Goal: Task Accomplishment & Management: Complete application form

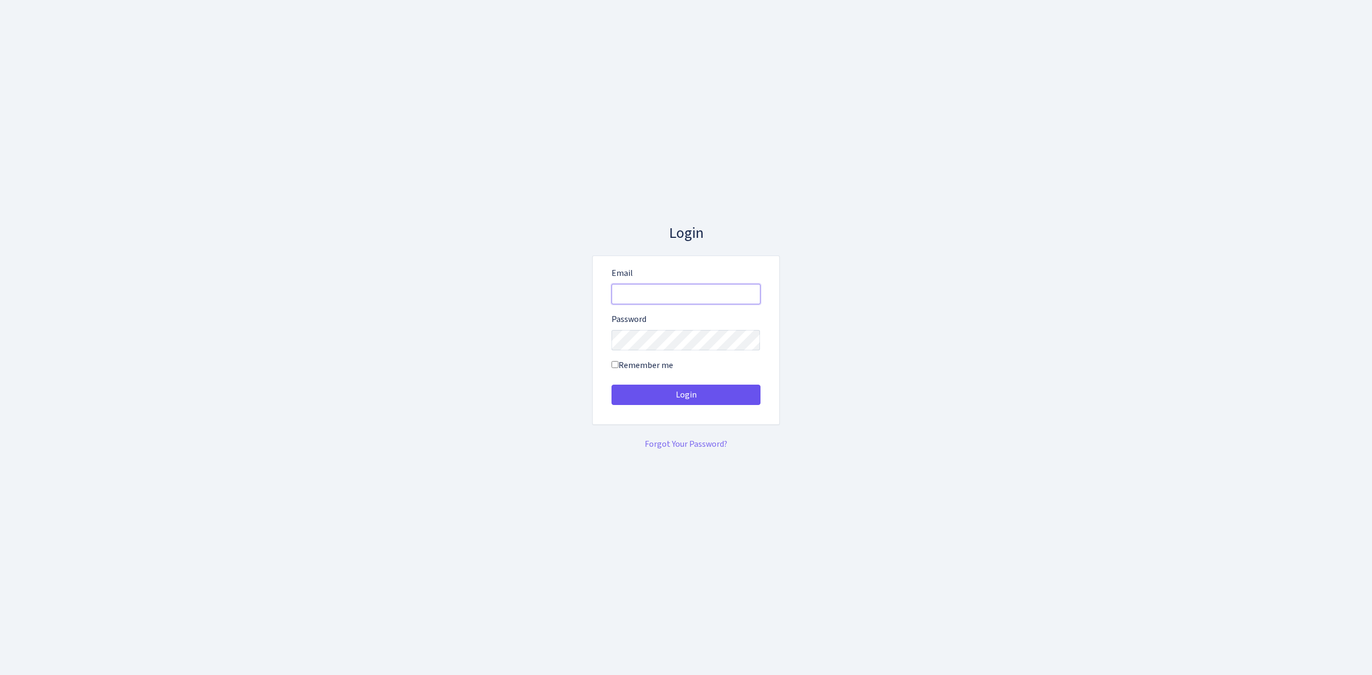
type input "[EMAIL_ADDRESS][DOMAIN_NAME]"
click at [672, 396] on button "Login" at bounding box center [686, 395] width 149 height 20
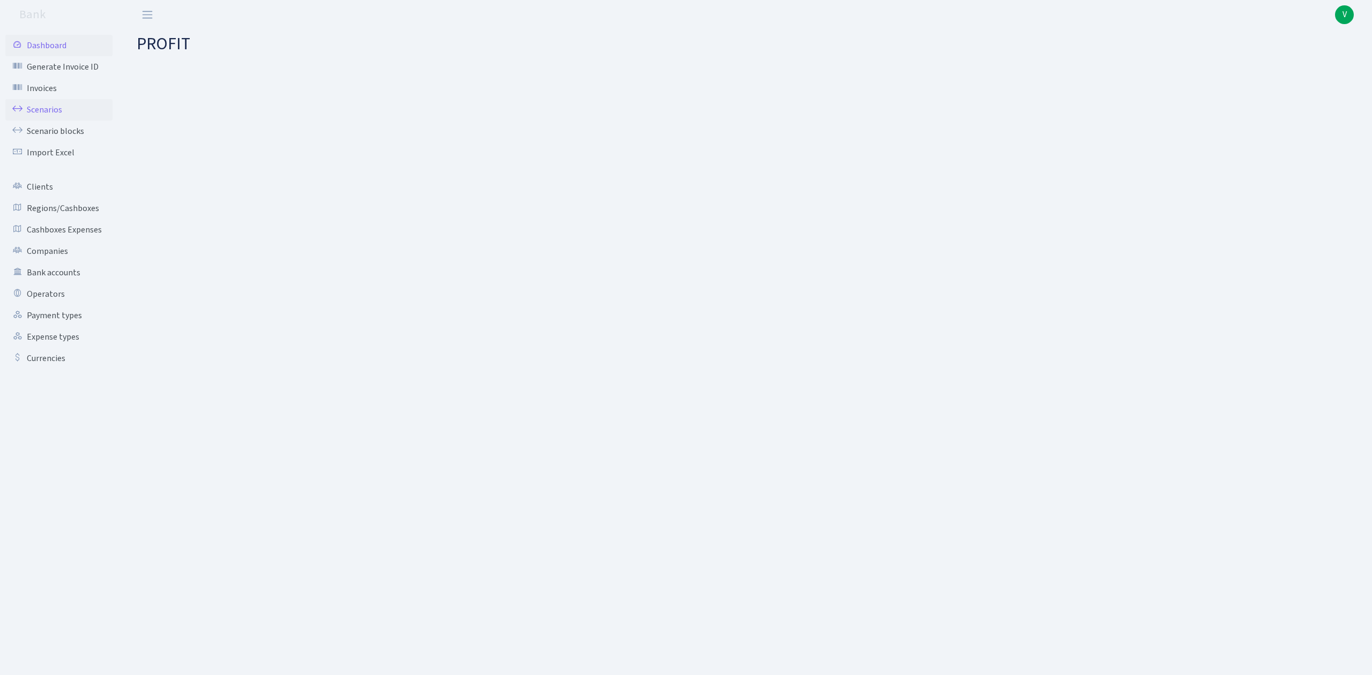
click at [51, 110] on link "Scenarios" at bounding box center [58, 109] width 107 height 21
select select "100"
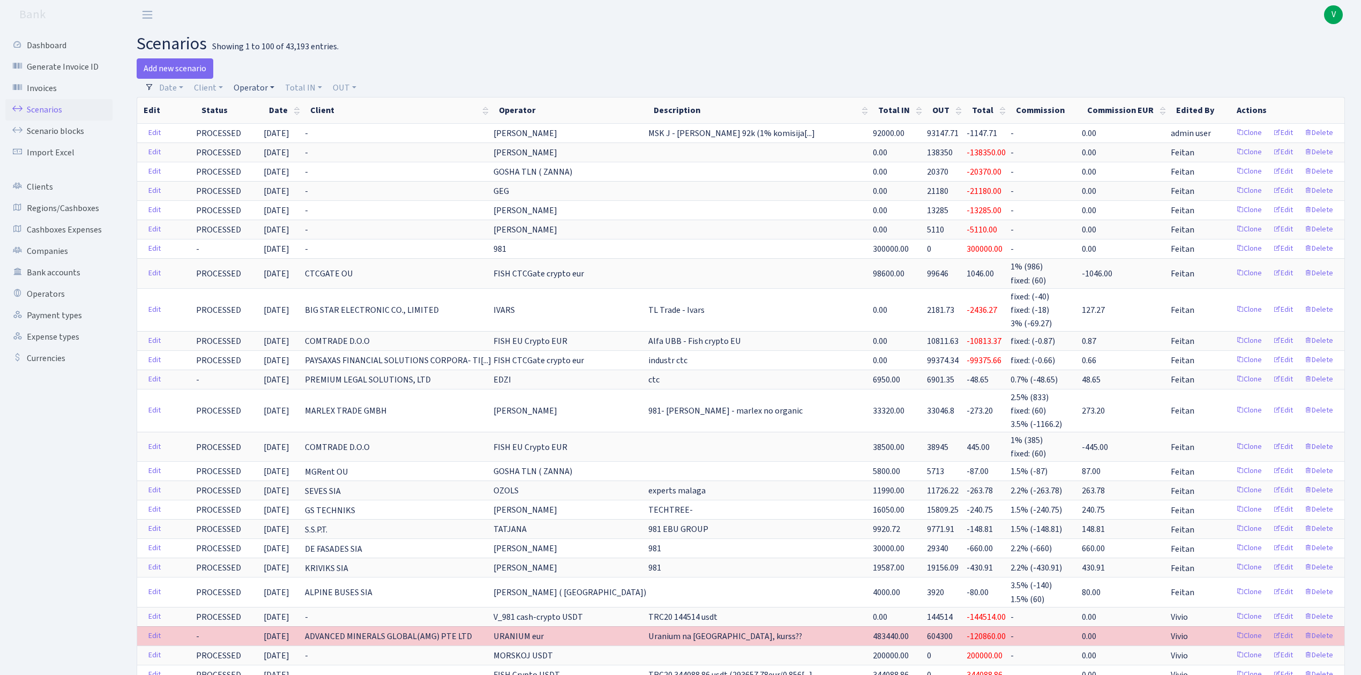
click at [245, 87] on link "Operator" at bounding box center [253, 88] width 49 height 18
click at [266, 125] on input "search" at bounding box center [272, 126] width 79 height 17
type input "oleg"
click at [290, 202] on li "[PERSON_NAME]" at bounding box center [272, 207] width 81 height 19
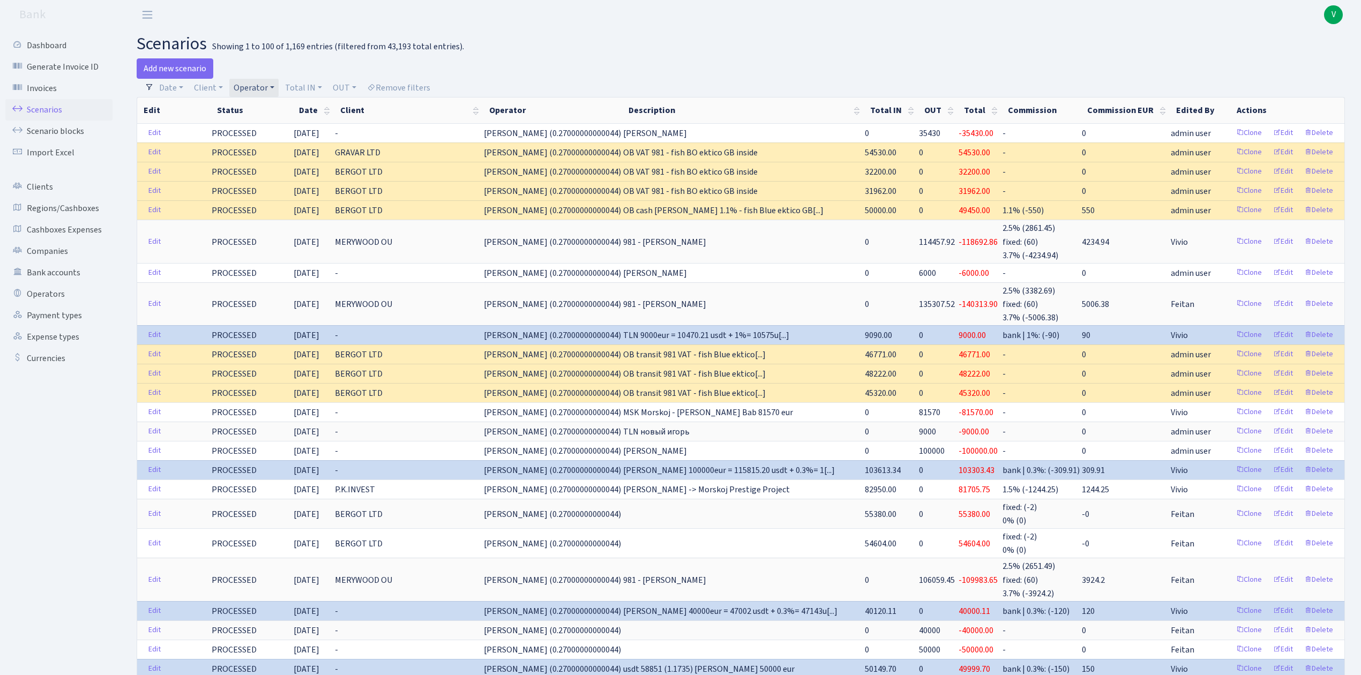
click at [258, 90] on link "Operator" at bounding box center [253, 88] width 49 height 18
click at [286, 206] on li "[PERSON_NAME] crypto USDT" at bounding box center [272, 199] width 81 height 31
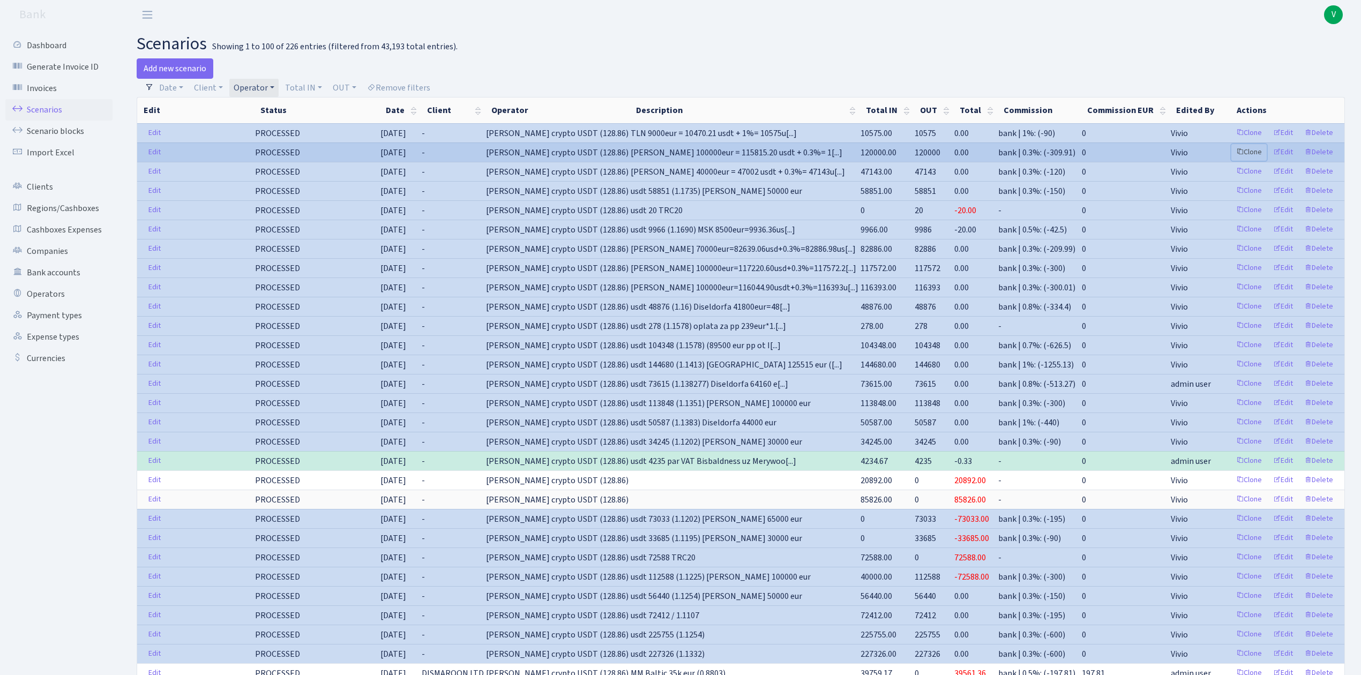
click at [1253, 151] on link "Clone" at bounding box center [1249, 152] width 35 height 17
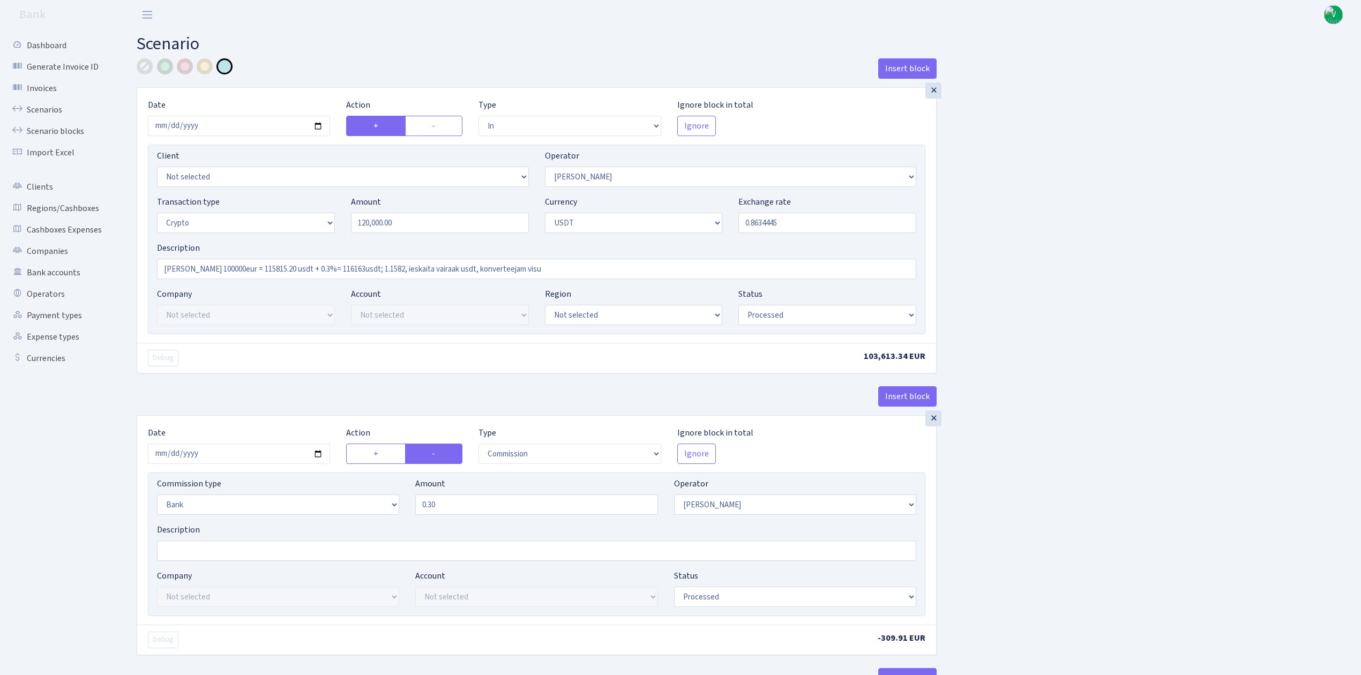
select select "in"
select select "15"
select select "3"
select select "6"
select select "processed"
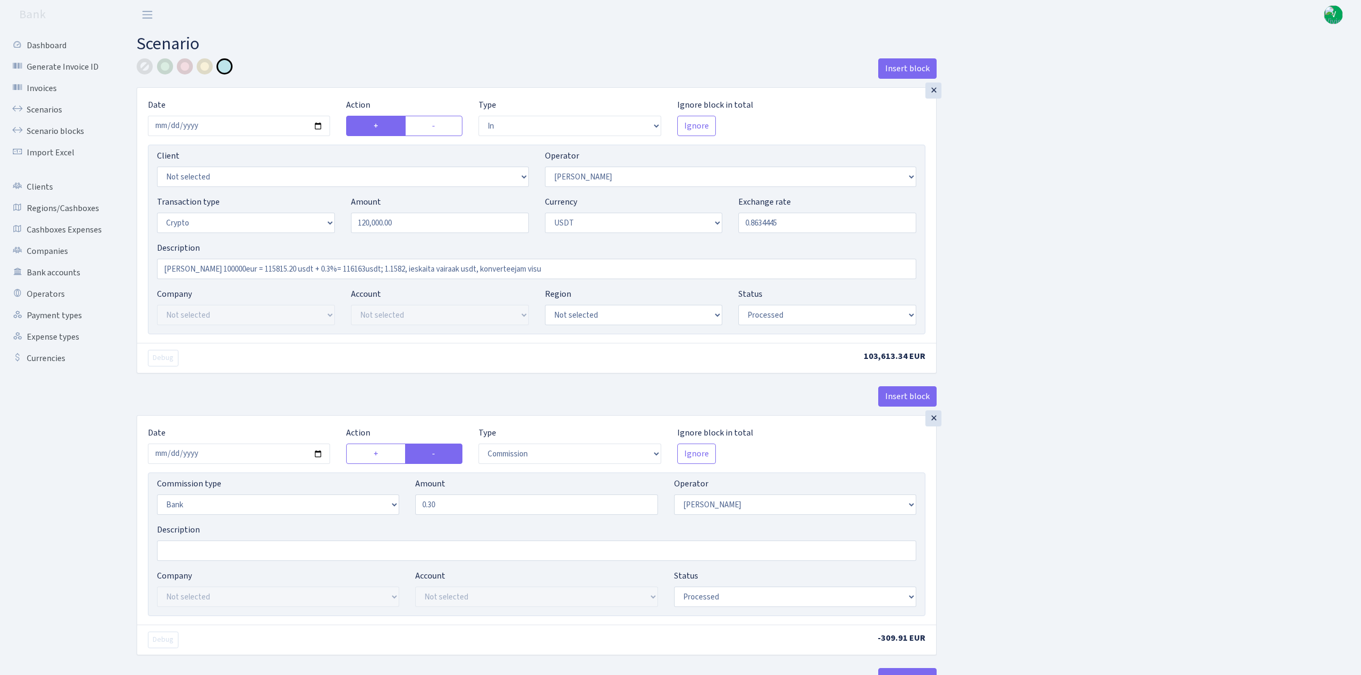
select select "commission"
select select "bank"
select select "15"
select select "processed"
select select "out"
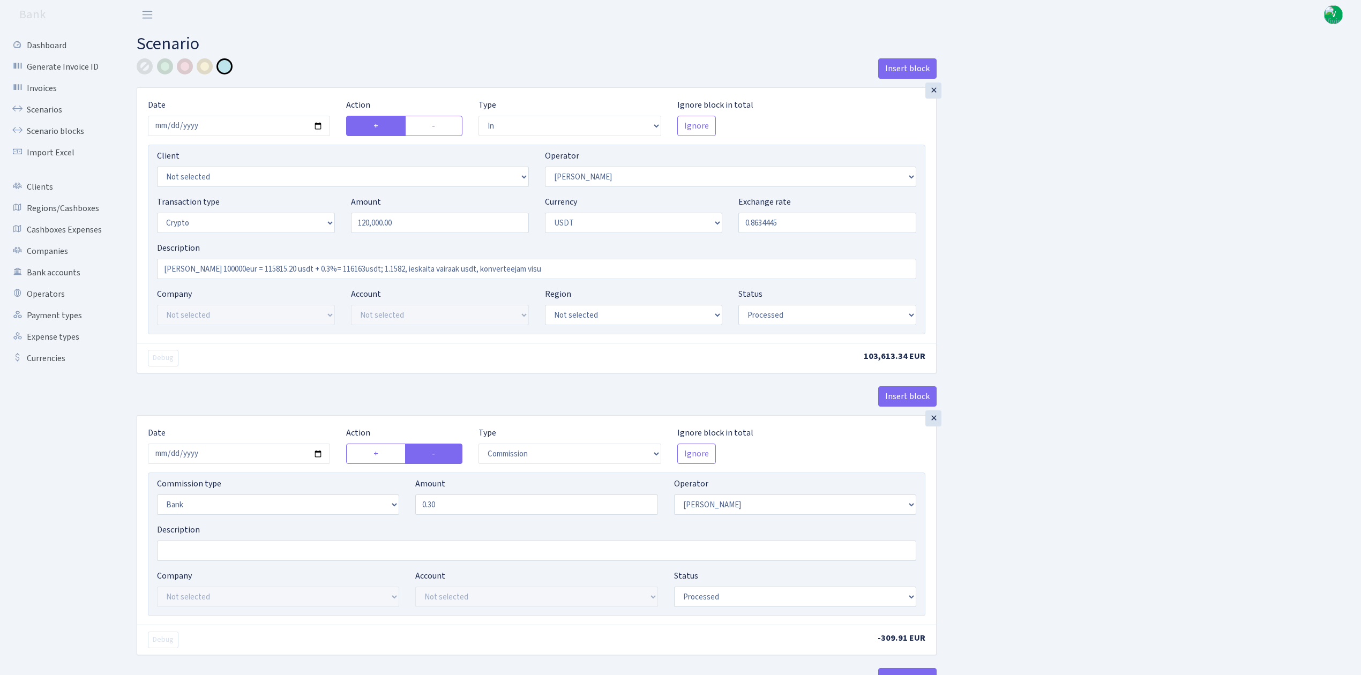
select select "297"
select select "15"
select select "6"
select select "processed"
select select "in"
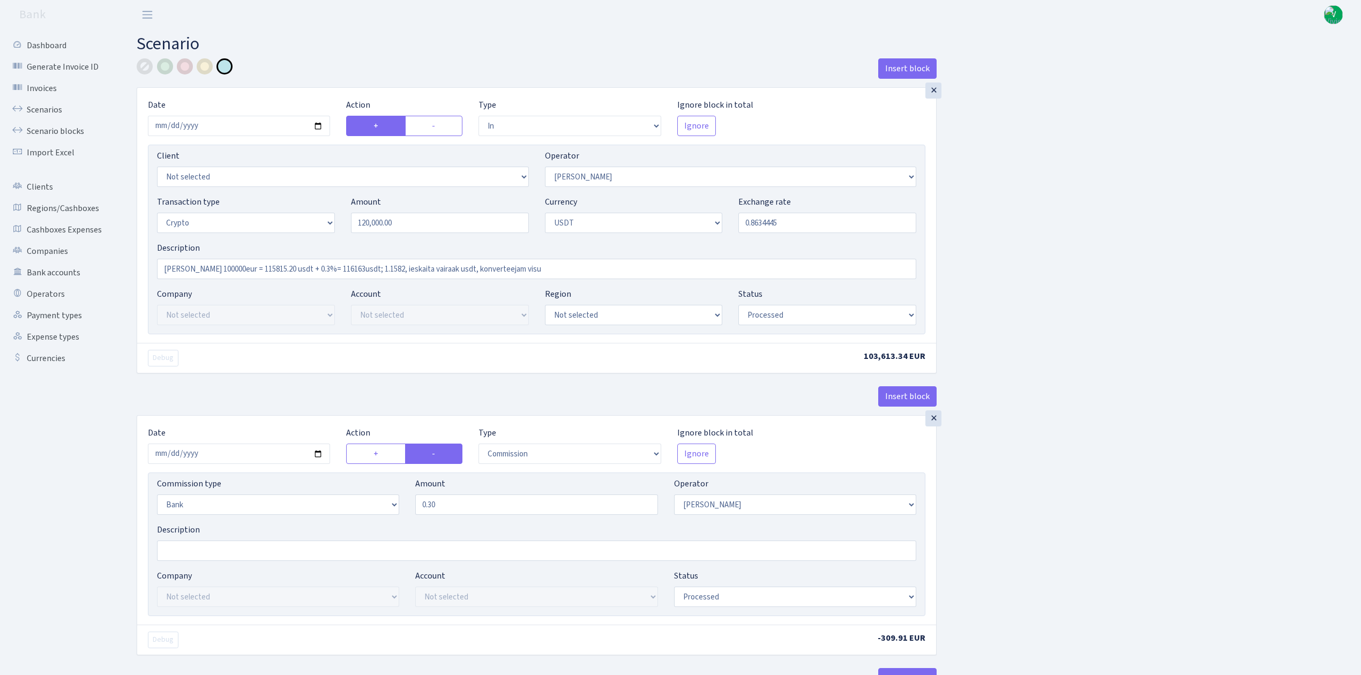
select select "297"
select select "2"
select select "6"
select select "20"
select select "66"
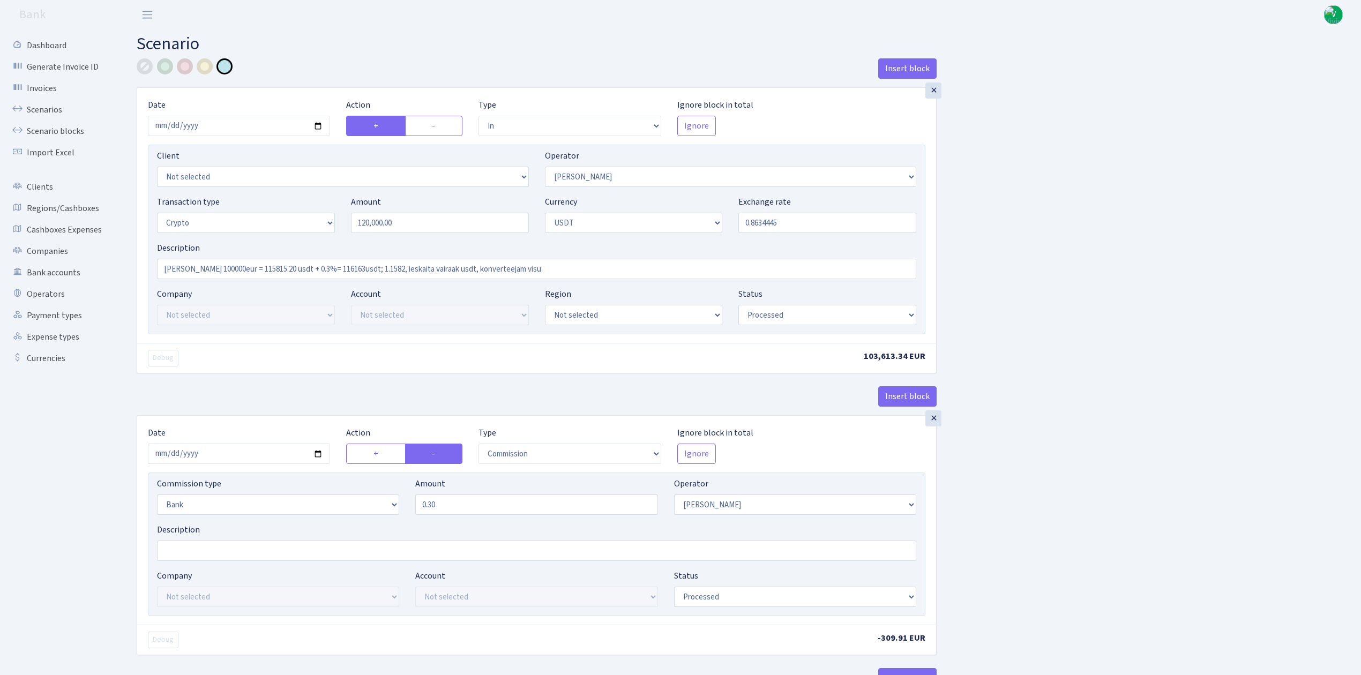
select select "processed"
click at [318, 126] on input "2025-08-06" at bounding box center [239, 126] width 182 height 20
type input "2025-08-19"
drag, startPoint x: 427, startPoint y: 229, endPoint x: 254, endPoint y: 208, distance: 174.5
click at [255, 209] on div "Transaction type Not selected 981 ELF FISH crypto GIRT IVO dekl MM-BALTIC eur U…" at bounding box center [537, 219] width 776 height 46
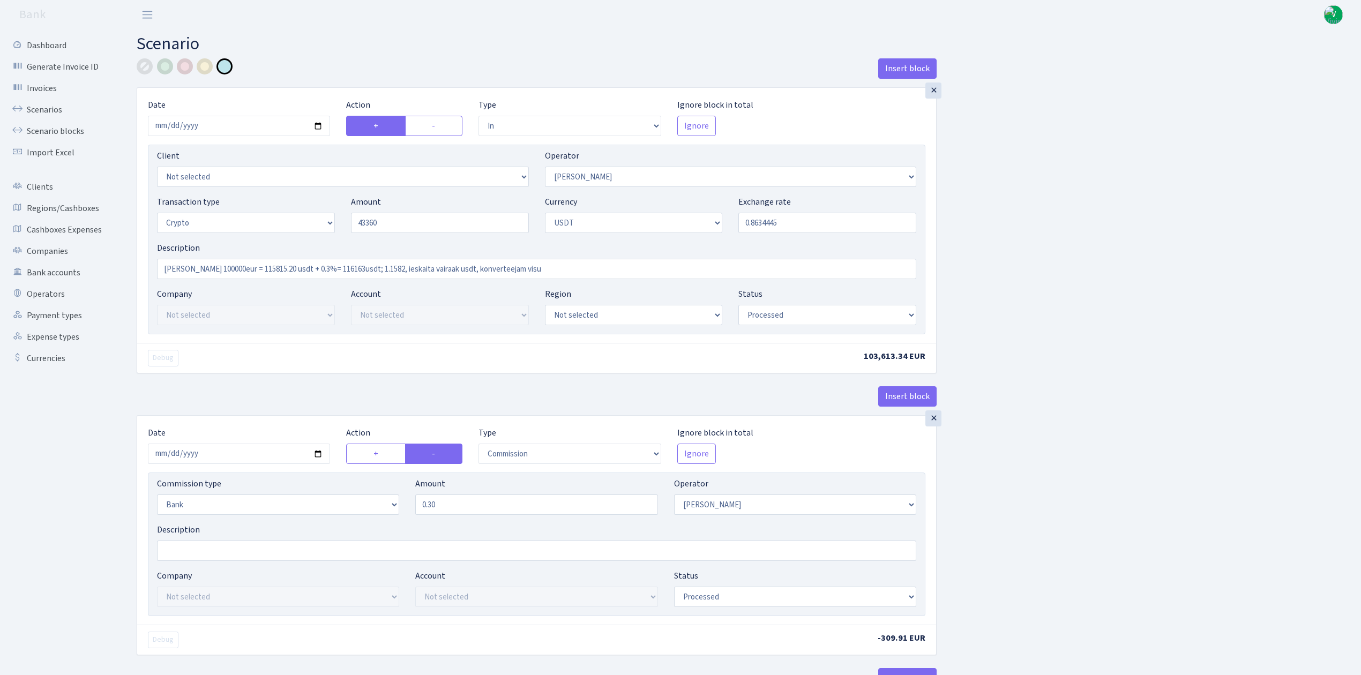
type input "43,360.00"
drag, startPoint x: 755, startPoint y: 221, endPoint x: 892, endPoint y: 222, distance: 137.2
click at [892, 222] on input "0.8634445" at bounding box center [828, 223] width 178 height 20
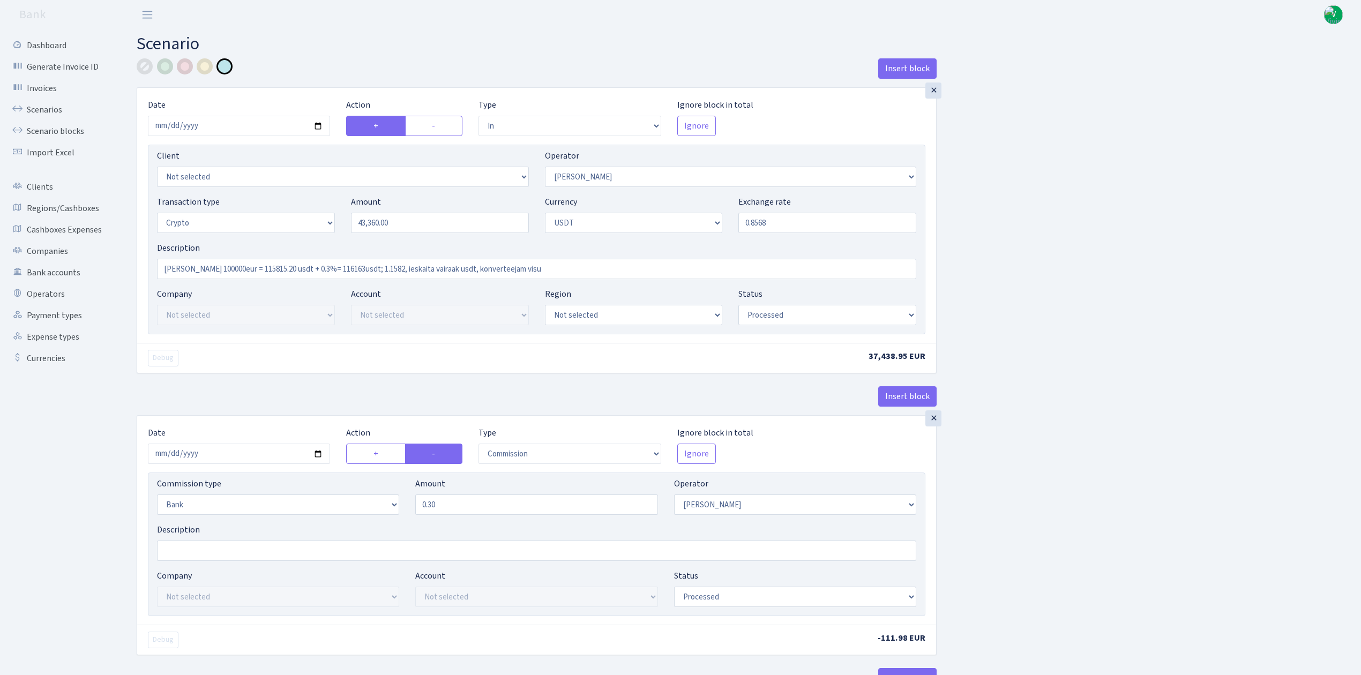
type input "0.8568000"
drag, startPoint x: 534, startPoint y: 274, endPoint x: 0, endPoint y: 270, distance: 533.9
type input "[PERSON_NAME]"
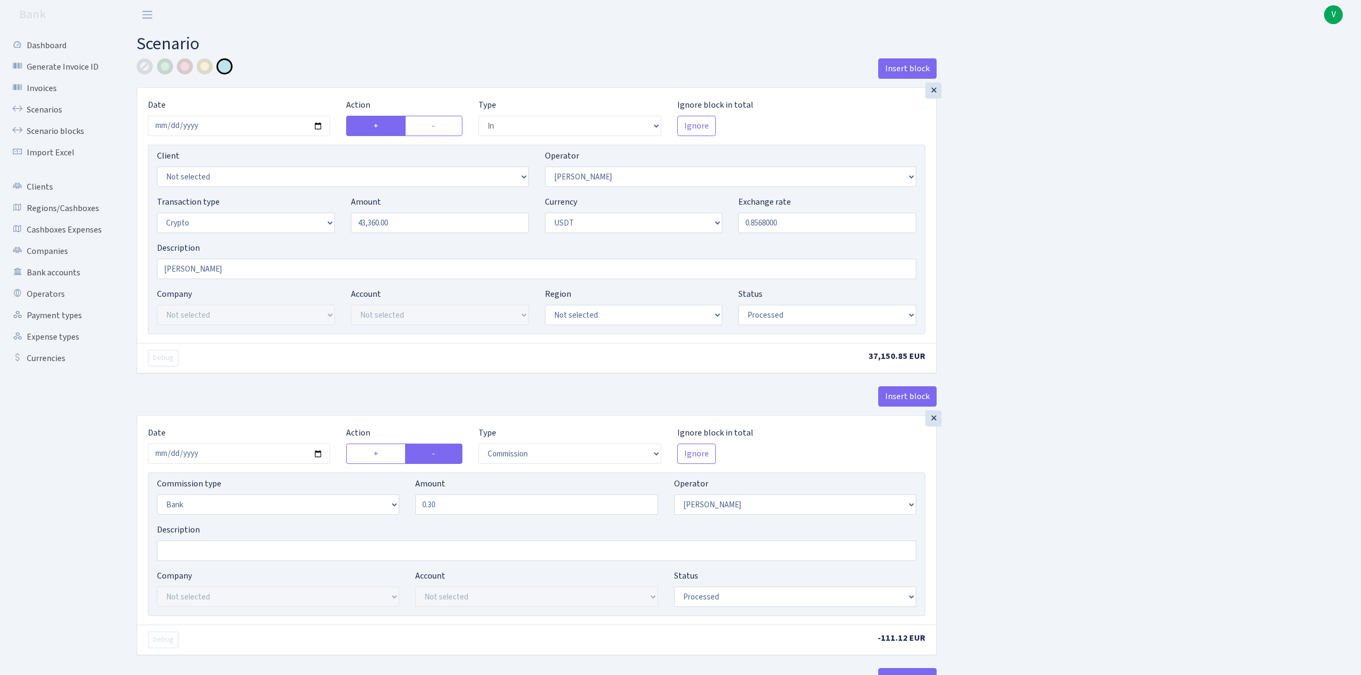
scroll to position [71, 0]
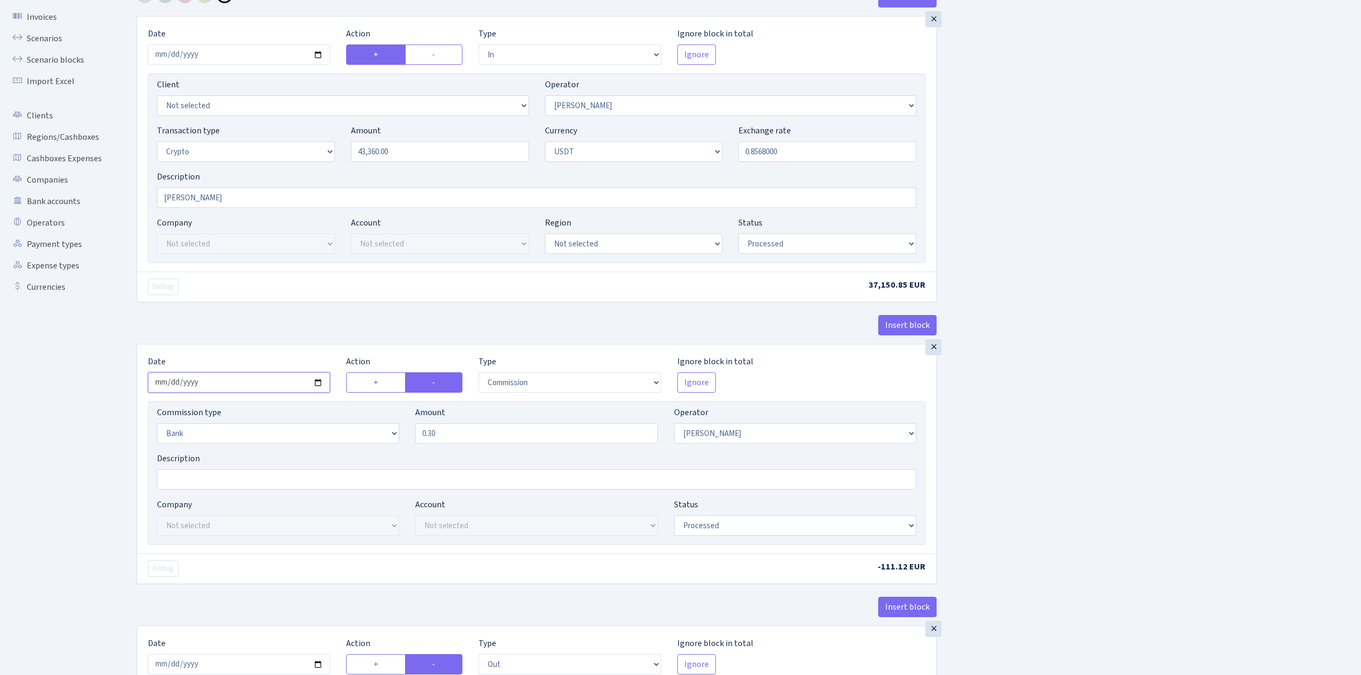
click at [316, 383] on input "2025-08-06" at bounding box center [239, 383] width 182 height 20
type input "[DATE]"
click at [1039, 479] on div "Insert block × Date 2025-08-19 Action + - Type --- In Out Commission Field requ…" at bounding box center [741, 658] width 1225 height 1343
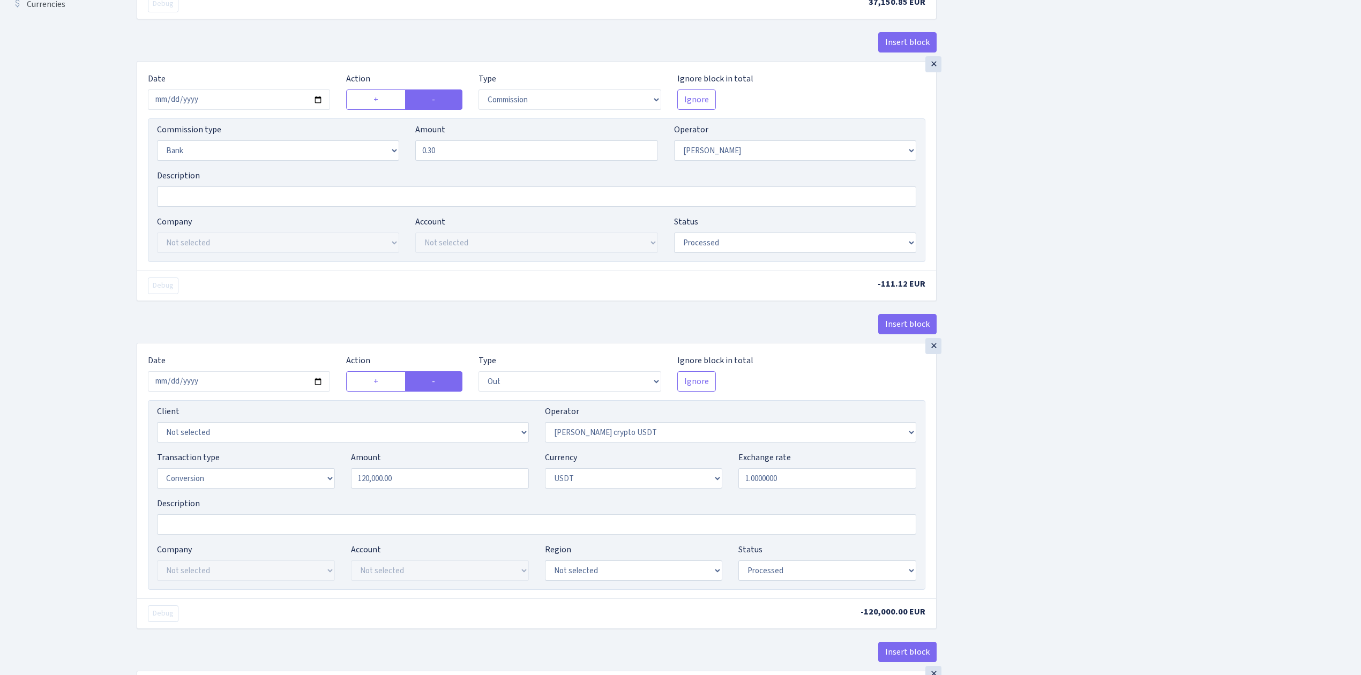
scroll to position [357, 0]
click at [317, 384] on input "2025-08-06" at bounding box center [239, 379] width 182 height 20
type input "[DATE]"
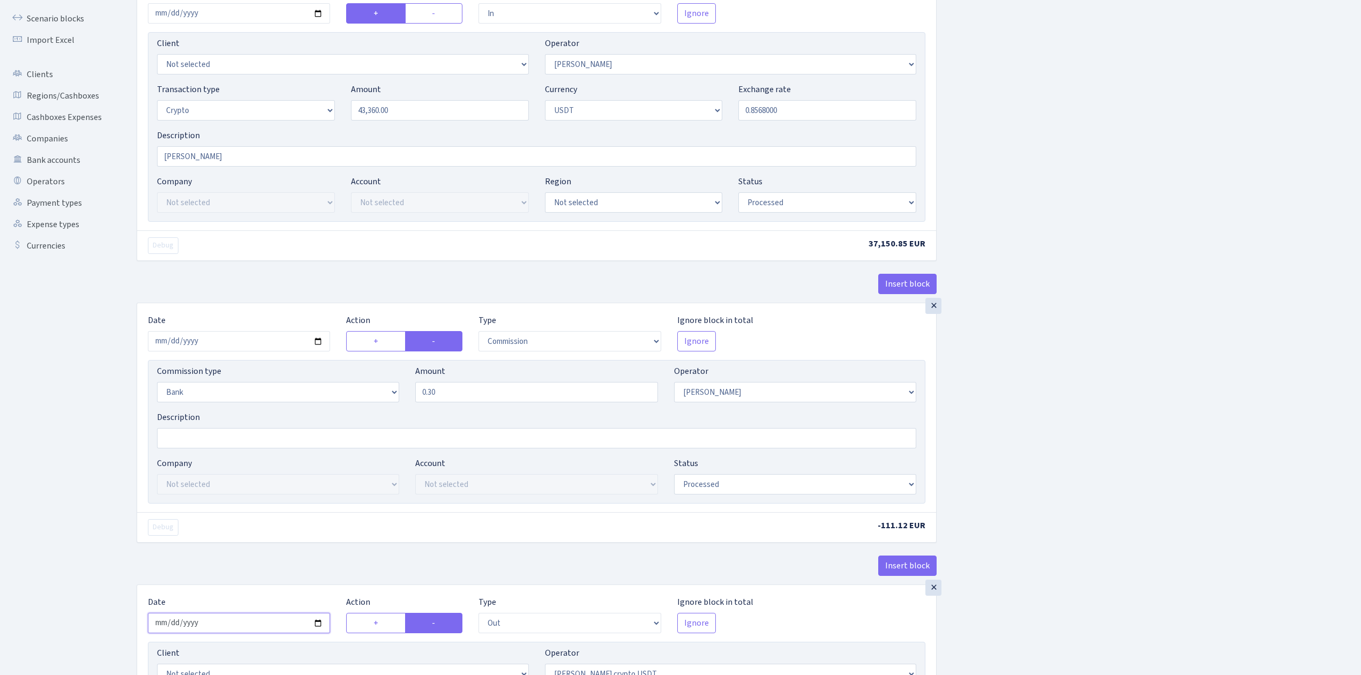
scroll to position [71, 0]
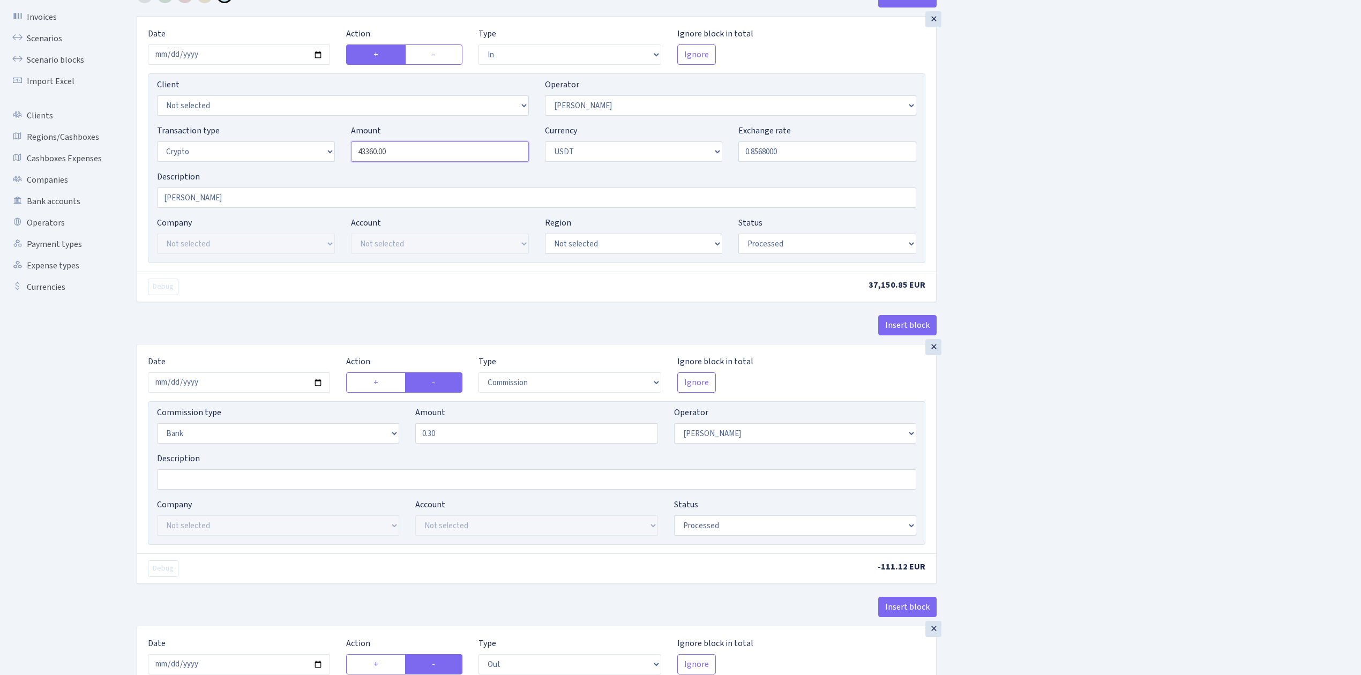
drag, startPoint x: 408, startPoint y: 153, endPoint x: 243, endPoint y: 152, distance: 164.6
click at [243, 152] on div "Transaction type Not selected 981 ELF FISH crypto GIRT IVO dekl MM-BALTIC eur U…" at bounding box center [537, 147] width 776 height 46
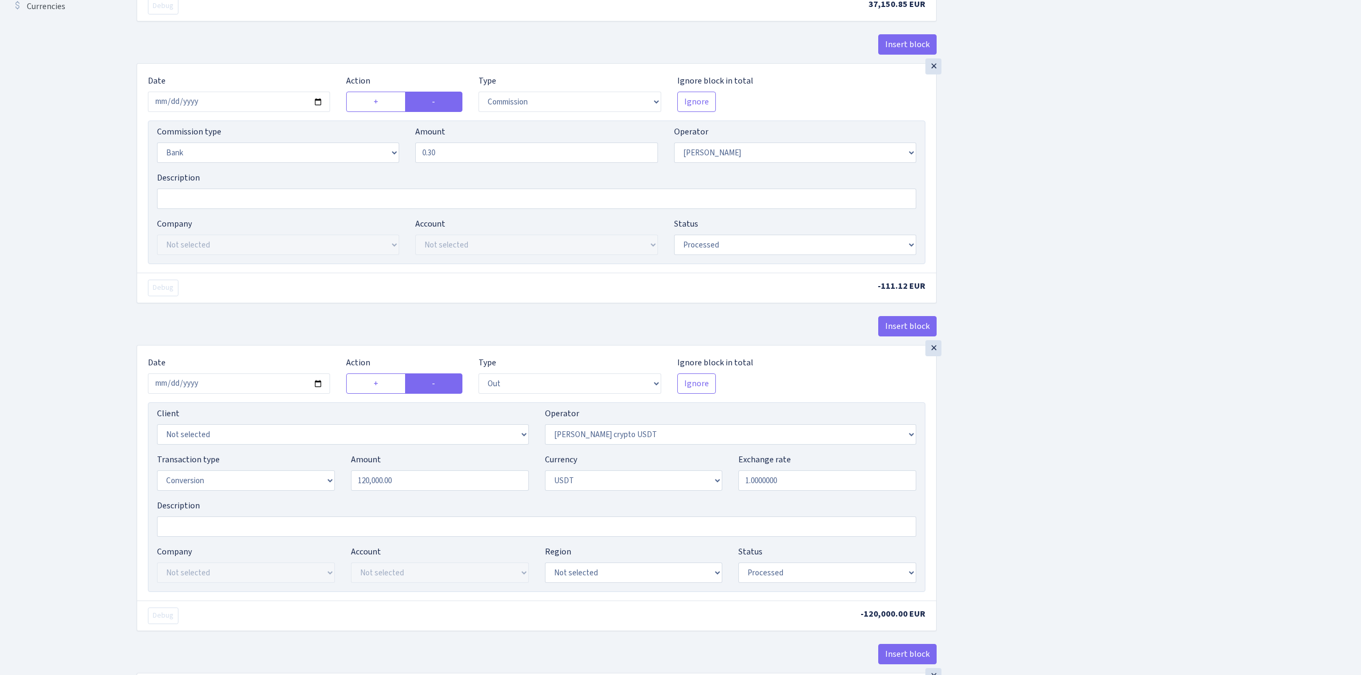
scroll to position [357, 0]
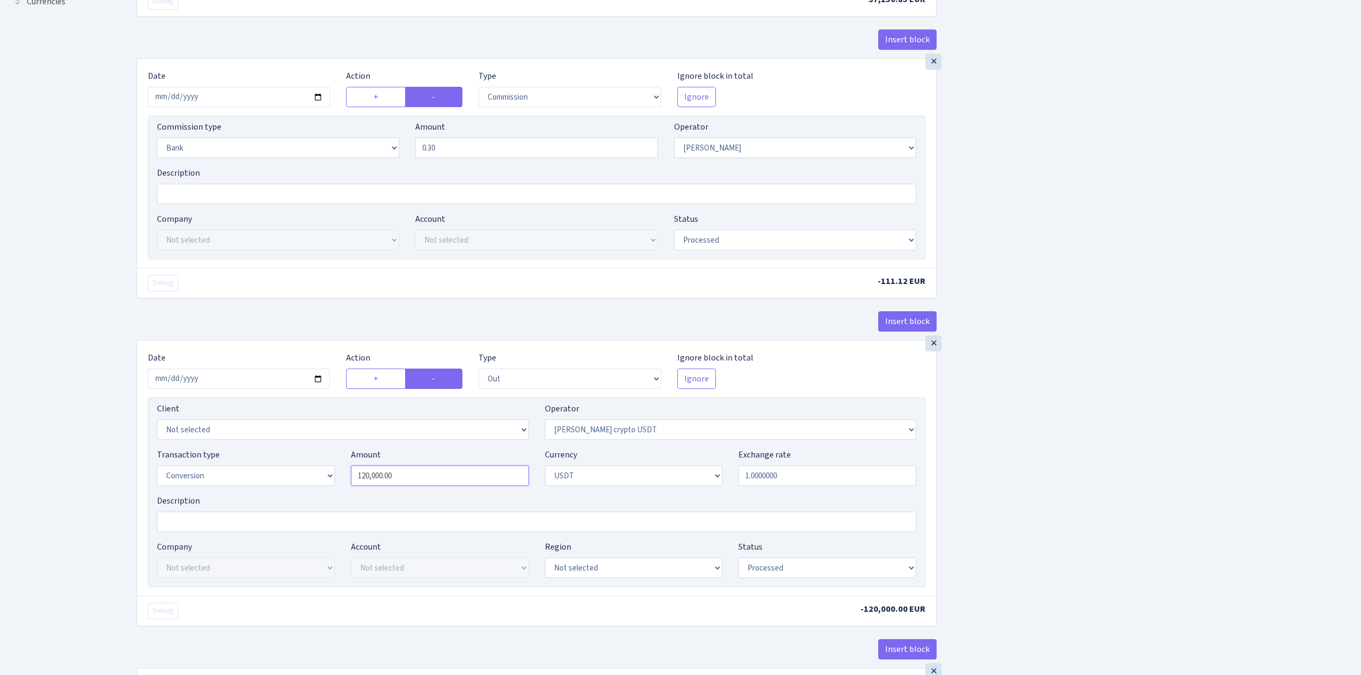
type input "43,360.00"
drag, startPoint x: 406, startPoint y: 479, endPoint x: 295, endPoint y: 478, distance: 111.0
click at [295, 478] on div "Transaction type Not selected 981 ELF FISH crypto GIRT IVO dekl MM-BALTIC eur U…" at bounding box center [537, 472] width 776 height 46
paste input "4336"
click at [1236, 441] on div "Insert block × Date [DATE] Action + - Type --- In Out Commission Field required…" at bounding box center [741, 372] width 1225 height 1343
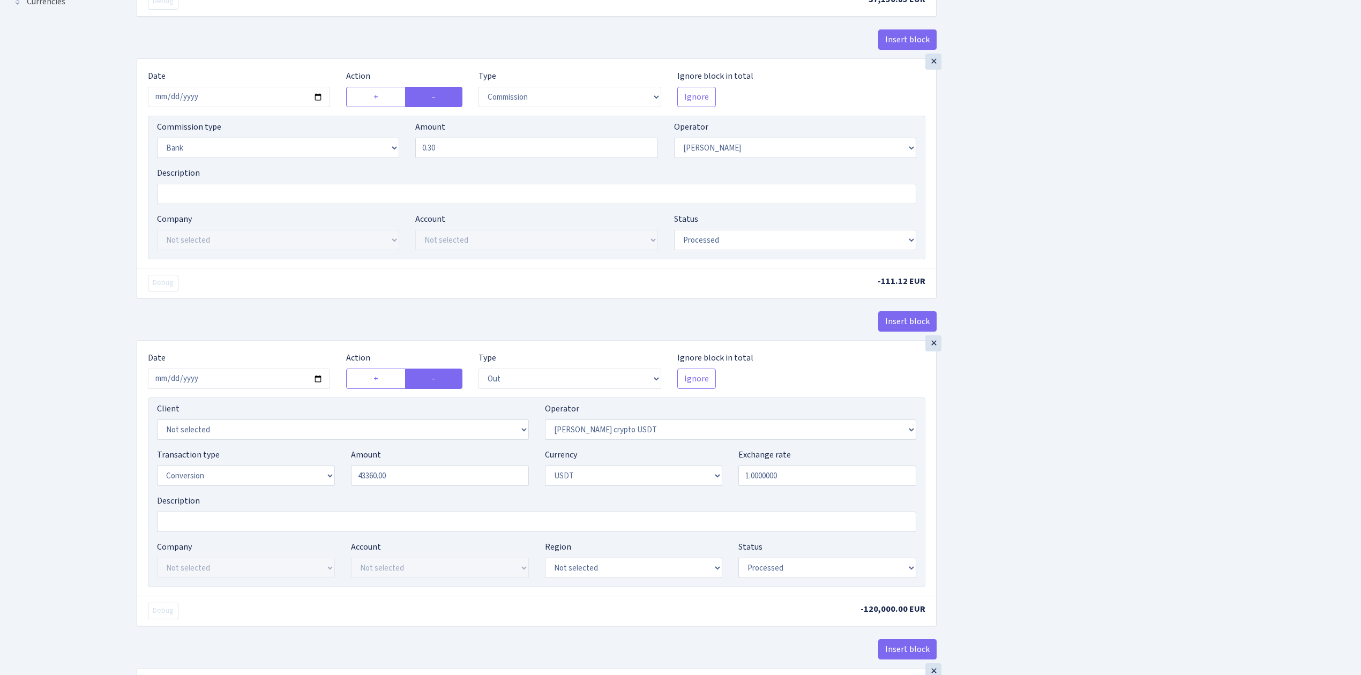
type input "43,360.00"
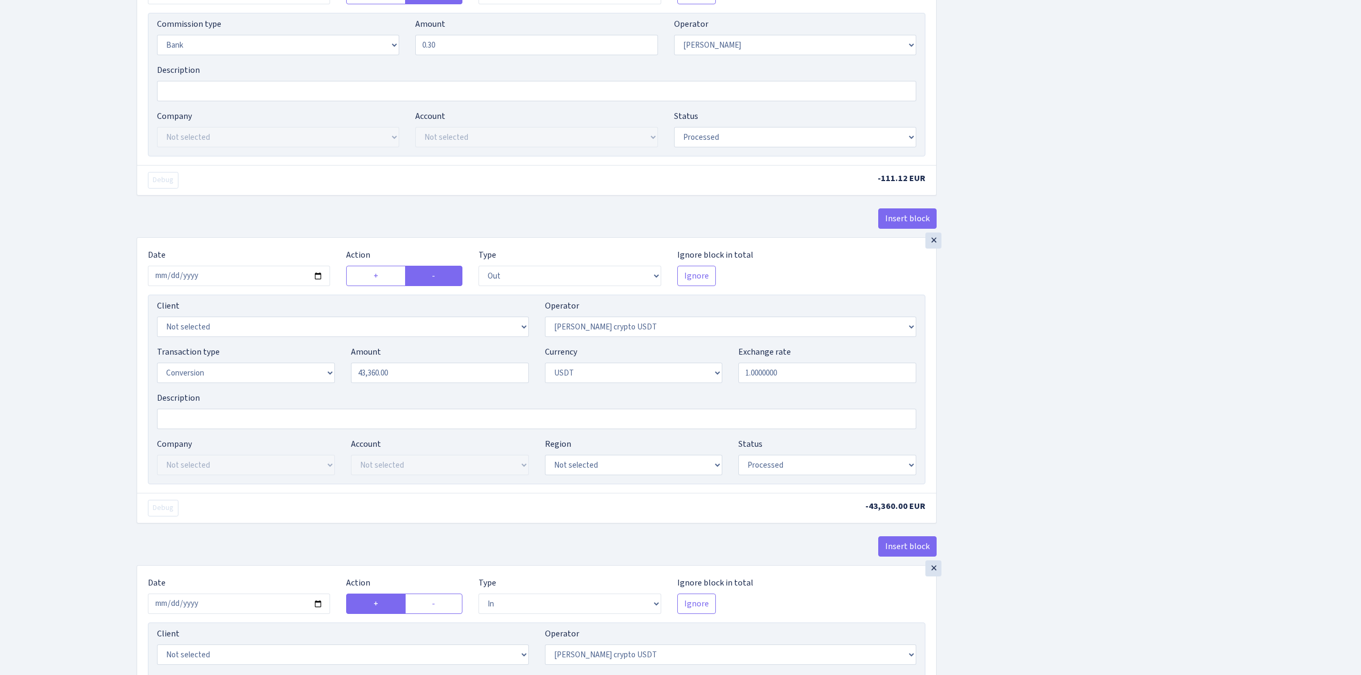
scroll to position [643, 0]
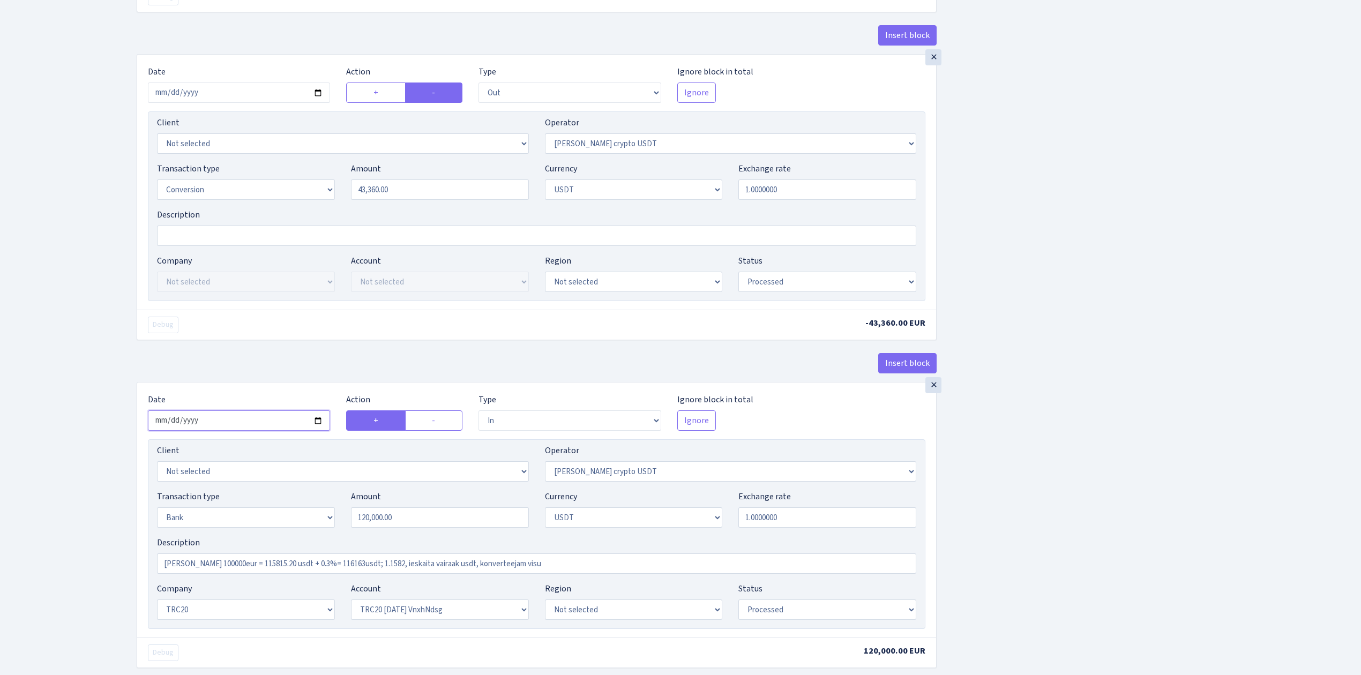
click at [317, 420] on input "2025-08-06" at bounding box center [239, 421] width 182 height 20
click at [314, 426] on input "2025-08-06" at bounding box center [239, 421] width 182 height 20
type input "[DATE]"
drag, startPoint x: 176, startPoint y: 567, endPoint x: 706, endPoint y: 568, distance: 530.1
click at [706, 568] on input "RIX 100000eur = 115815.20 usdt + 0.3%= 116163usdt; 1.1582, ieskaita vairaak usd…" at bounding box center [537, 564] width 760 height 20
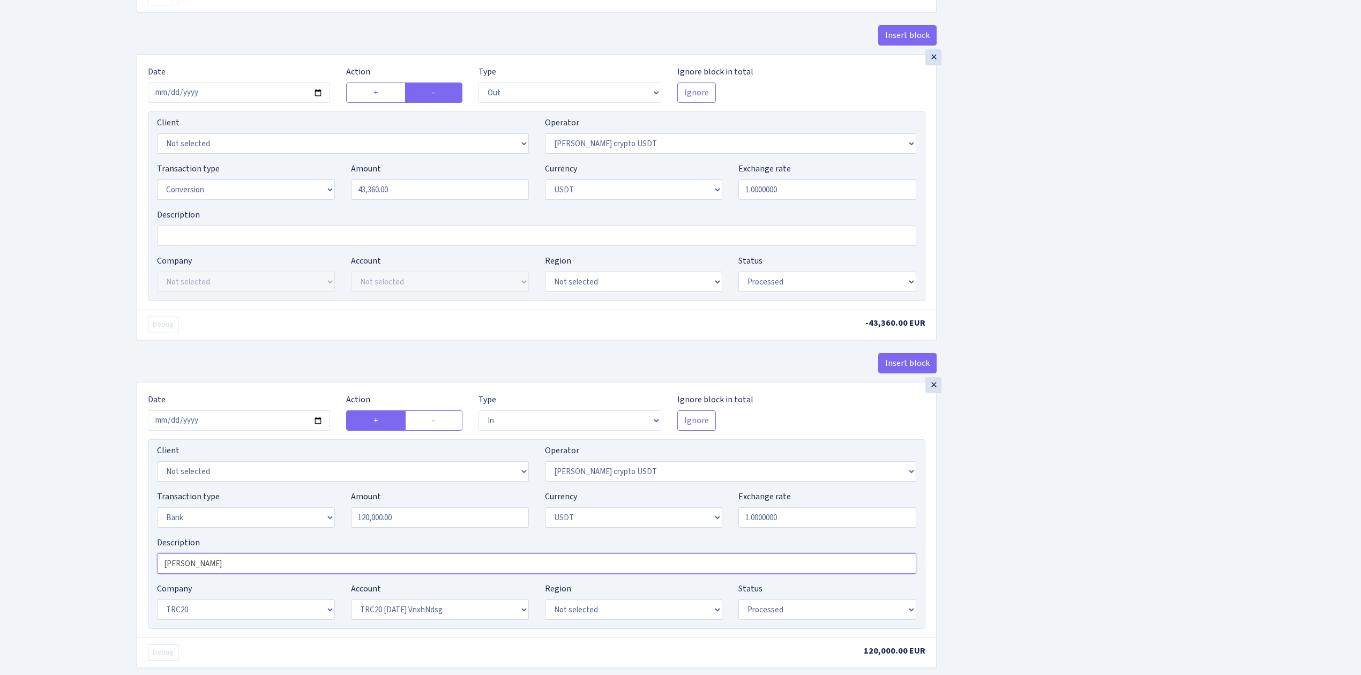
type input "[PERSON_NAME]"
click at [1263, 511] on div "Insert block × Date [DATE] Action + - Type --- In Out Commission Field required…" at bounding box center [741, 86] width 1225 height 1343
click at [438, 617] on select "Not selected TRC20 2024.08.01 S8dYrDY TRC20 2024.09.12 KEMg2gdc TRC20 2024.10.1…" at bounding box center [440, 610] width 178 height 20
select select "61"
click at [351, 607] on select "Not selected TRC20 2024.08.01 S8dYrDY TRC20 2024.09.12 KEMg2gdc TRC20 2024.10.1…" at bounding box center [440, 610] width 178 height 20
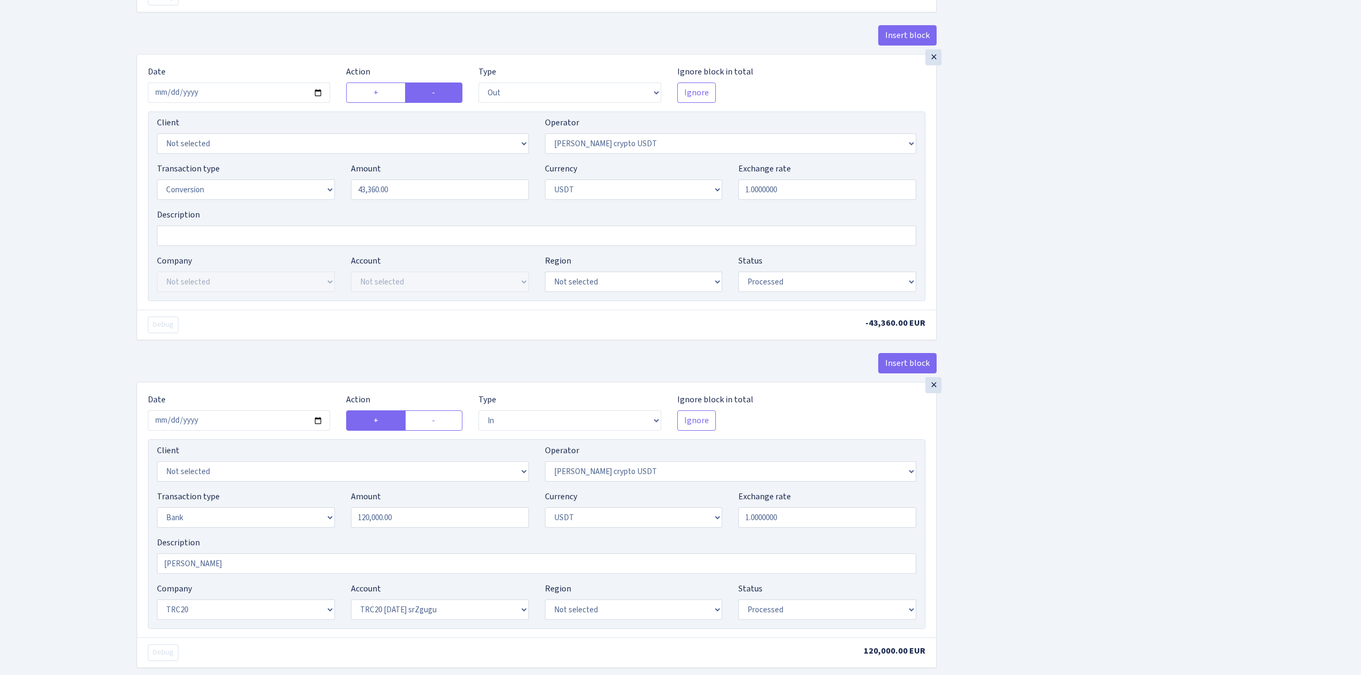
click at [1066, 500] on div "Insert block × Date [DATE] Action + - Type --- In Out Commission Field required…" at bounding box center [741, 86] width 1225 height 1343
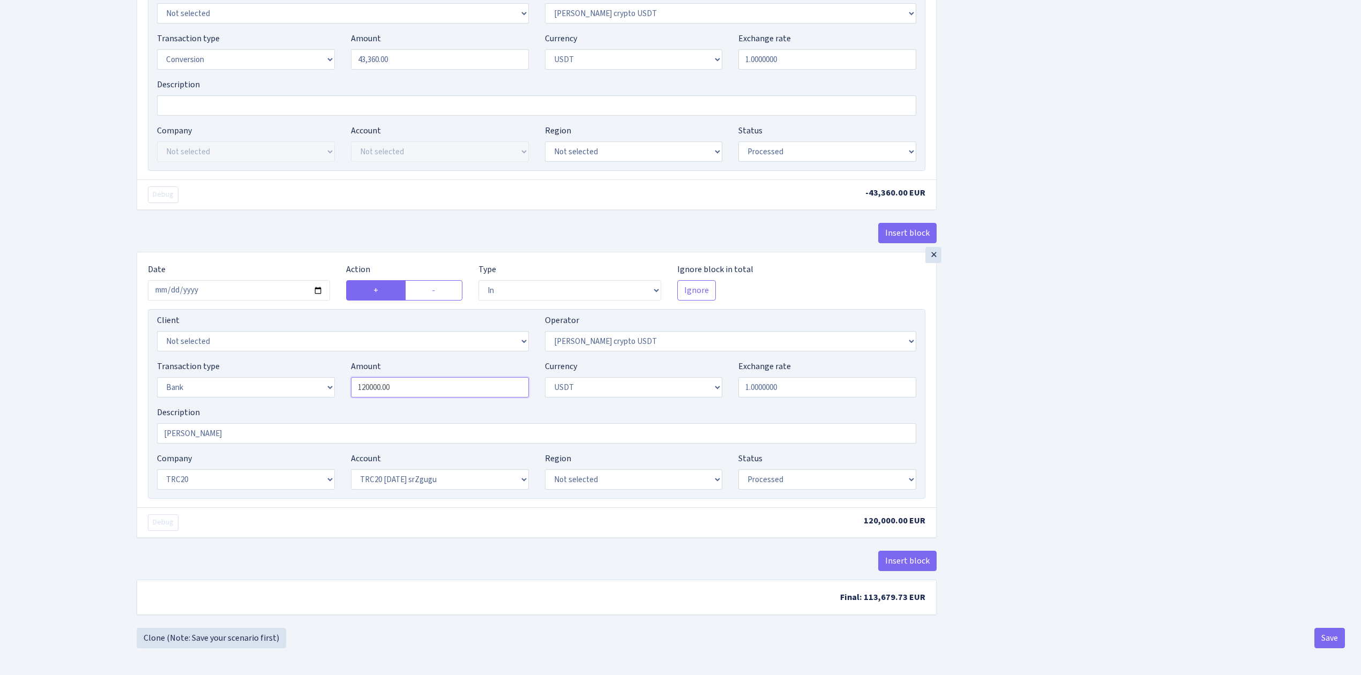
drag, startPoint x: 419, startPoint y: 385, endPoint x: 302, endPoint y: 387, distance: 116.9
click at [302, 387] on div "Transaction type Not selected 981 ELF FISH crypto GIRT IVO dekl MM-BALTIC eur U…" at bounding box center [537, 383] width 776 height 46
drag, startPoint x: 1186, startPoint y: 380, endPoint x: 1156, endPoint y: 433, distance: 61.0
type input "43,360.00"
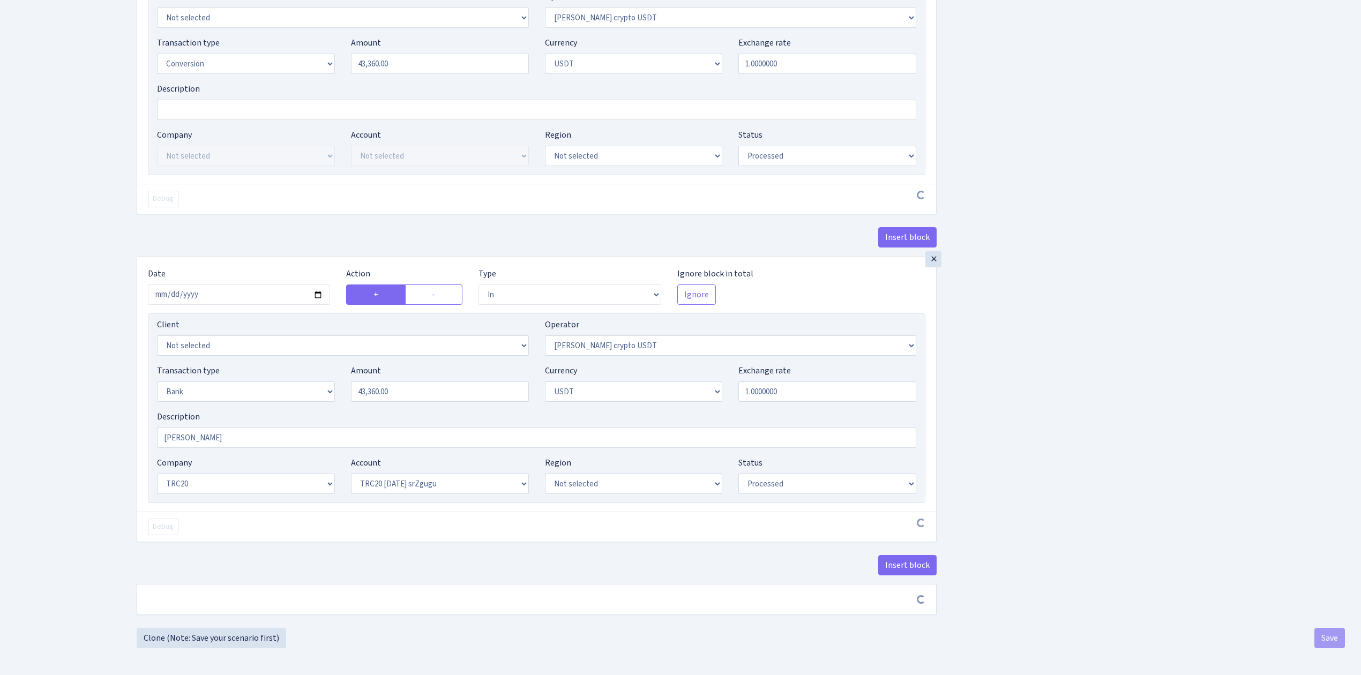
scroll to position [778, 0]
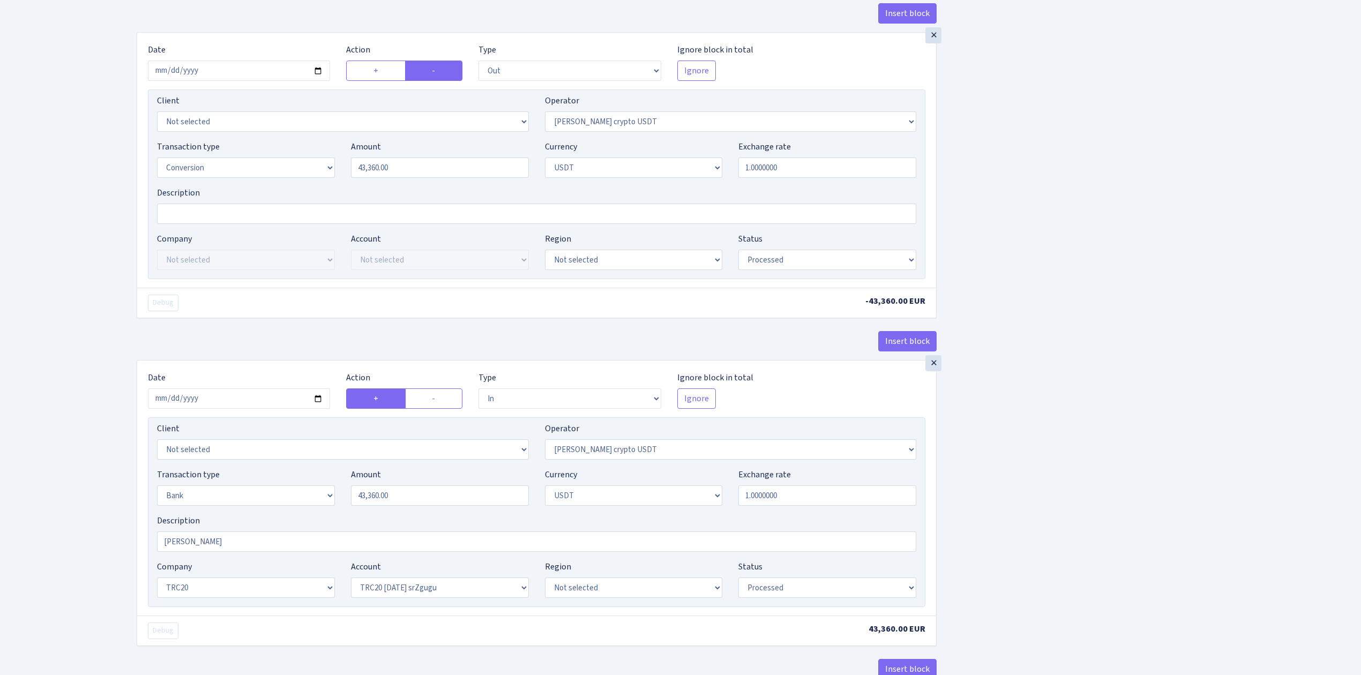
scroll to position [783, 0]
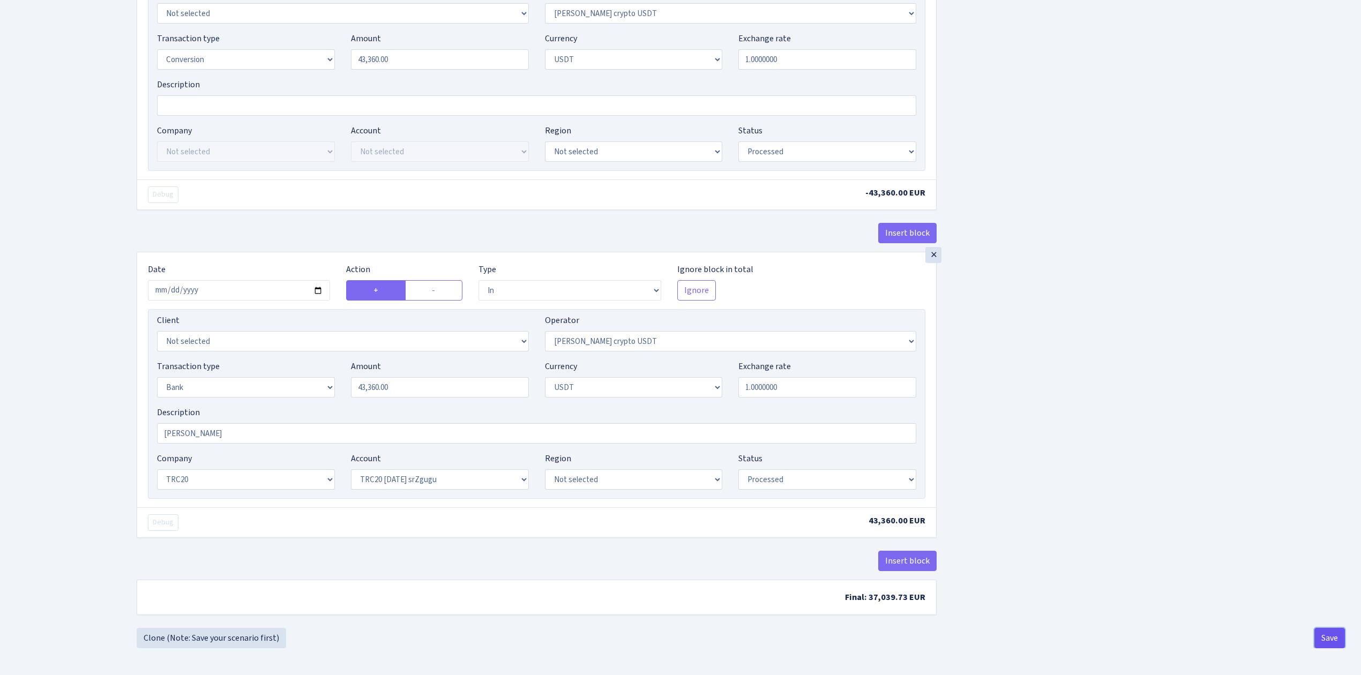
click at [1327, 634] on button "Save" at bounding box center [1330, 638] width 31 height 20
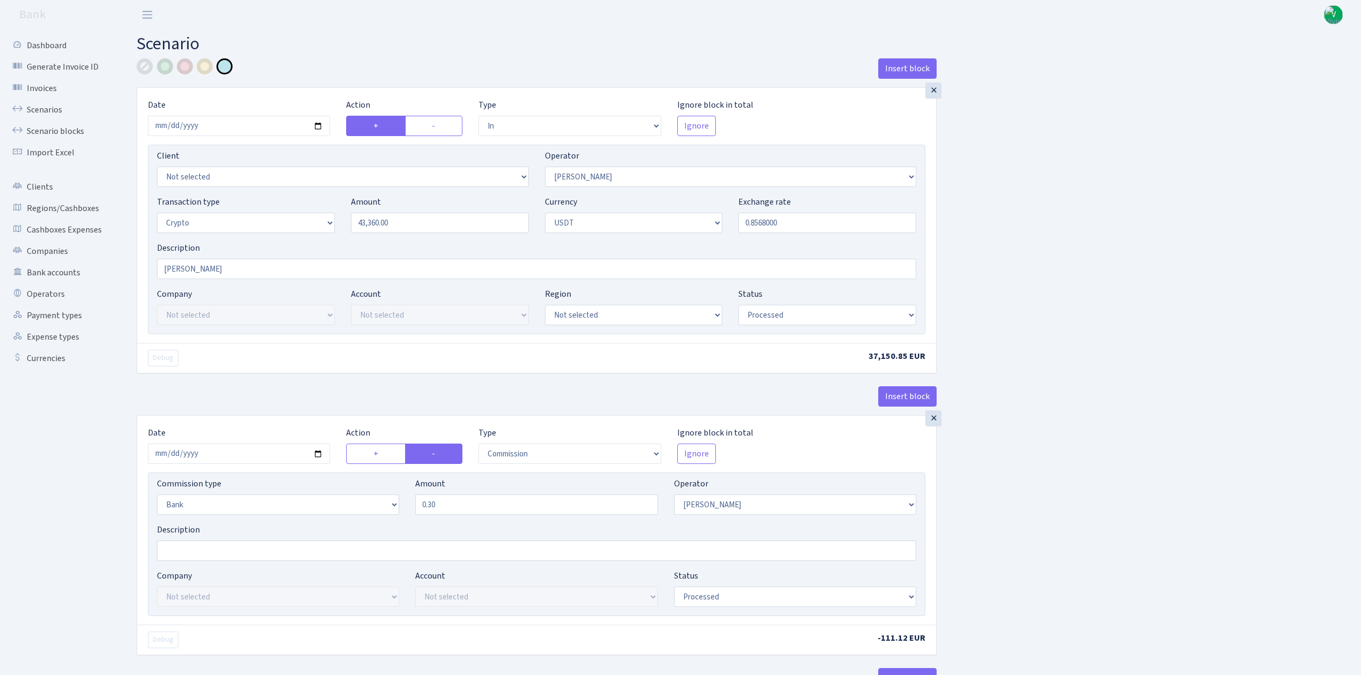
select select "in"
select select "15"
select select "3"
select select "6"
select select "processed"
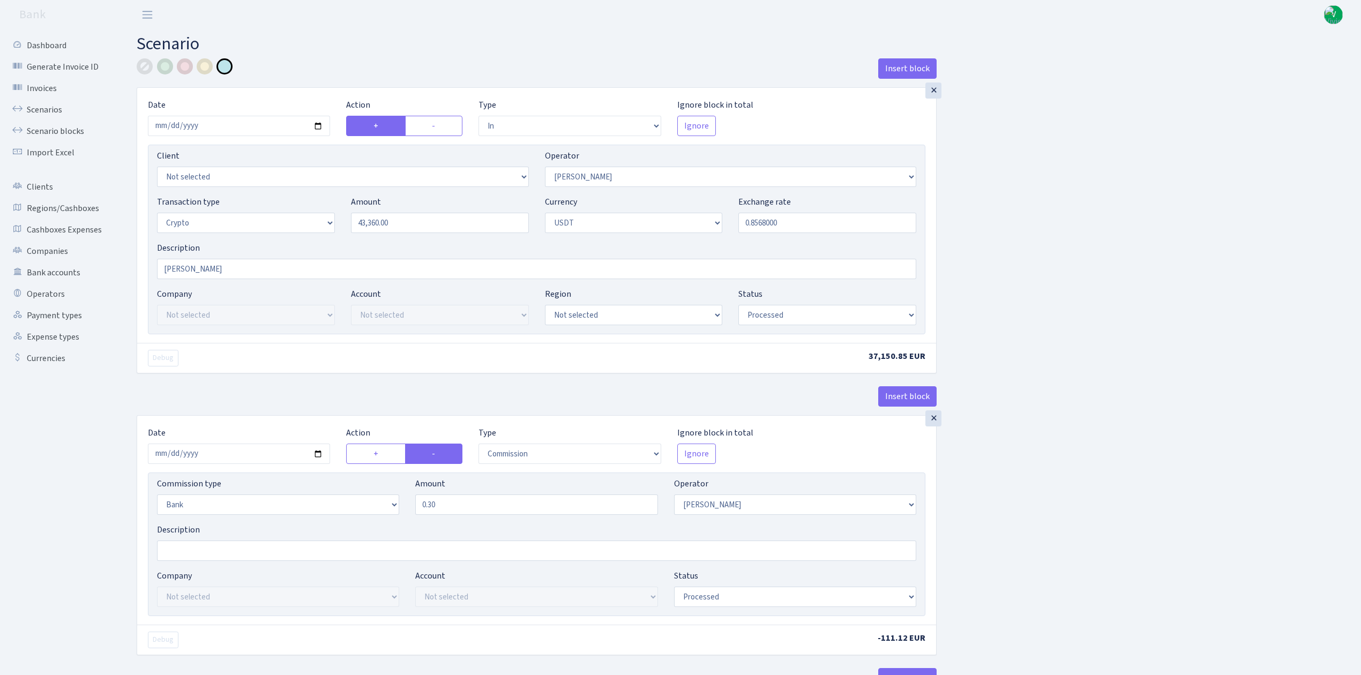
select select "commission"
select select "bank"
select select "15"
select select "processed"
select select "out"
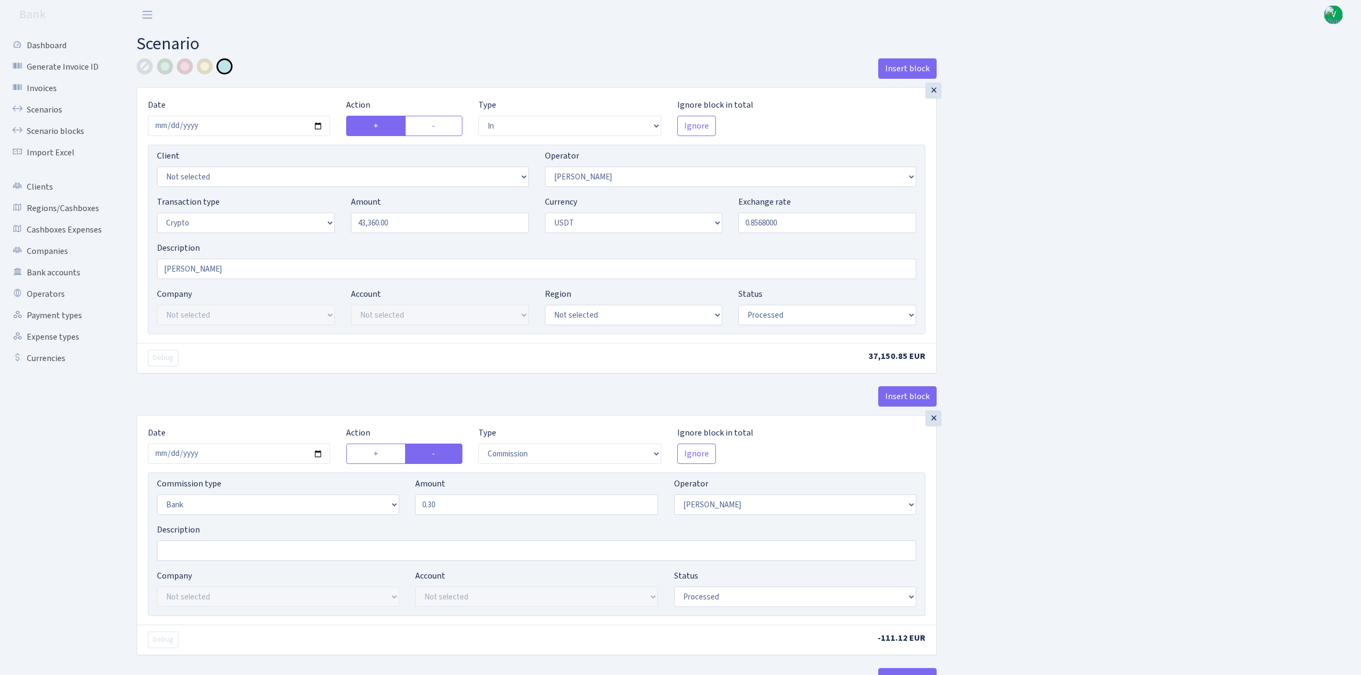
select select "297"
select select "15"
select select "6"
select select "processed"
select select "in"
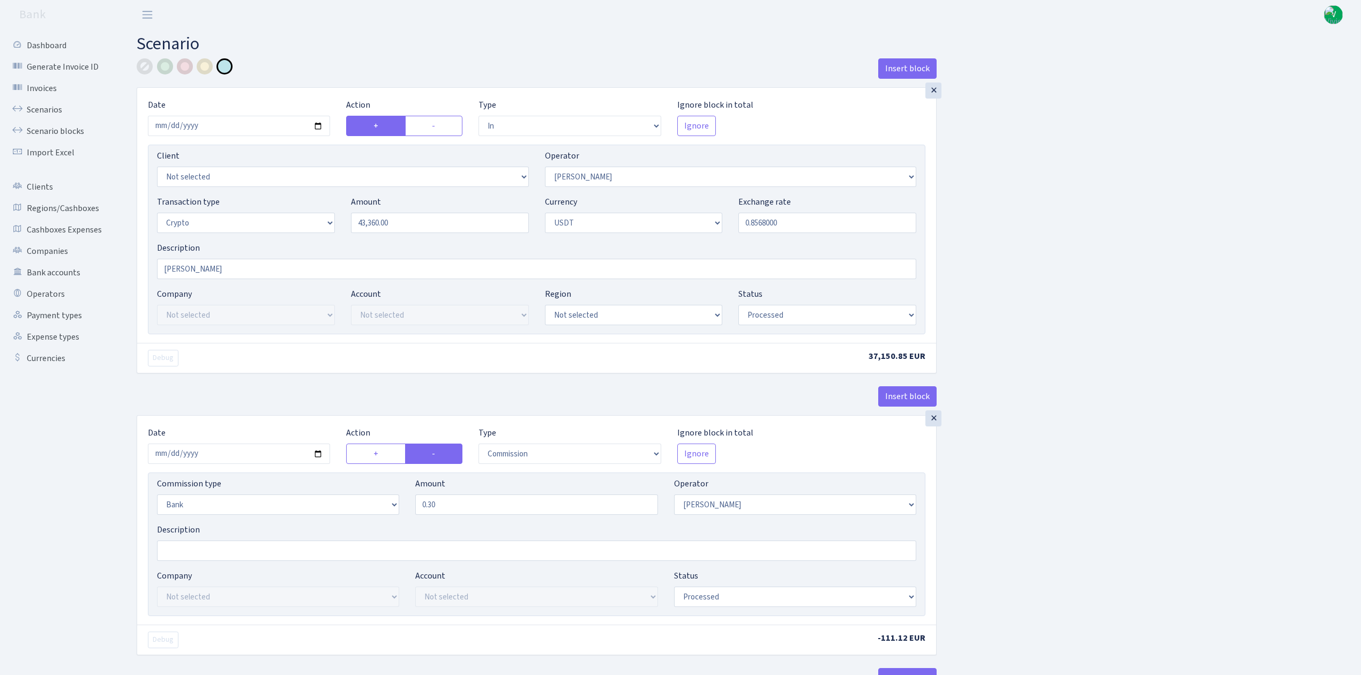
select select "297"
select select "2"
select select "6"
select select "20"
select select "61"
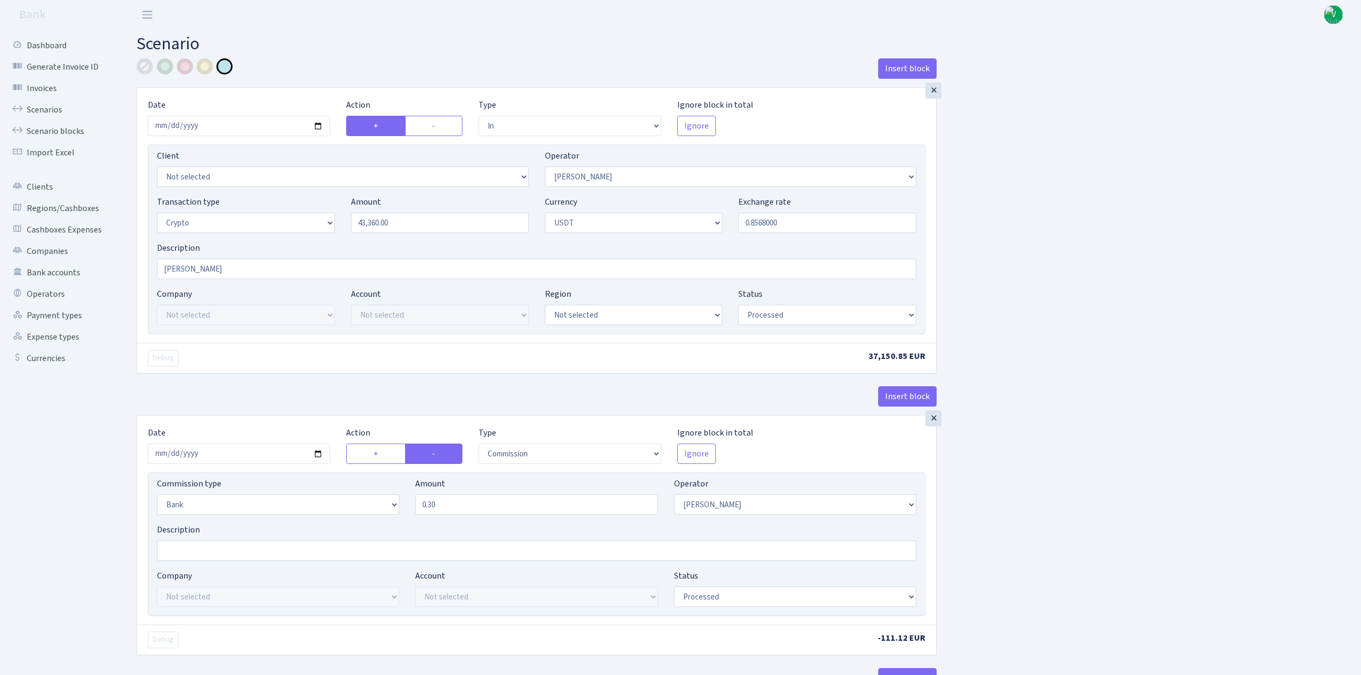
select select "processed"
click at [48, 113] on link "Scenarios" at bounding box center [58, 109] width 107 height 21
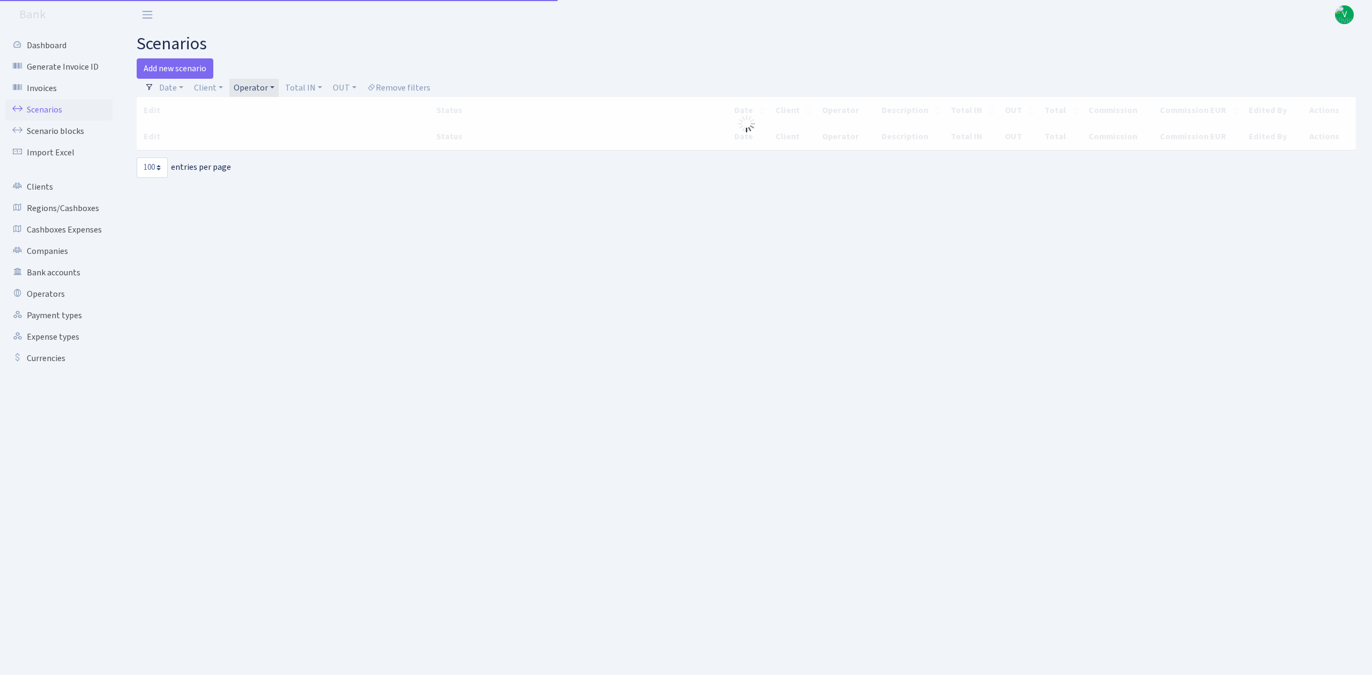
select select "100"
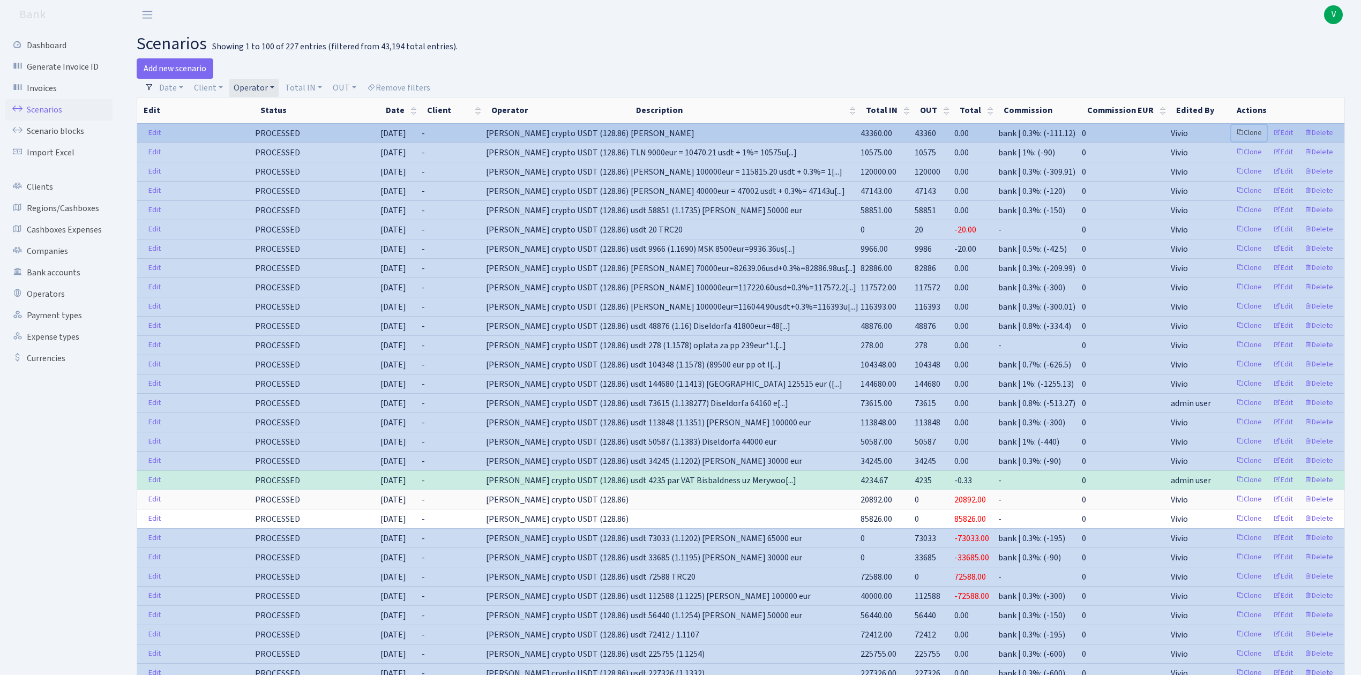
click at [1251, 132] on link "Clone" at bounding box center [1249, 133] width 35 height 17
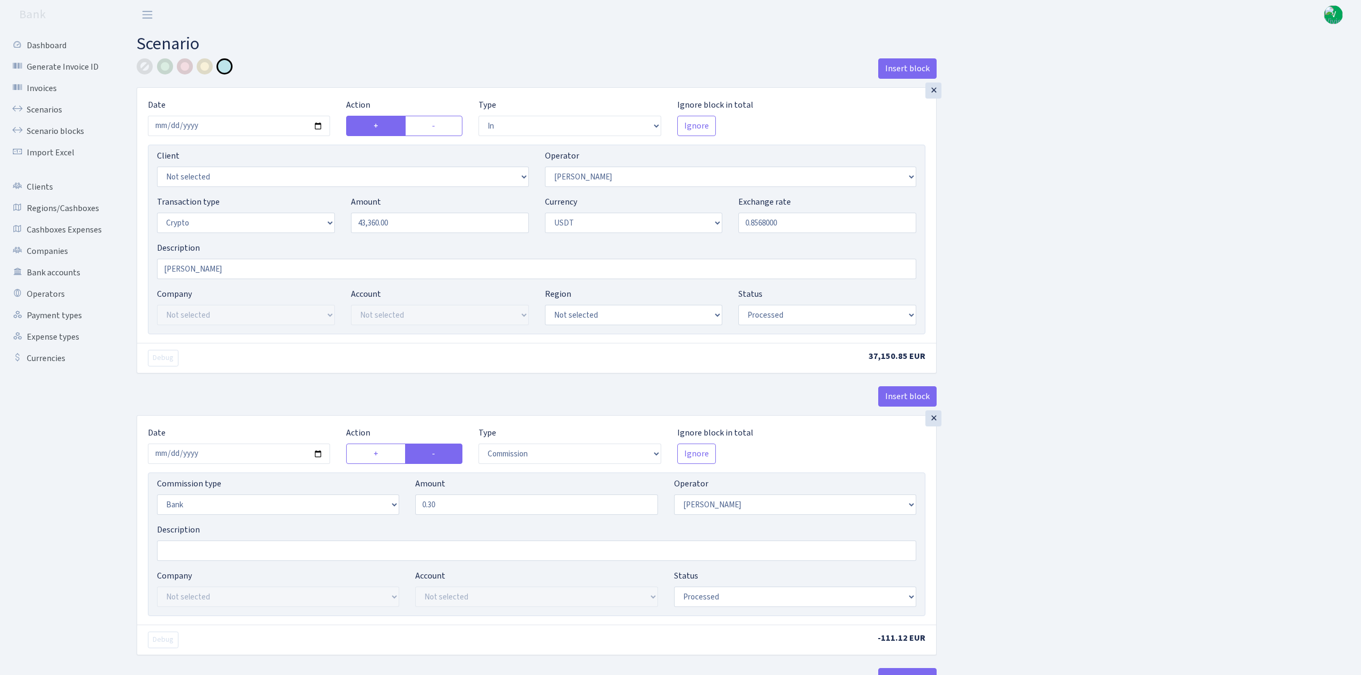
select select "in"
select select "15"
select select "3"
select select "6"
select select "processed"
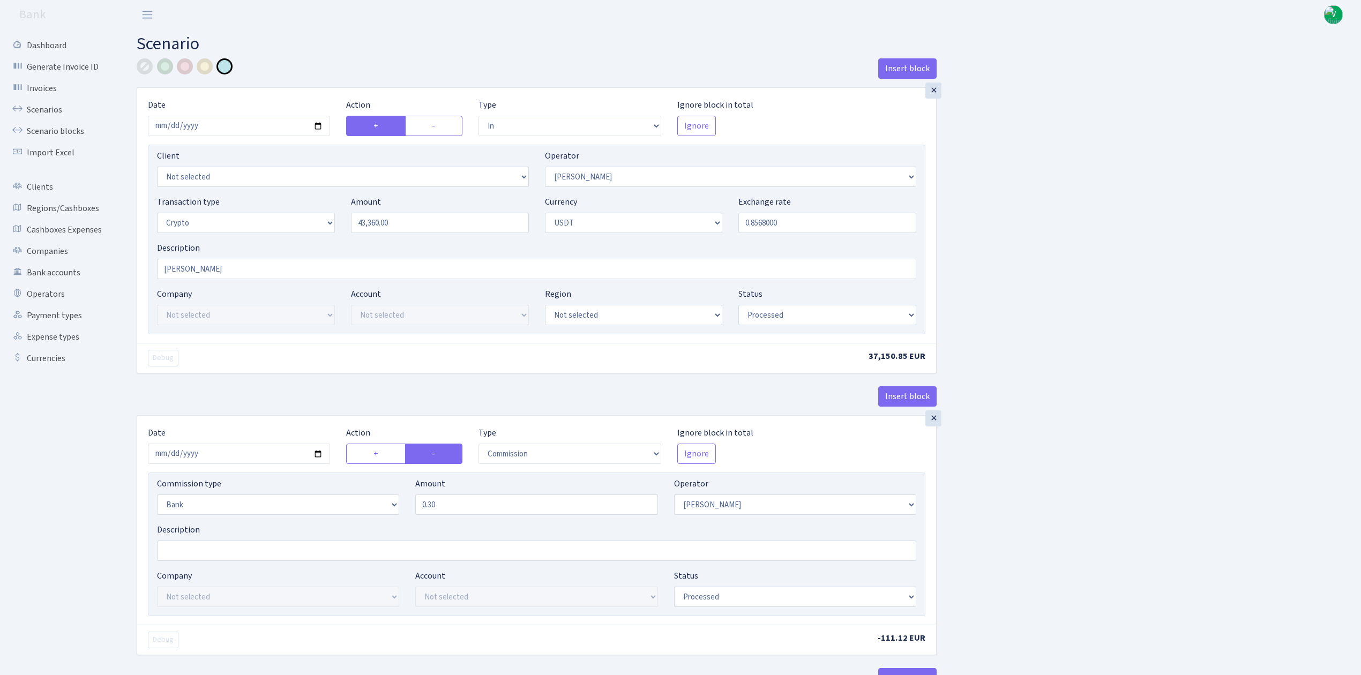
select select "commission"
select select "bank"
select select "15"
select select "processed"
select select "out"
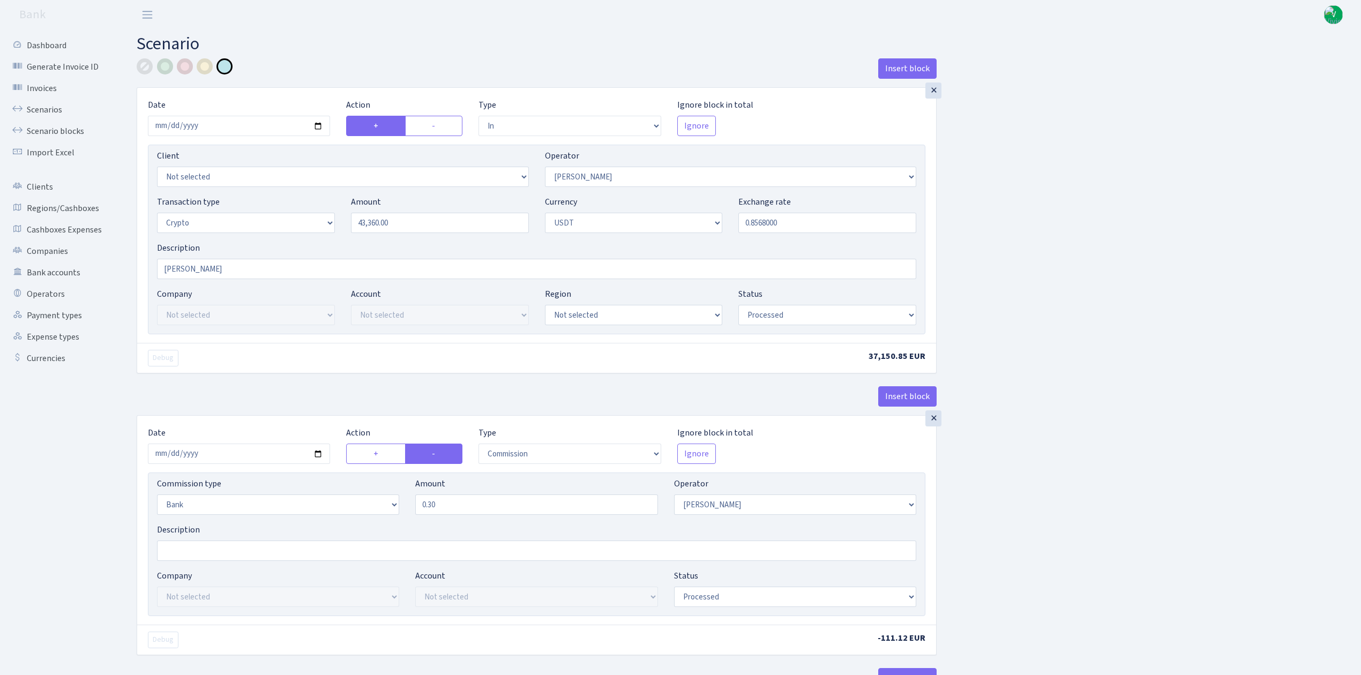
select select "297"
select select "15"
select select "6"
select select "processed"
select select "in"
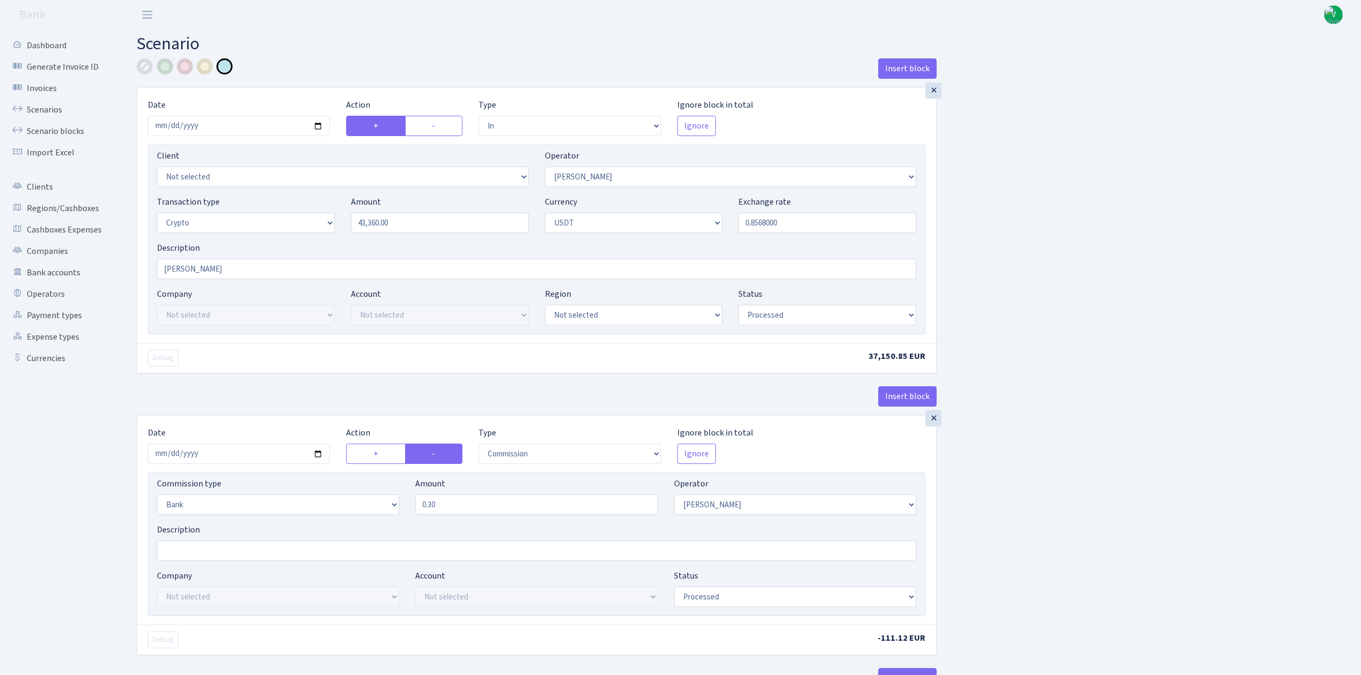
select select "297"
select select "2"
select select "6"
select select "20"
select select "61"
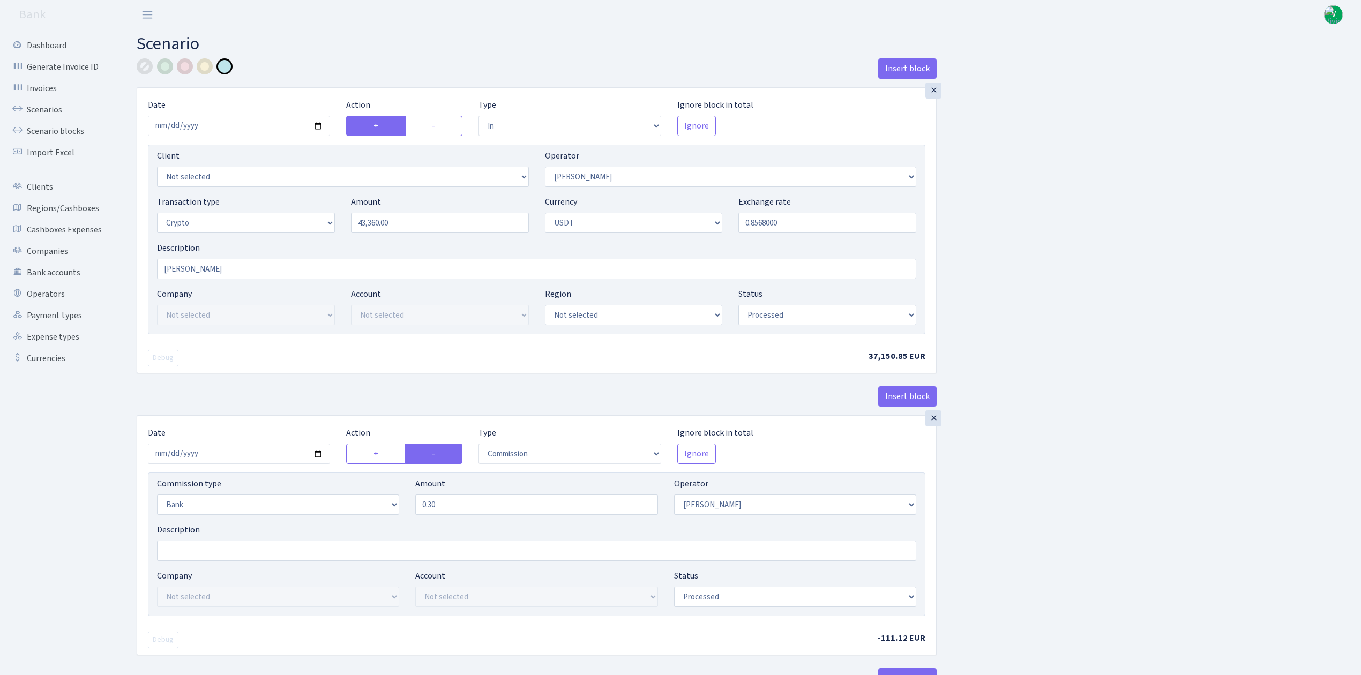
select select "processed"
click at [396, 218] on input "43360.00" at bounding box center [440, 223] width 178 height 20
drag, startPoint x: 404, startPoint y: 226, endPoint x: 321, endPoint y: 221, distance: 83.8
click at [321, 221] on div "Transaction type Not selected 981 ELF FISH crypto GIRT IVO dekl MM-BALTIC eur U…" at bounding box center [537, 219] width 776 height 46
click at [803, 244] on div "Description RIX" at bounding box center [537, 261] width 760 height 38
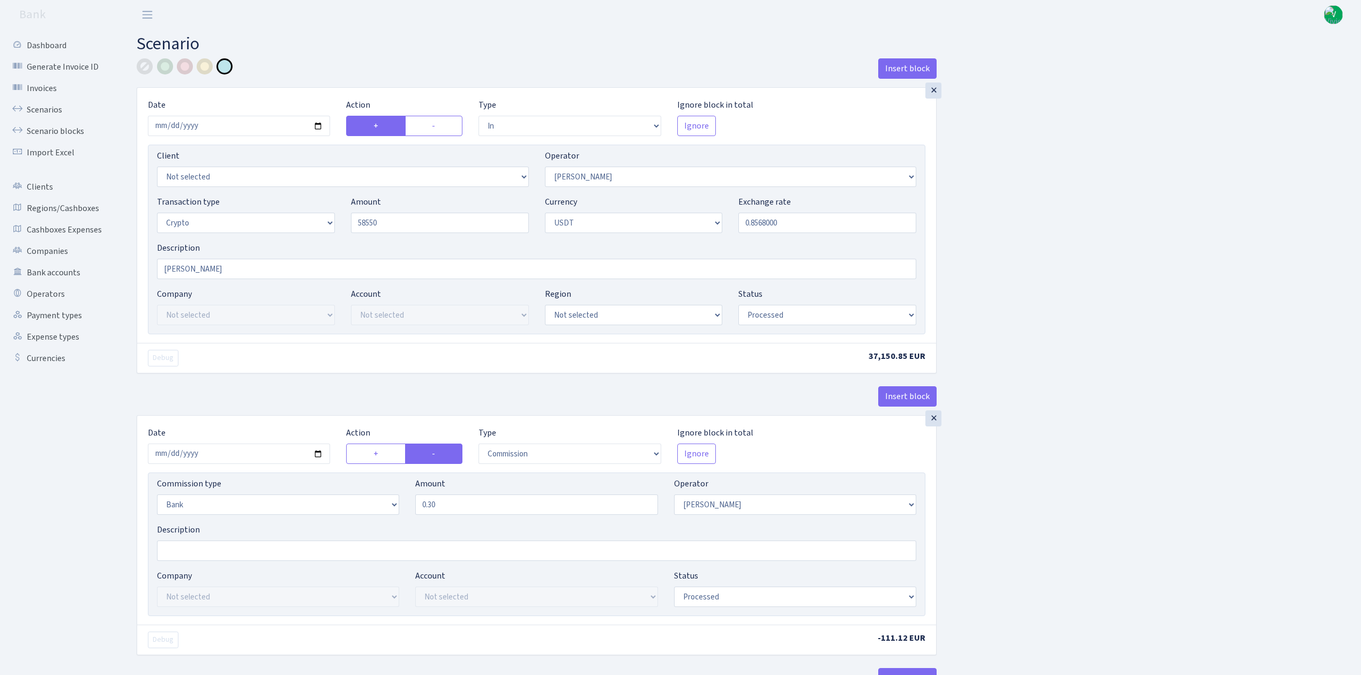
type input "58,550.00"
drag, startPoint x: 764, startPoint y: 221, endPoint x: 877, endPoint y: 221, distance: 112.6
click at [877, 221] on input "0.8568000" at bounding box center [828, 223] width 178 height 20
type input "0.8566040"
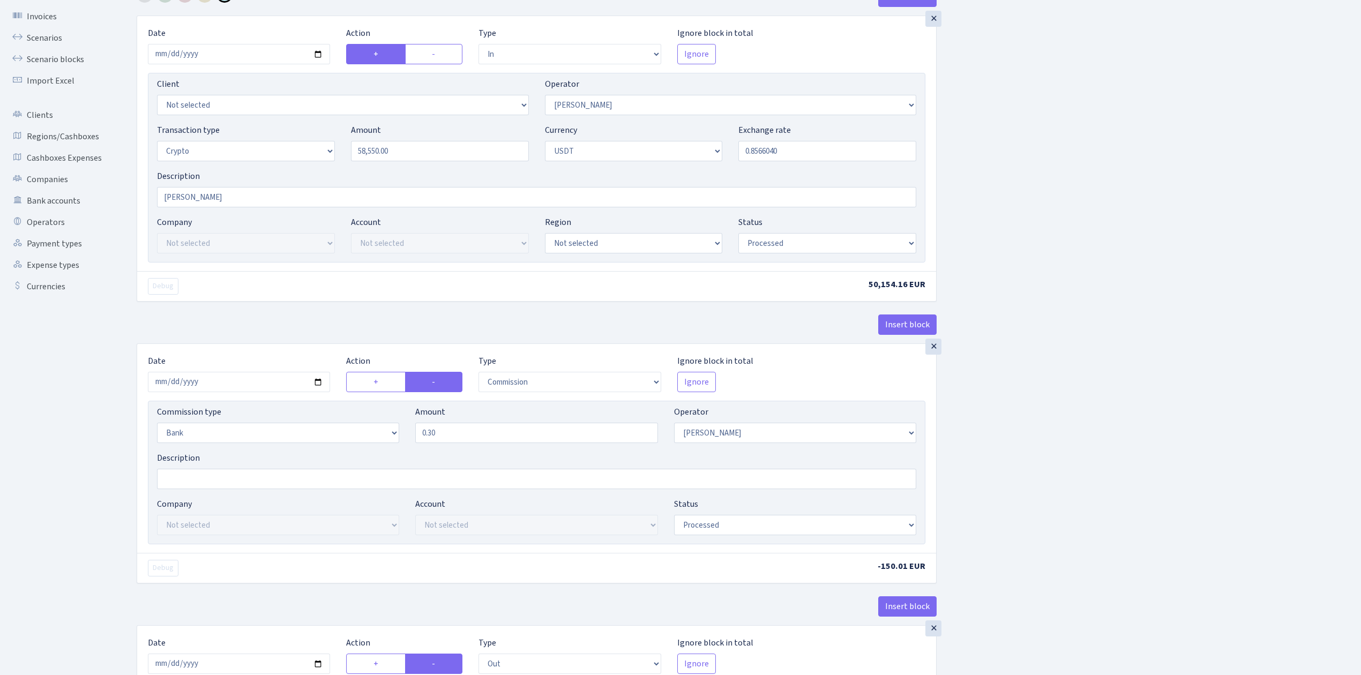
scroll to position [71, 0]
drag, startPoint x: 434, startPoint y: 150, endPoint x: 314, endPoint y: 142, distance: 120.9
click at [314, 142] on div "Transaction type Not selected 981 ELF FISH crypto GIRT IVO dekl MM-BALTIC eur U…" at bounding box center [537, 147] width 776 height 46
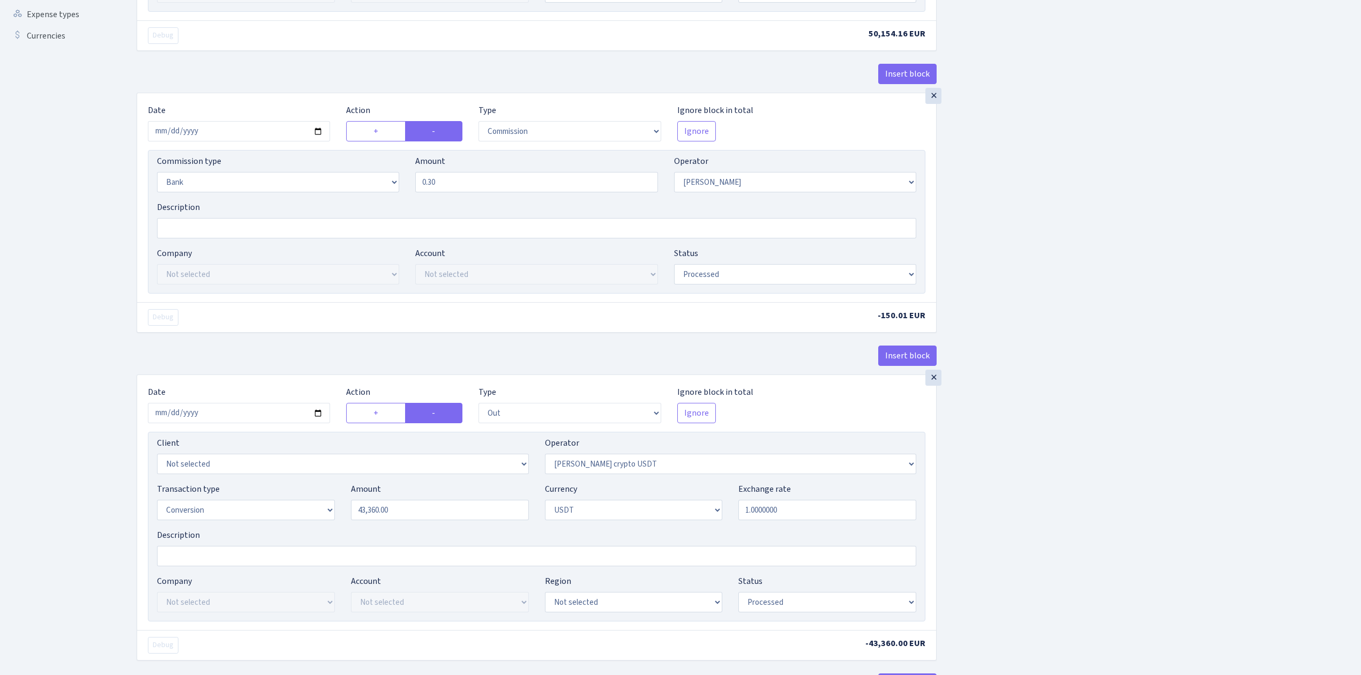
scroll to position [357, 0]
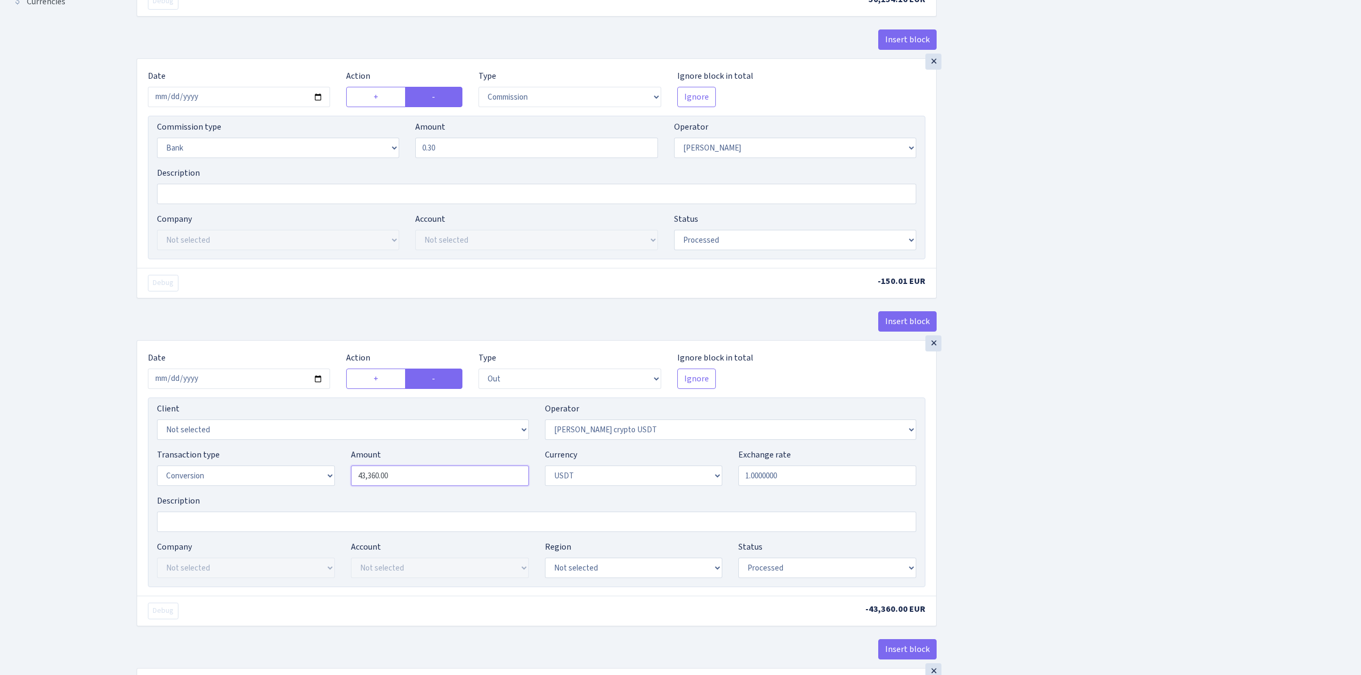
type input "58,550.00"
drag, startPoint x: 408, startPoint y: 478, endPoint x: 316, endPoint y: 471, distance: 92.5
click at [317, 471] on div "Transaction type Not selected 981 ELF FISH crypto GIRT IVO dekl MM-BALTIC eur U…" at bounding box center [537, 472] width 776 height 46
paste input "5855"
click at [1078, 477] on div "Insert block × Date 2025-08-19 Action + - Type --- In Out Commission Field requ…" at bounding box center [741, 372] width 1225 height 1343
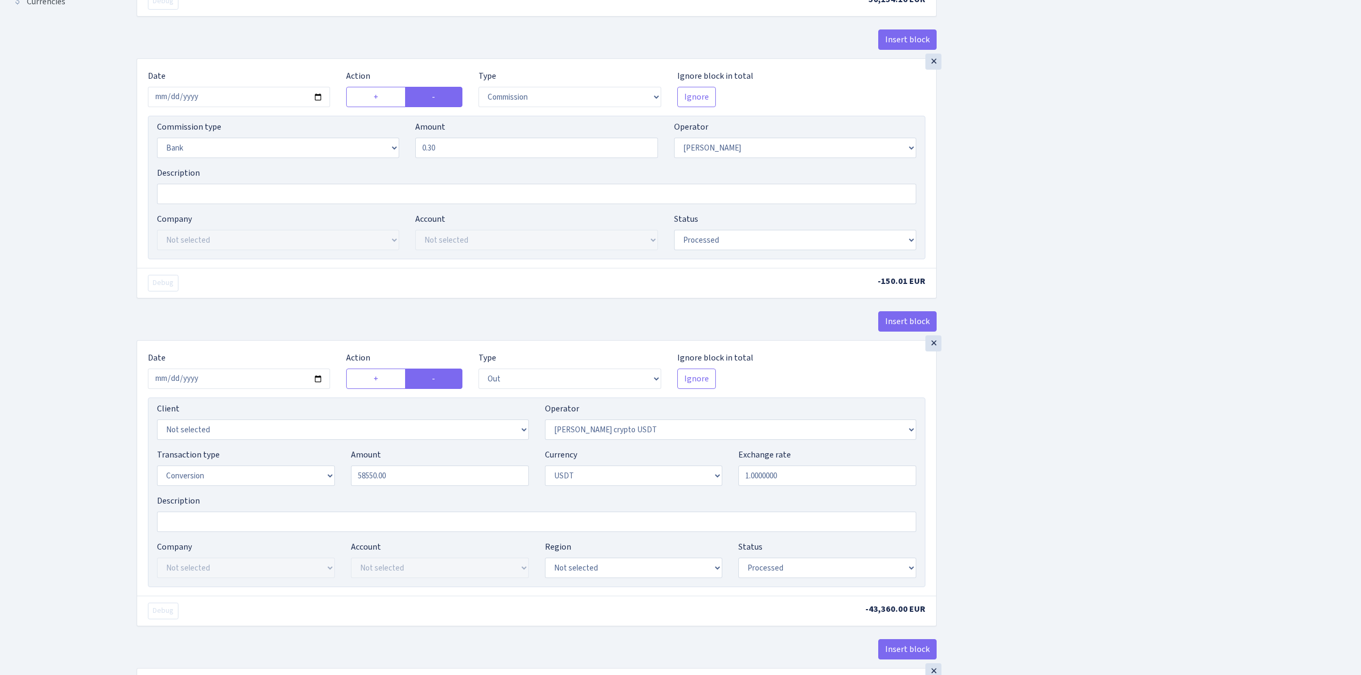
type input "58,550.00"
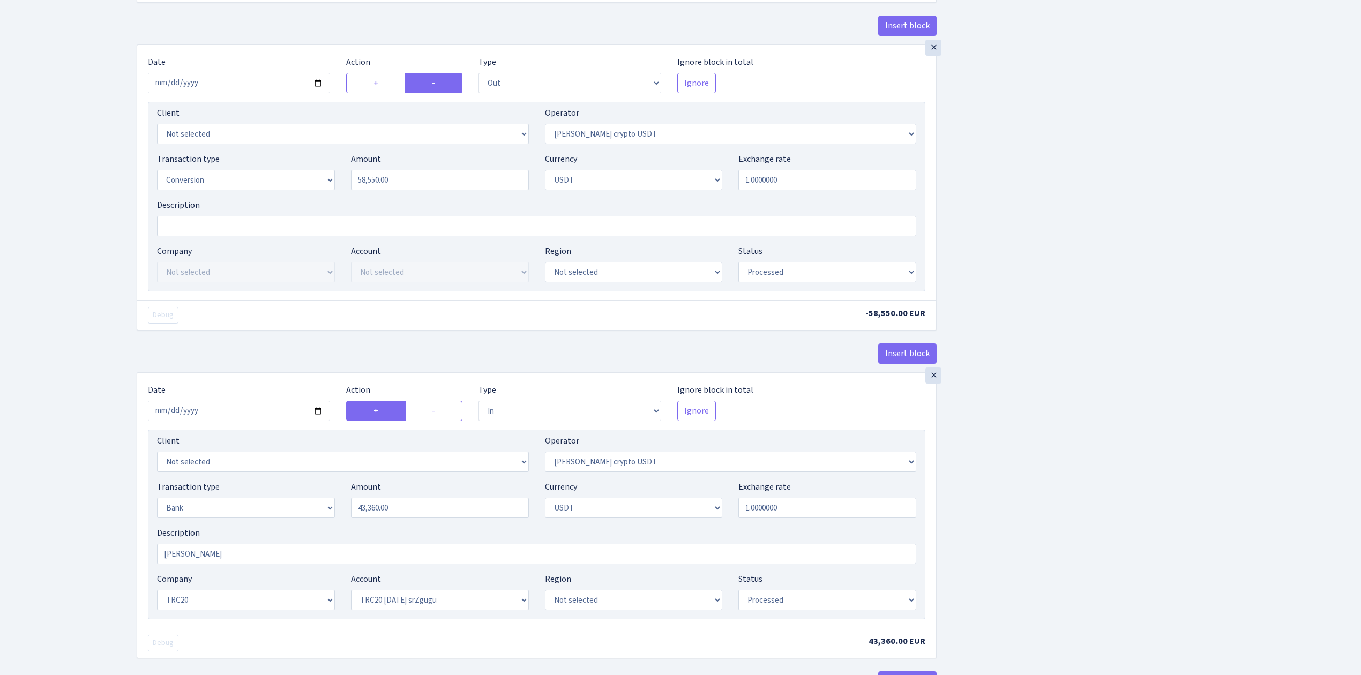
scroll to position [714, 0]
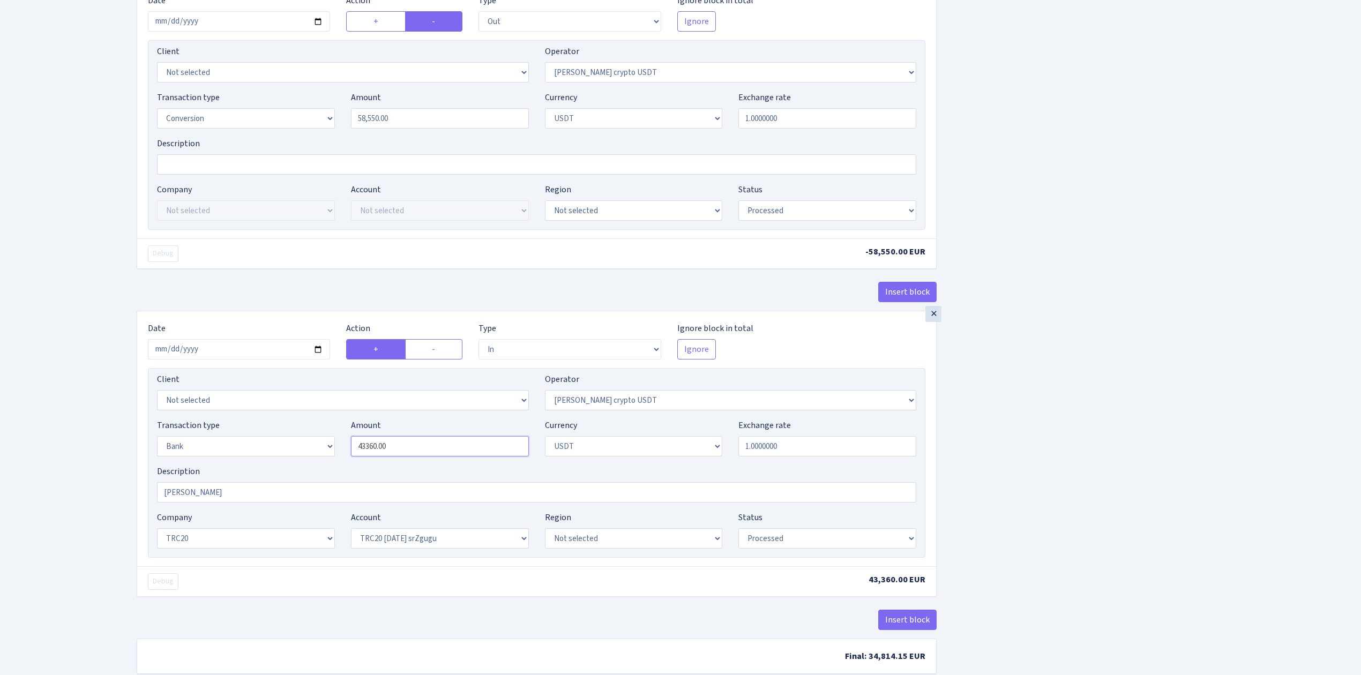
drag, startPoint x: 438, startPoint y: 455, endPoint x: 263, endPoint y: 448, distance: 175.9
click at [263, 448] on div "Transaction type Not selected 981 ELF FISH crypto GIRT IVO dekl MM-BALTIC eur U…" at bounding box center [537, 442] width 776 height 46
paste input "5855"
click at [1141, 423] on div "Insert block × Date 2025-08-19 Action + - Type --- In Out Commission Field requ…" at bounding box center [741, 15] width 1225 height 1343
type input "58,550.00"
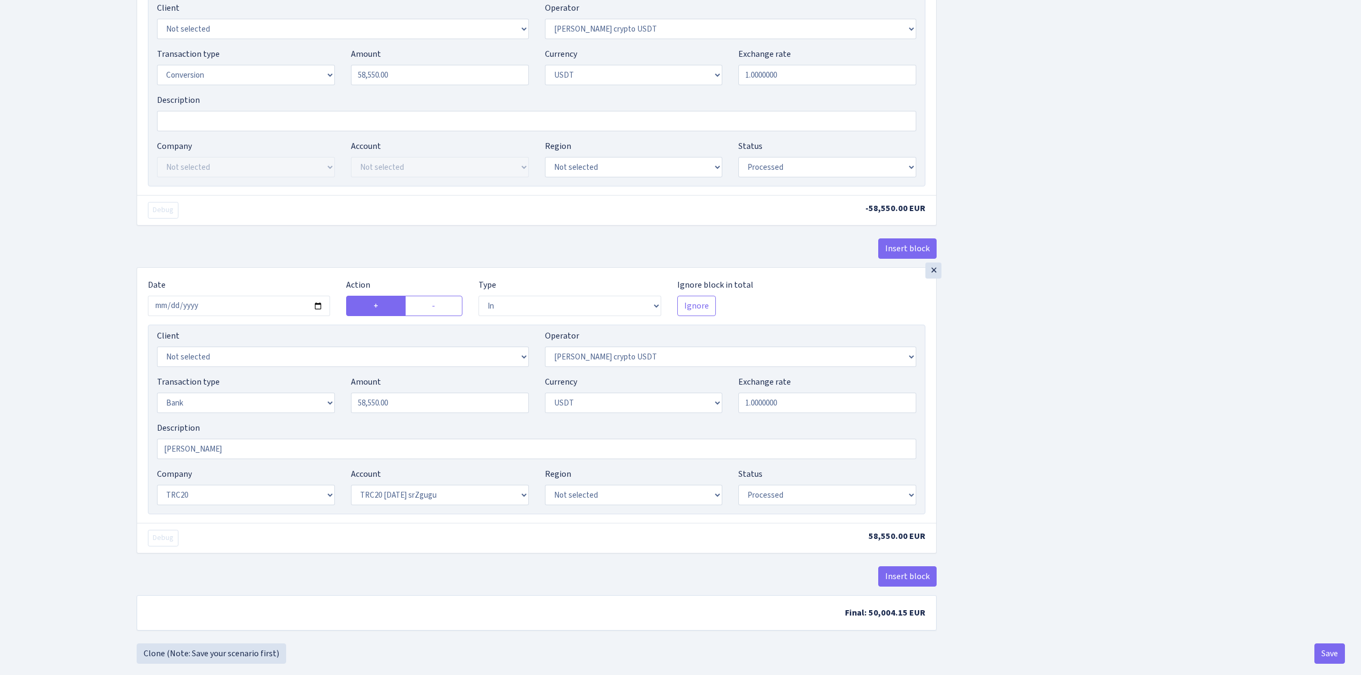
scroll to position [783, 0]
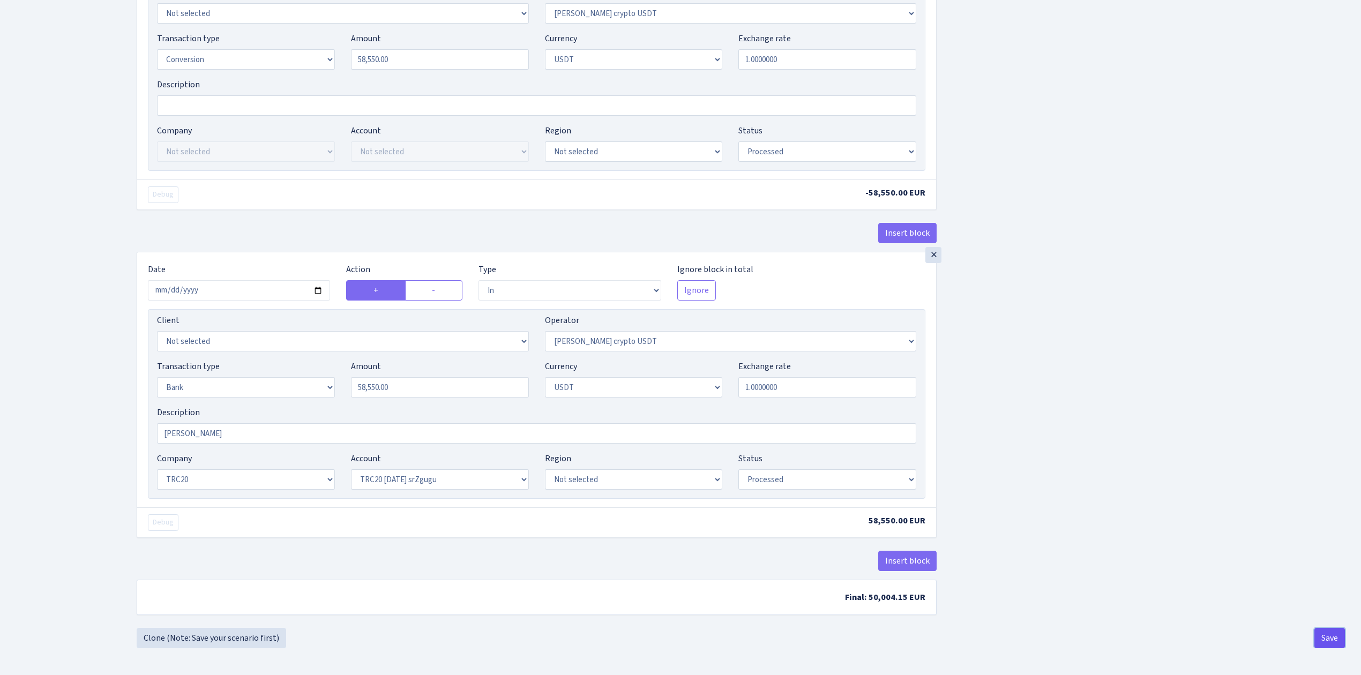
click at [1335, 639] on button "Save" at bounding box center [1330, 638] width 31 height 20
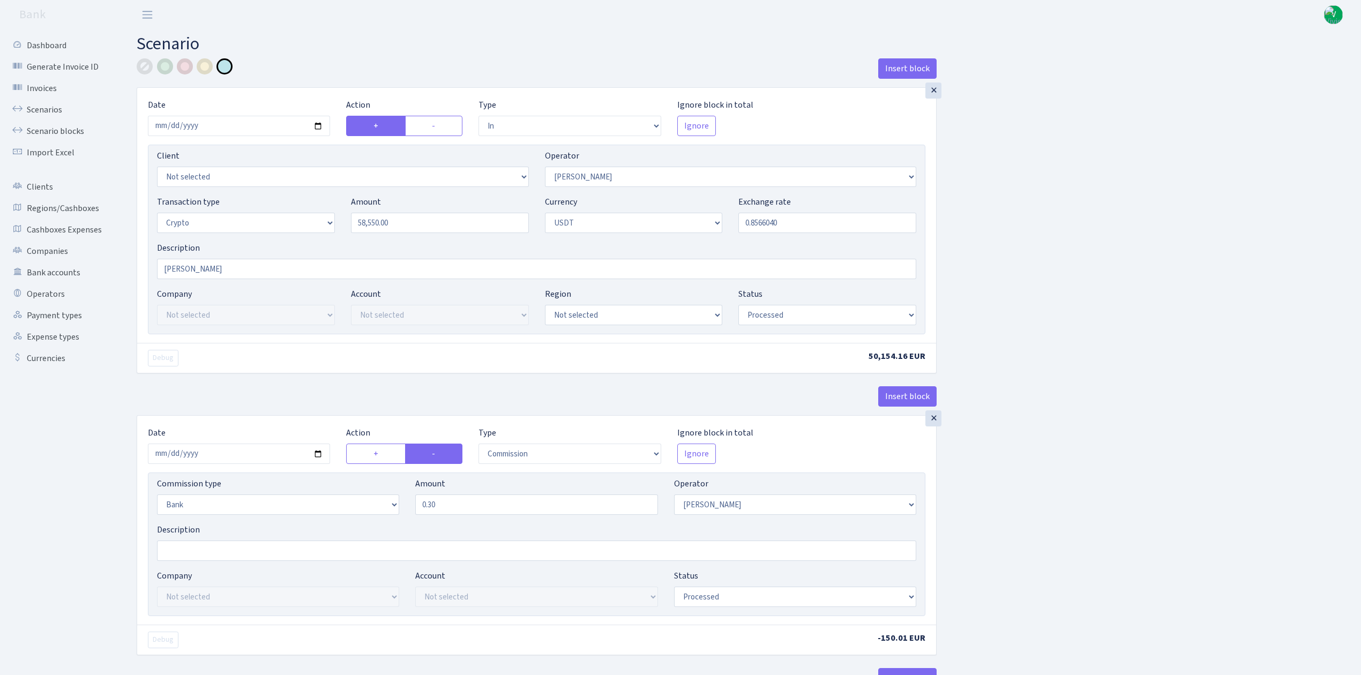
select select "in"
select select "15"
select select "3"
select select "6"
select select "processed"
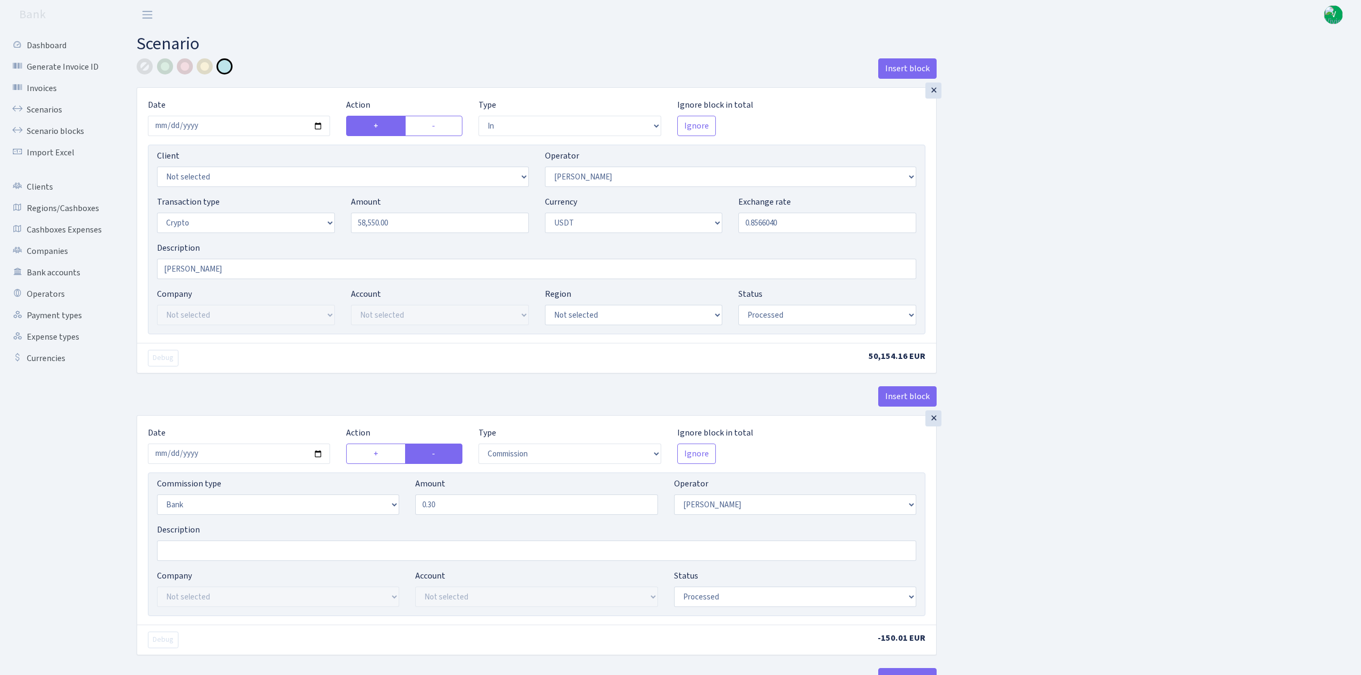
select select "commission"
select select "bank"
select select "15"
select select "processed"
select select "out"
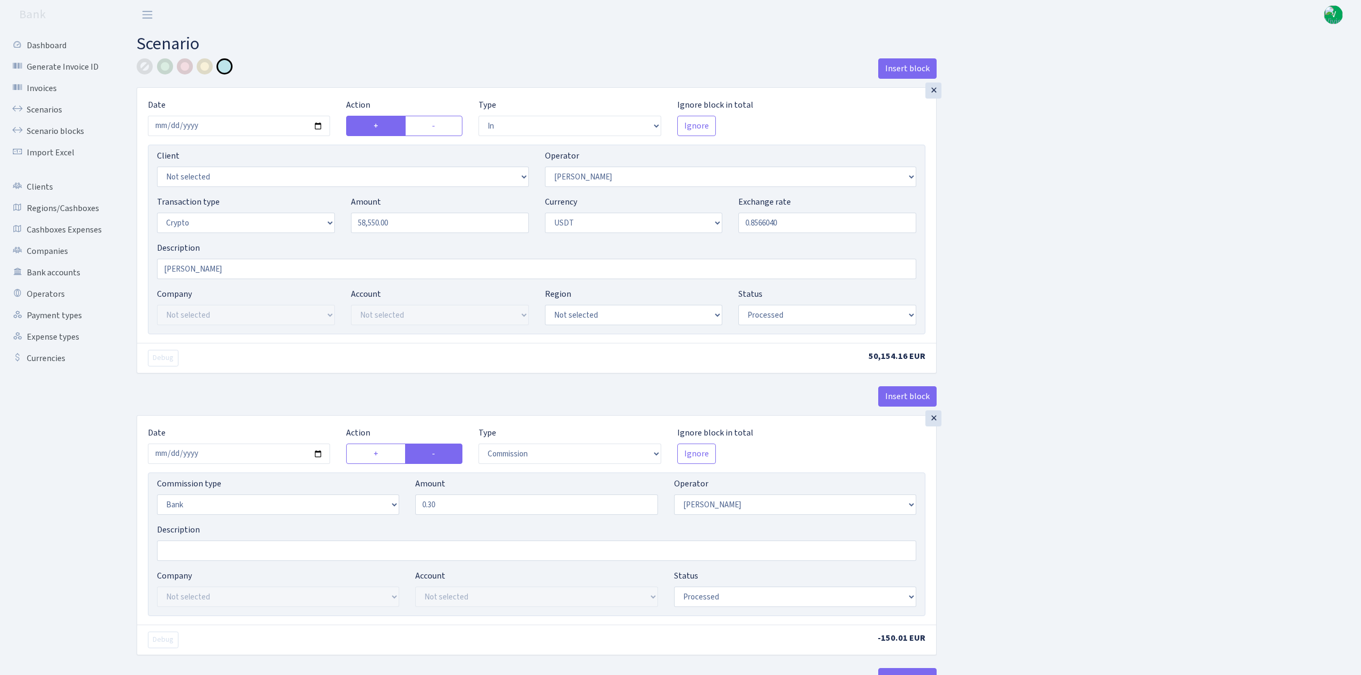
select select "297"
select select "15"
select select "6"
select select "processed"
select select "in"
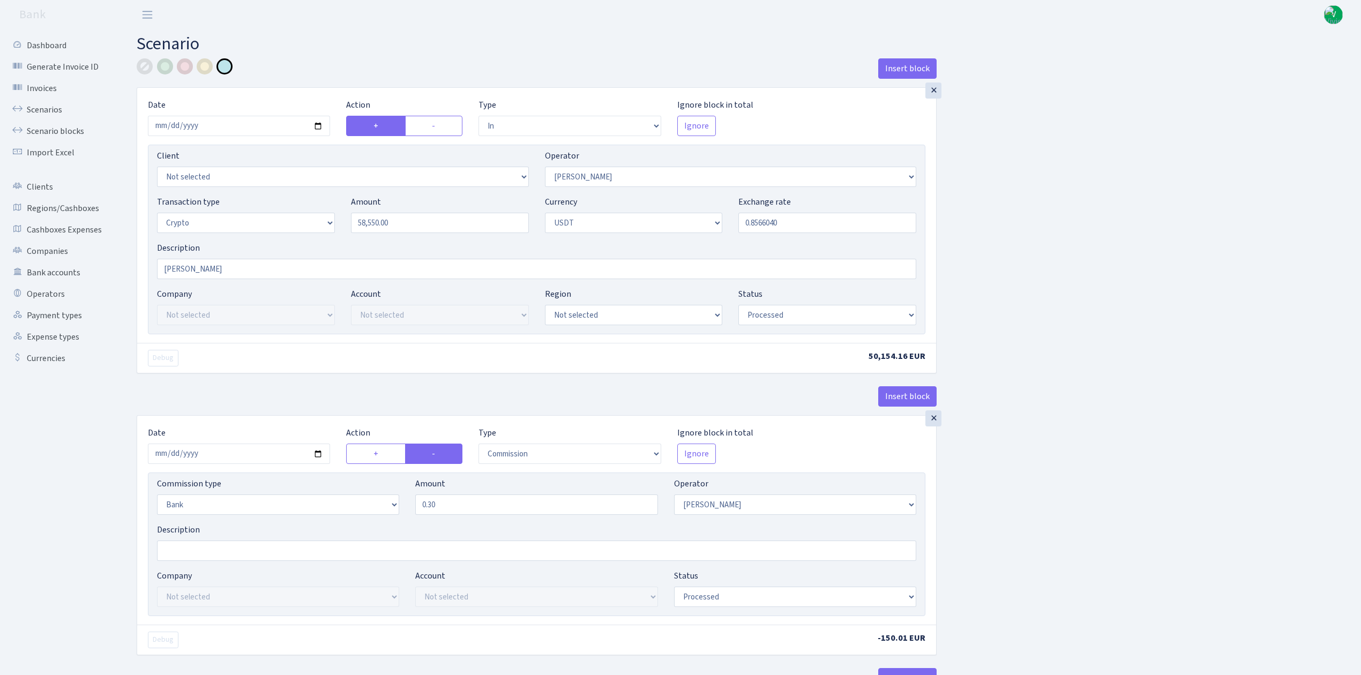
select select "297"
select select "2"
select select "6"
select select "20"
select select "61"
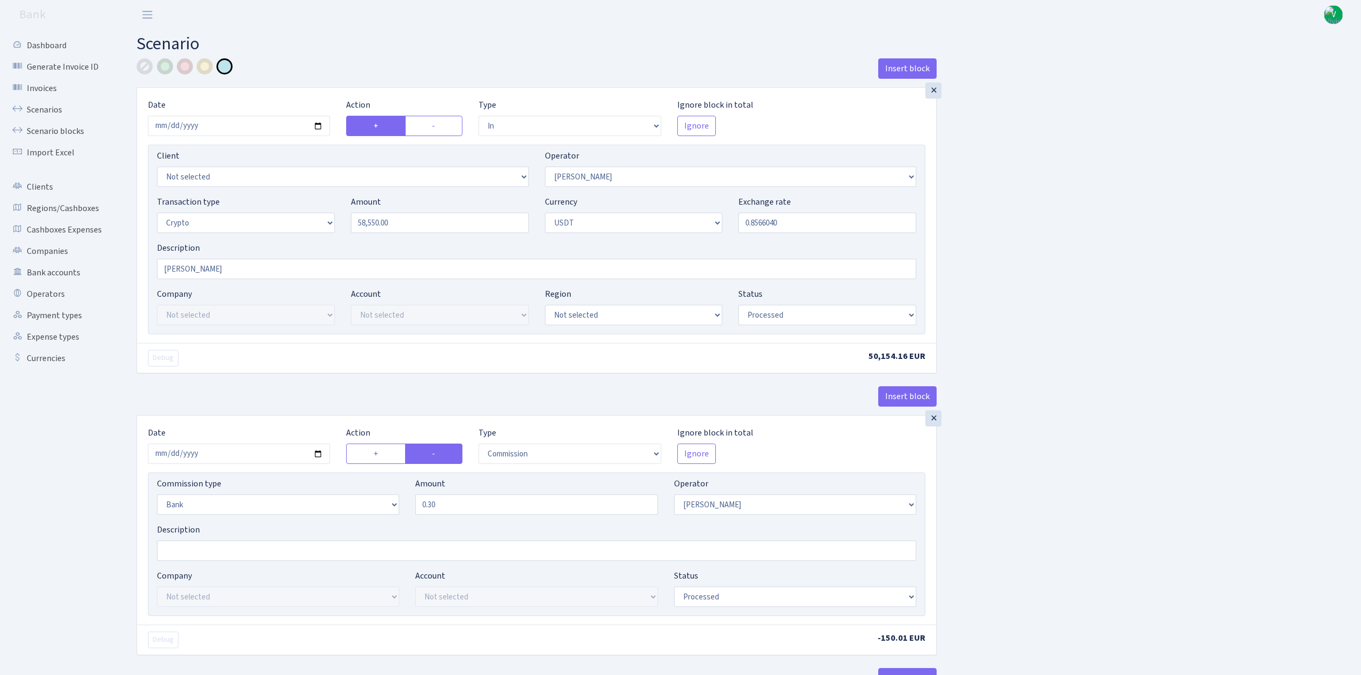
select select "processed"
click at [57, 105] on link "Scenarios" at bounding box center [58, 109] width 107 height 21
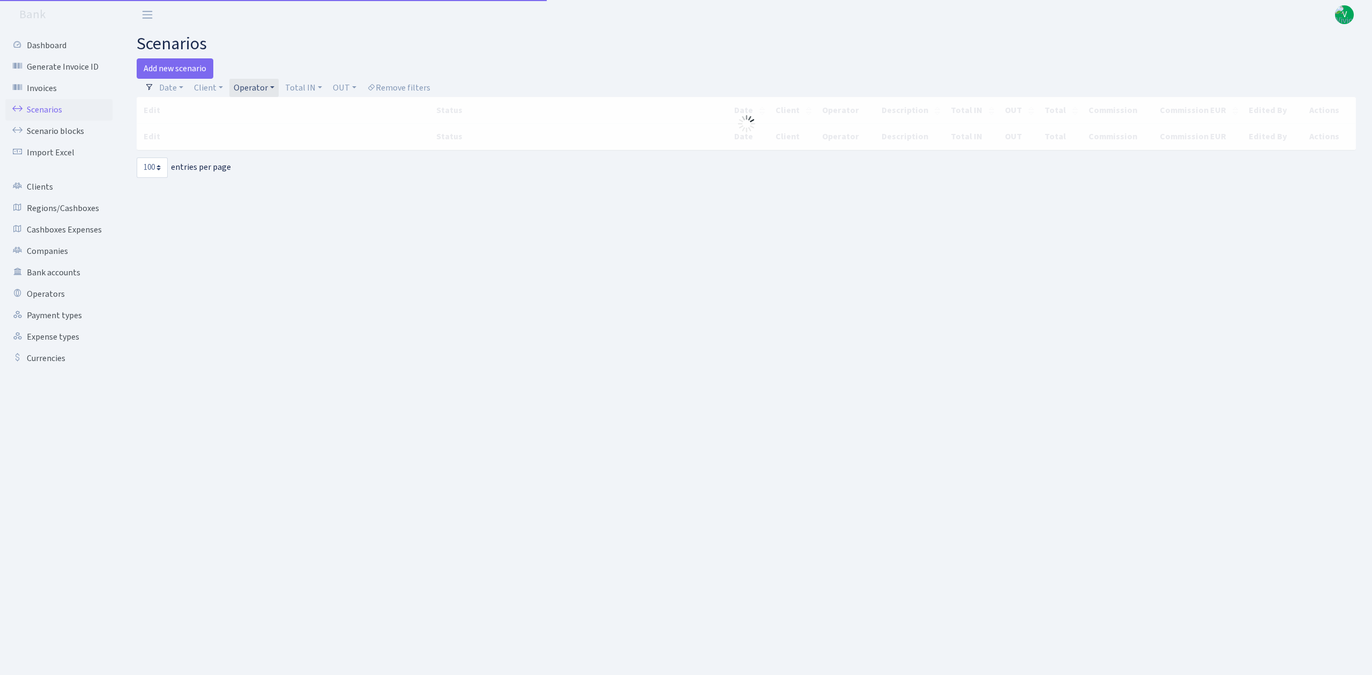
select select "100"
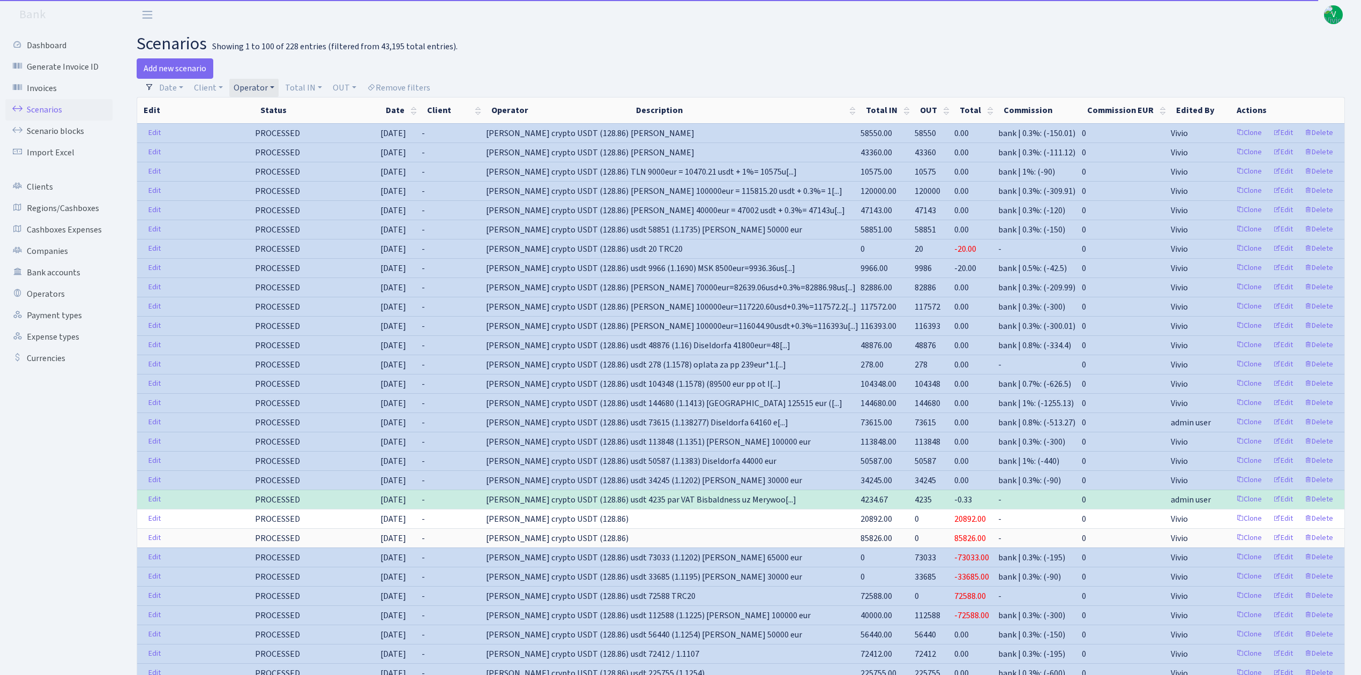
click at [262, 92] on link "Operator" at bounding box center [253, 88] width 49 height 18
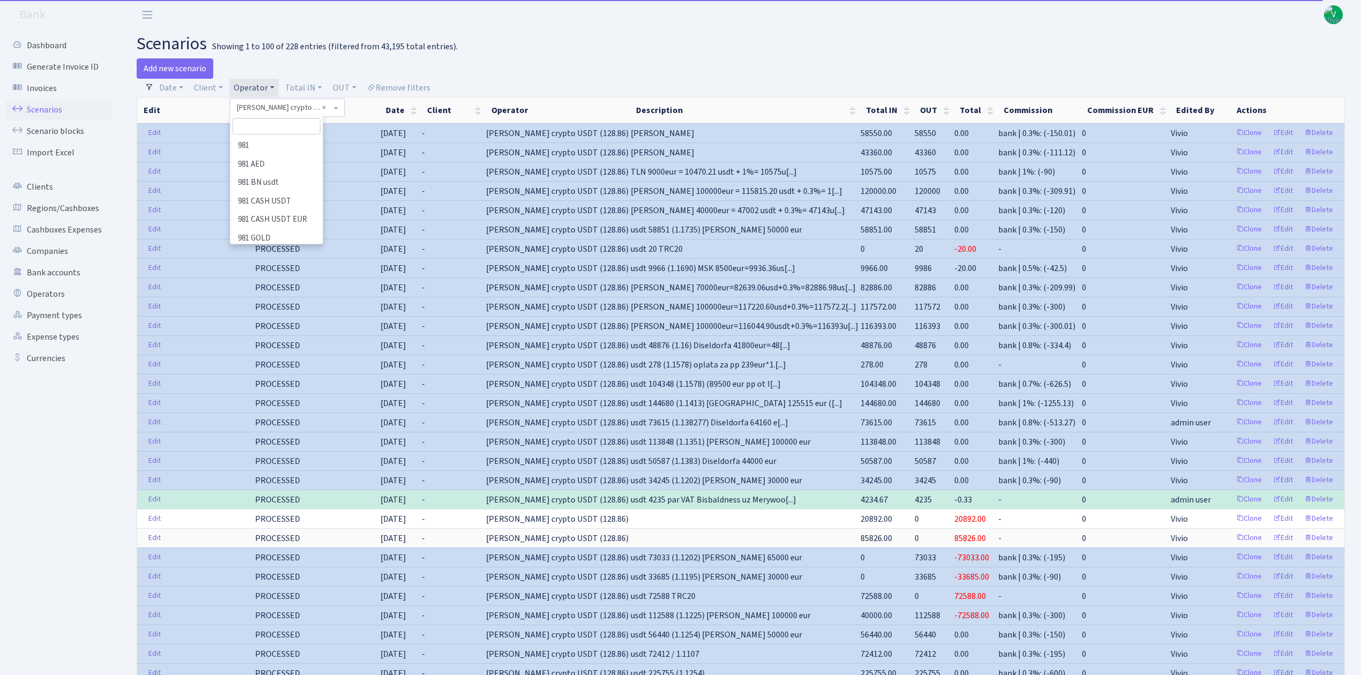
scroll to position [4288, 0]
click at [287, 166] on li "[PERSON_NAME]" at bounding box center [277, 175] width 90 height 19
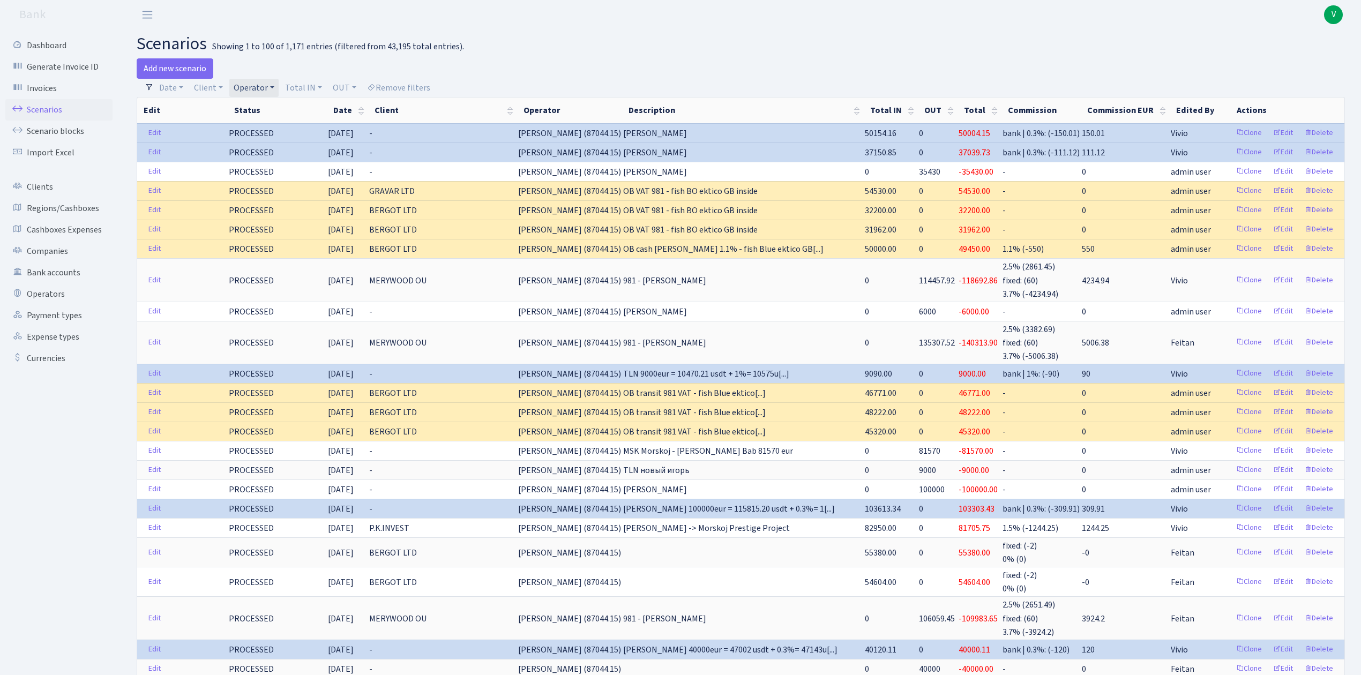
click at [254, 87] on link "Operator" at bounding box center [253, 88] width 49 height 18
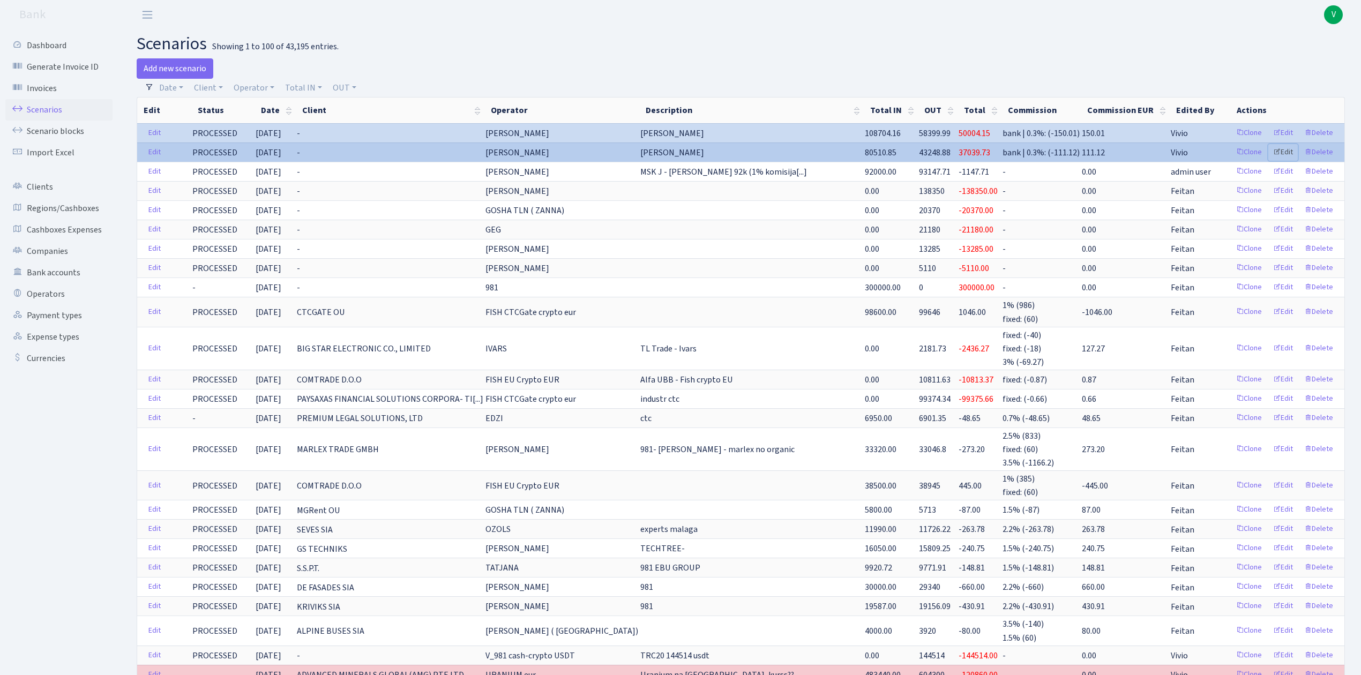
click at [1289, 151] on link "Edit" at bounding box center [1283, 152] width 29 height 17
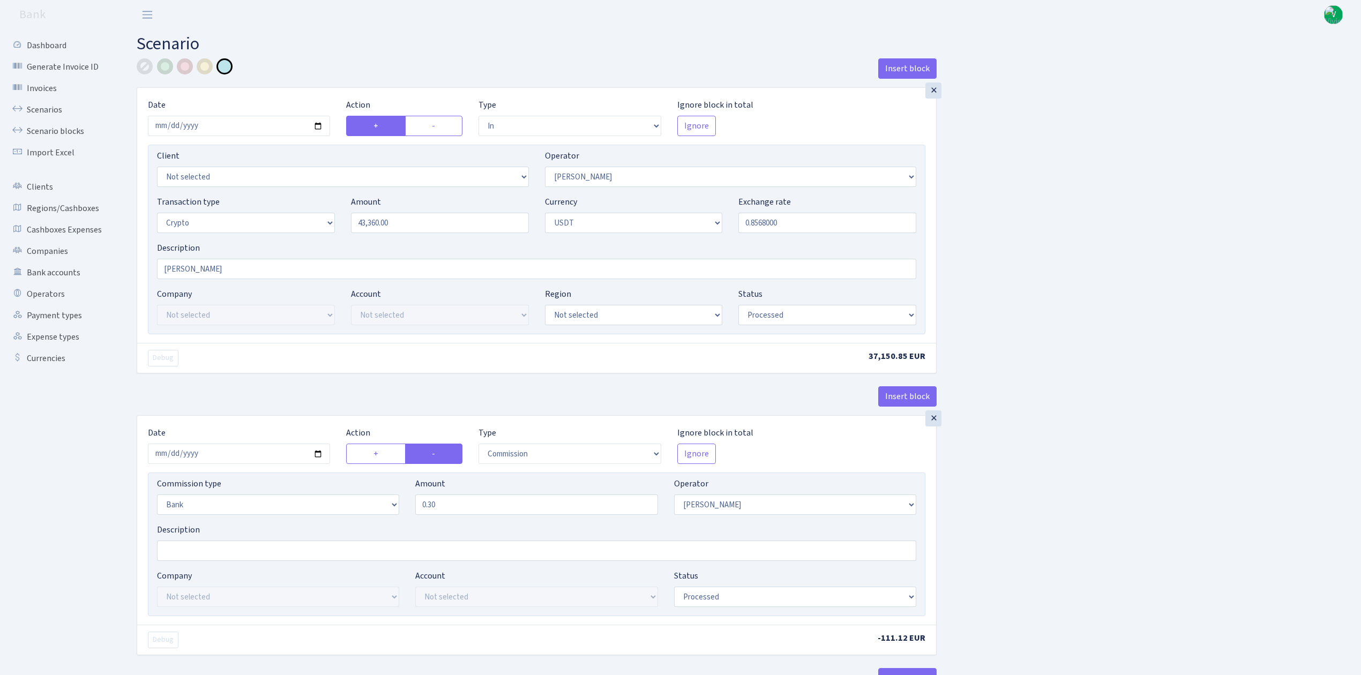
select select "in"
select select "15"
select select "3"
select select "6"
select select "processed"
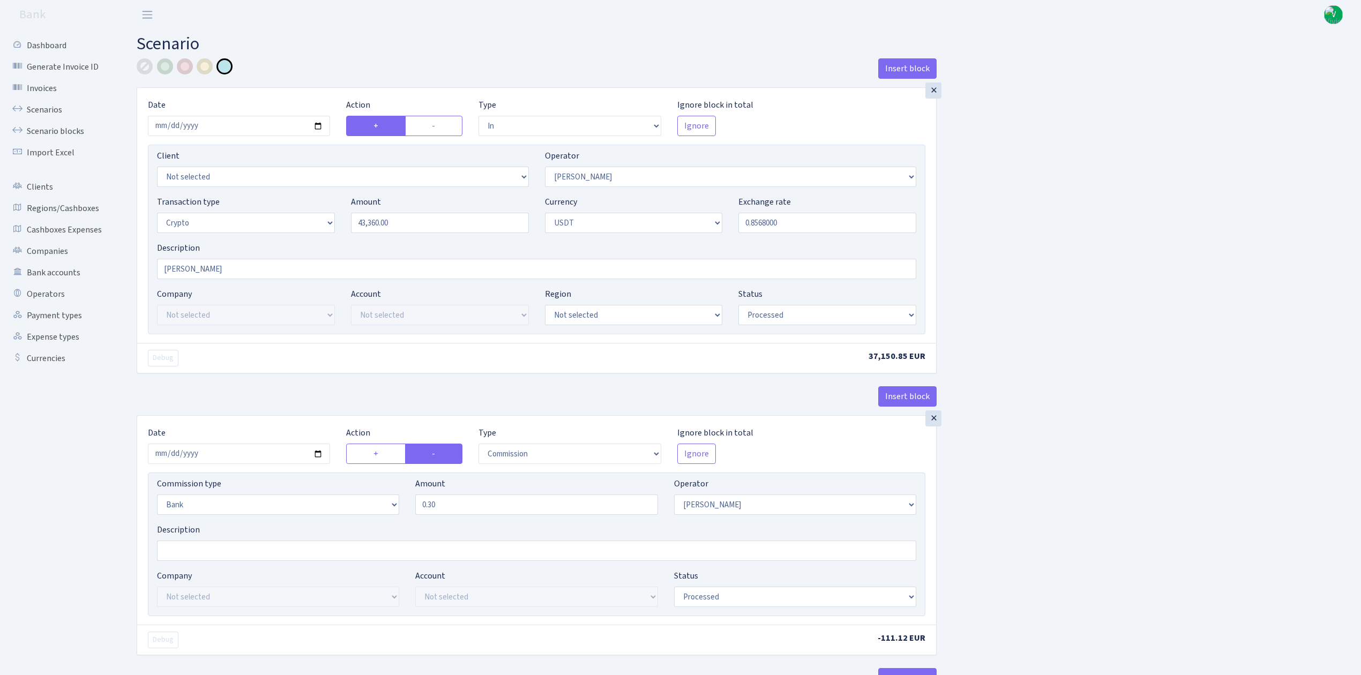
select select "commission"
select select "bank"
select select "15"
select select "processed"
select select "out"
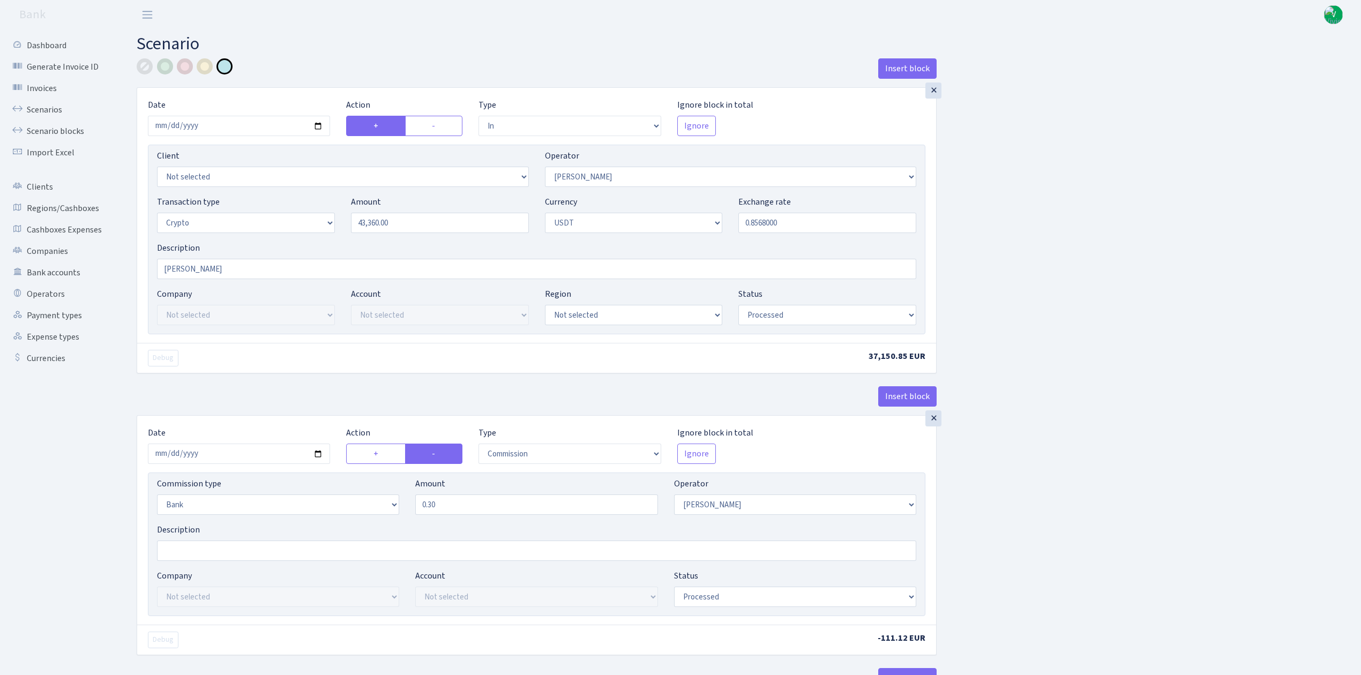
select select "297"
select select "15"
select select "6"
select select "processed"
select select "in"
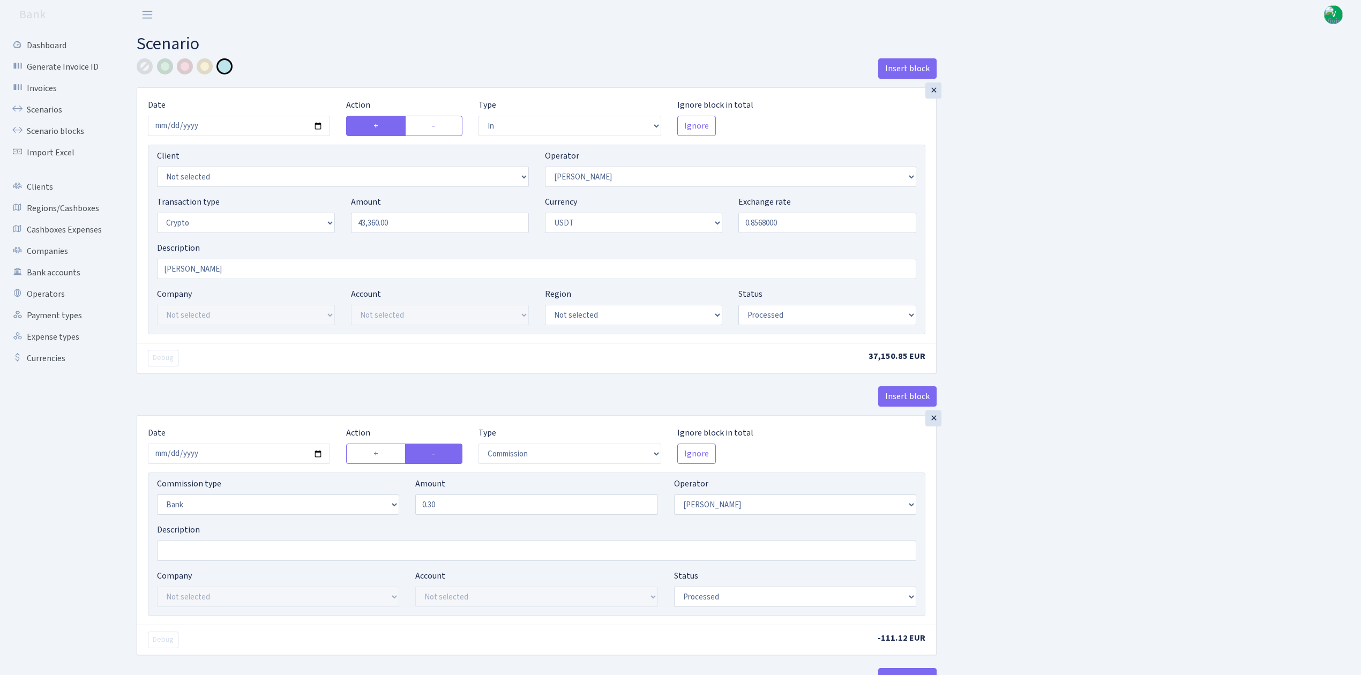
select select "297"
select select "2"
select select "6"
select select "20"
select select "61"
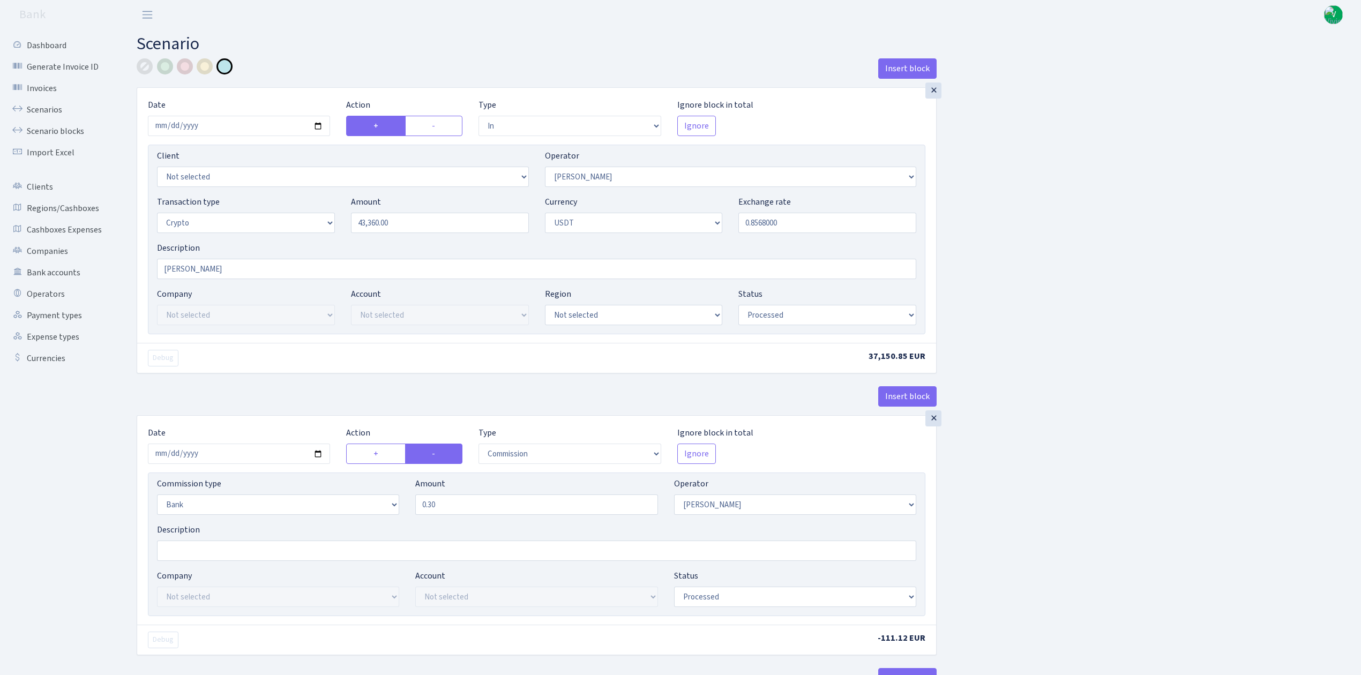
select select "processed"
click at [215, 270] on input "[PERSON_NAME]" at bounding box center [537, 269] width 760 height 20
drag, startPoint x: 211, startPoint y: 268, endPoint x: 137, endPoint y: 257, distance: 74.7
click at [137, 257] on div "× Date 2025-08-19 Action + - Type --- In Out Commission Field required. Ignore …" at bounding box center [536, 215] width 799 height 255
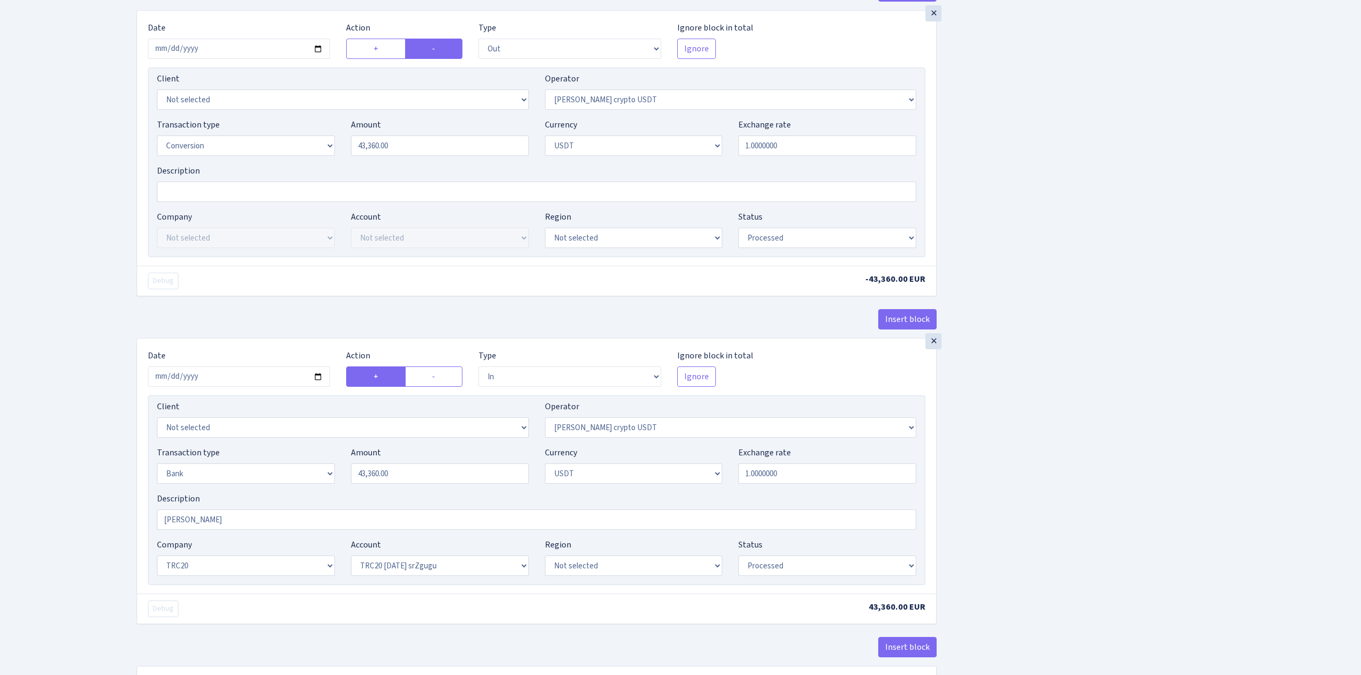
scroll to position [783, 0]
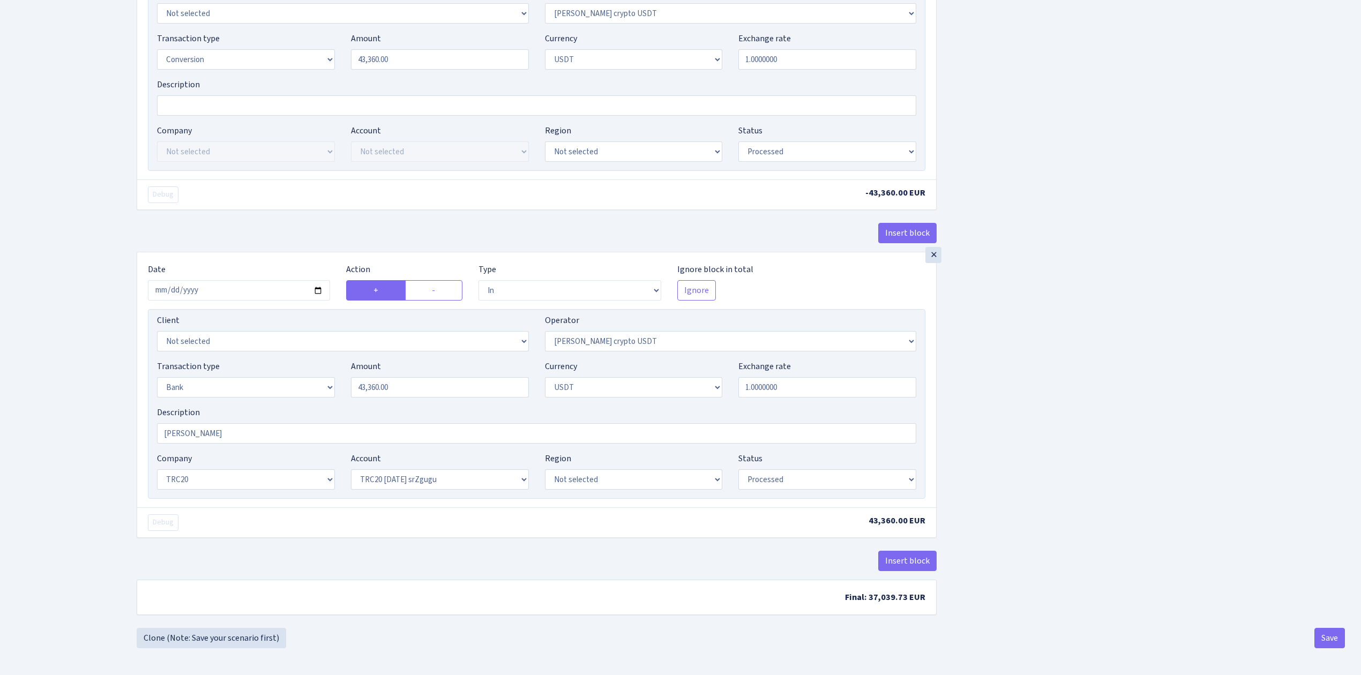
type input "[PERSON_NAME] 37040 eur"
drag, startPoint x: 217, startPoint y: 427, endPoint x: 119, endPoint y: 419, distance: 97.8
paste input "37040 eur"
type input "[PERSON_NAME] 37040 eur"
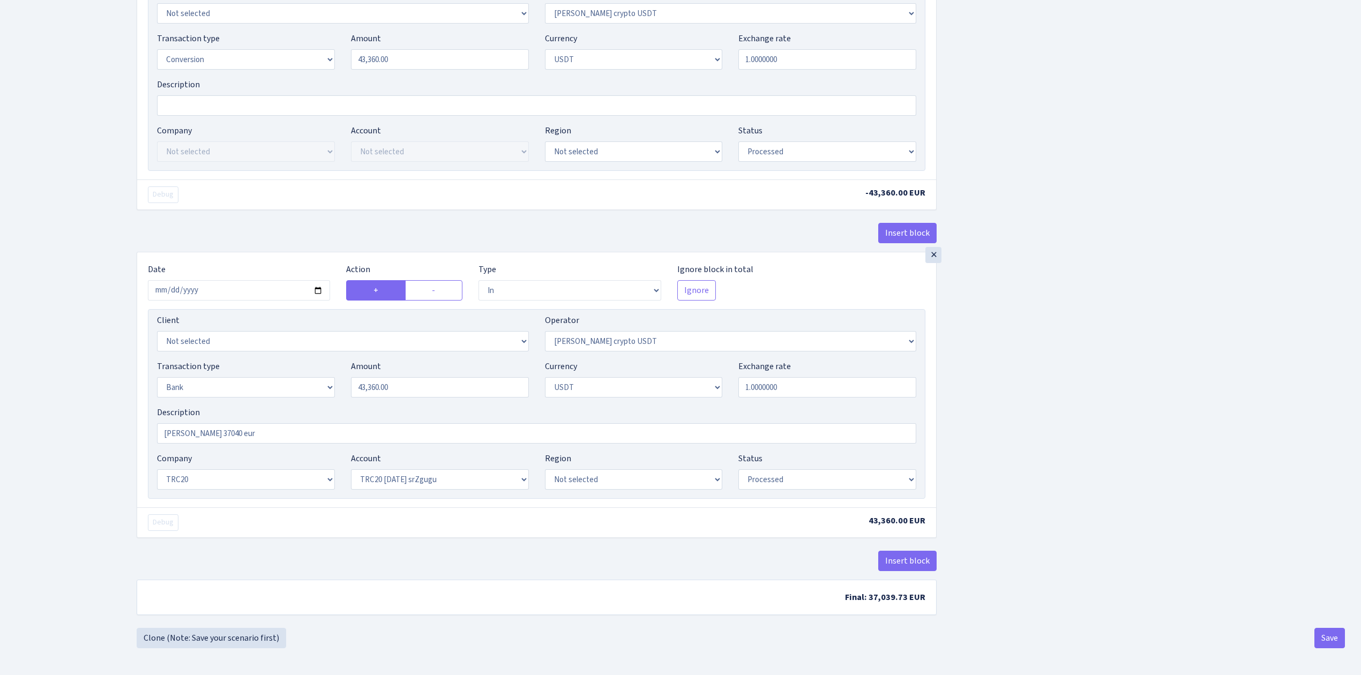
click at [1332, 638] on button "Save" at bounding box center [1330, 638] width 31 height 20
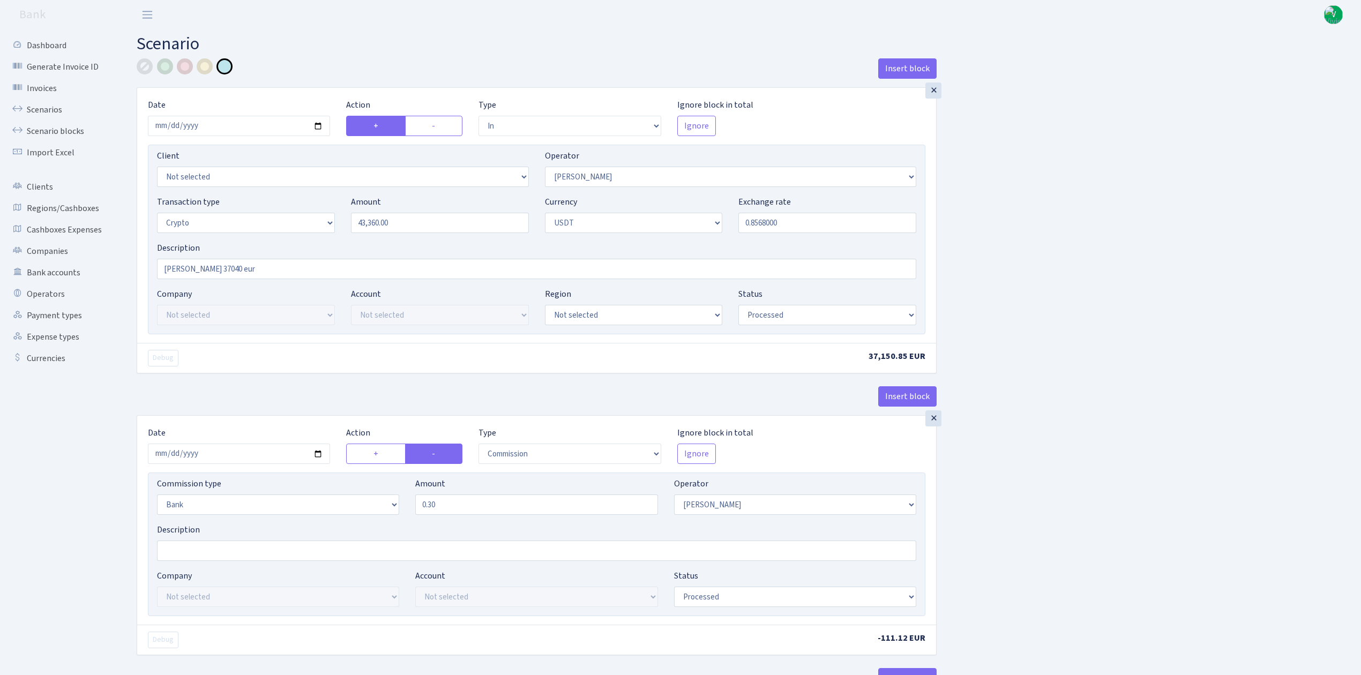
select select "in"
select select "15"
select select "3"
select select "6"
select select "processed"
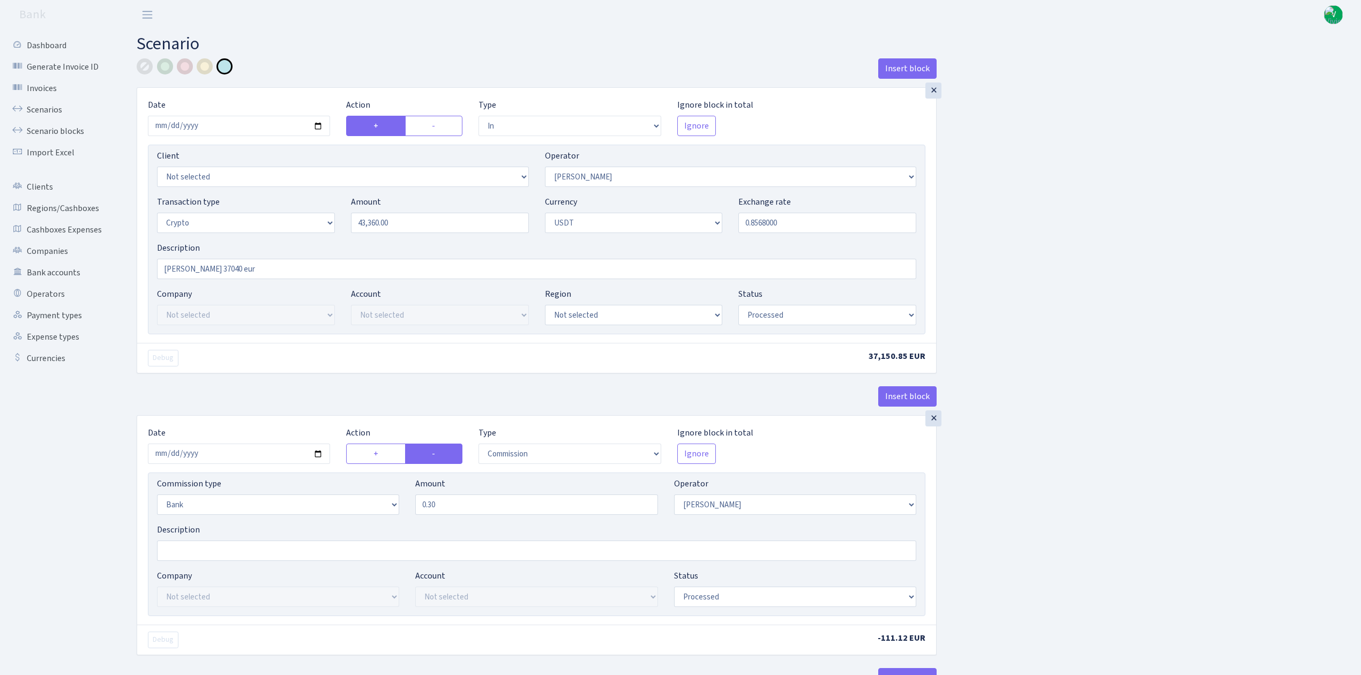
select select "commission"
select select "bank"
select select "15"
select select "processed"
select select "out"
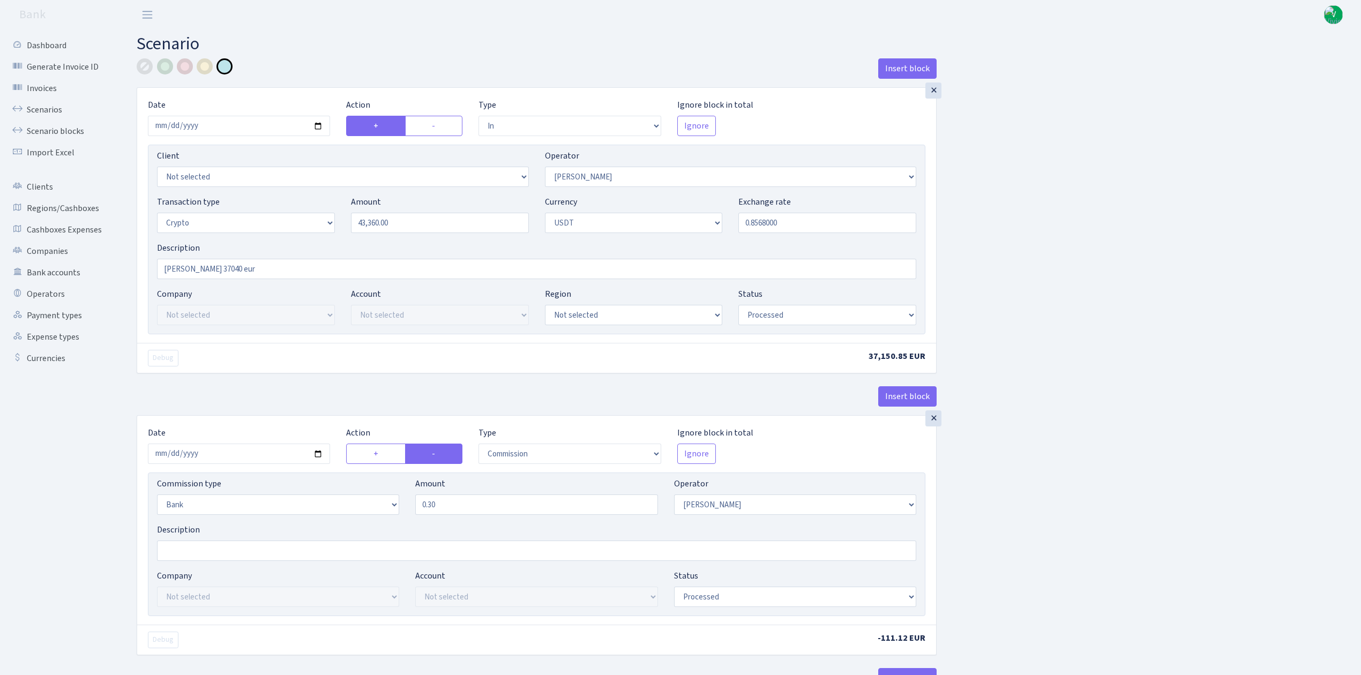
select select "297"
select select "15"
select select "6"
select select "processed"
select select "in"
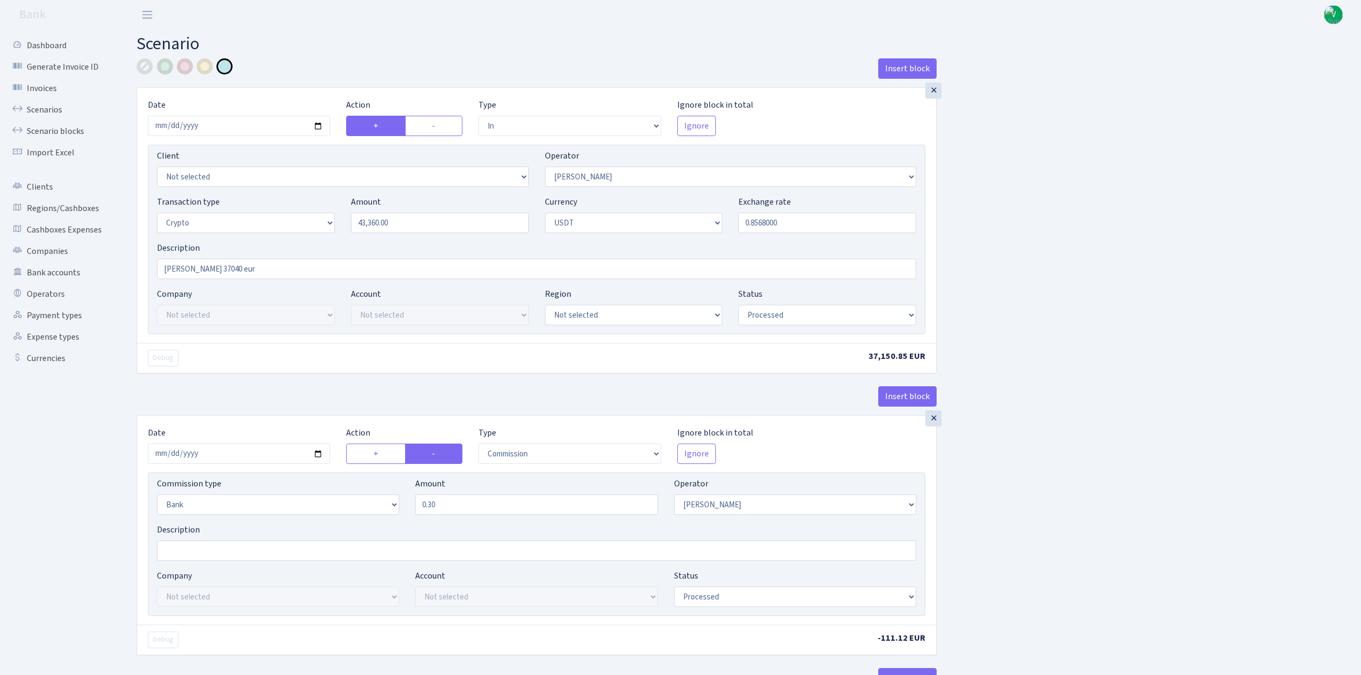
select select "297"
select select "2"
select select "6"
select select "20"
select select "61"
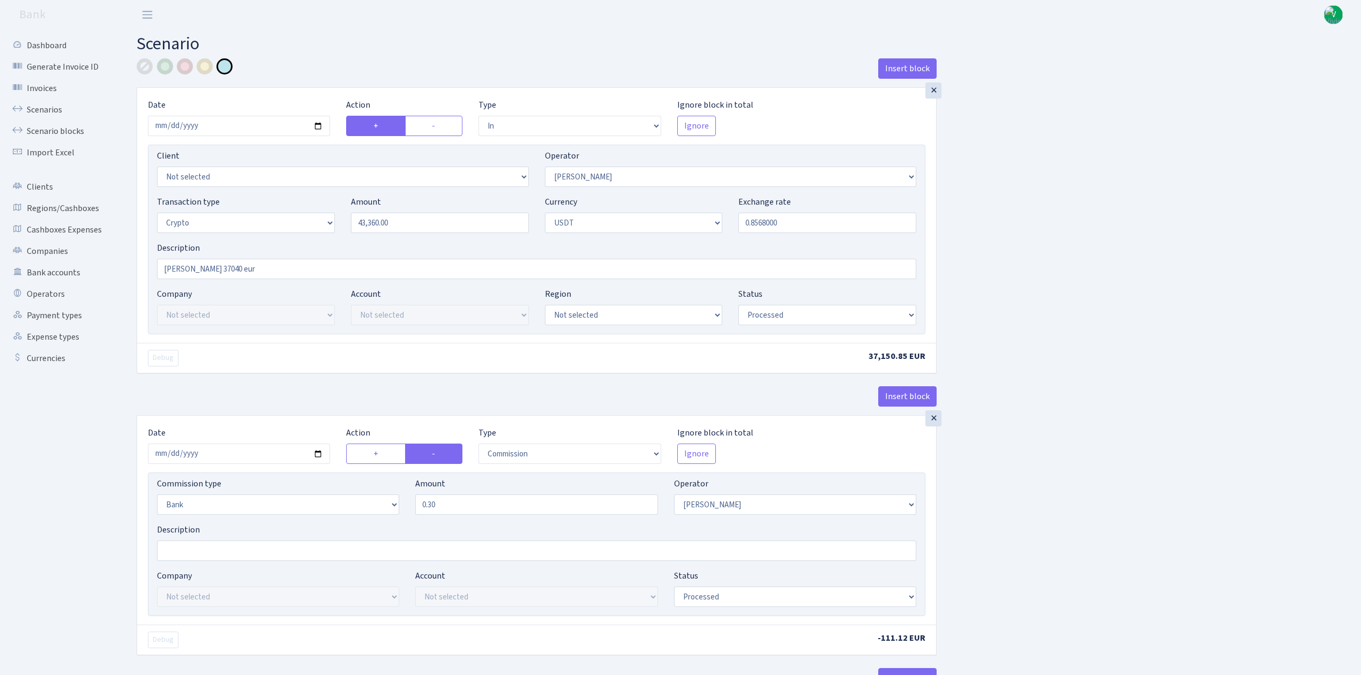
select select "processed"
click at [46, 106] on link "Scenarios" at bounding box center [58, 109] width 107 height 21
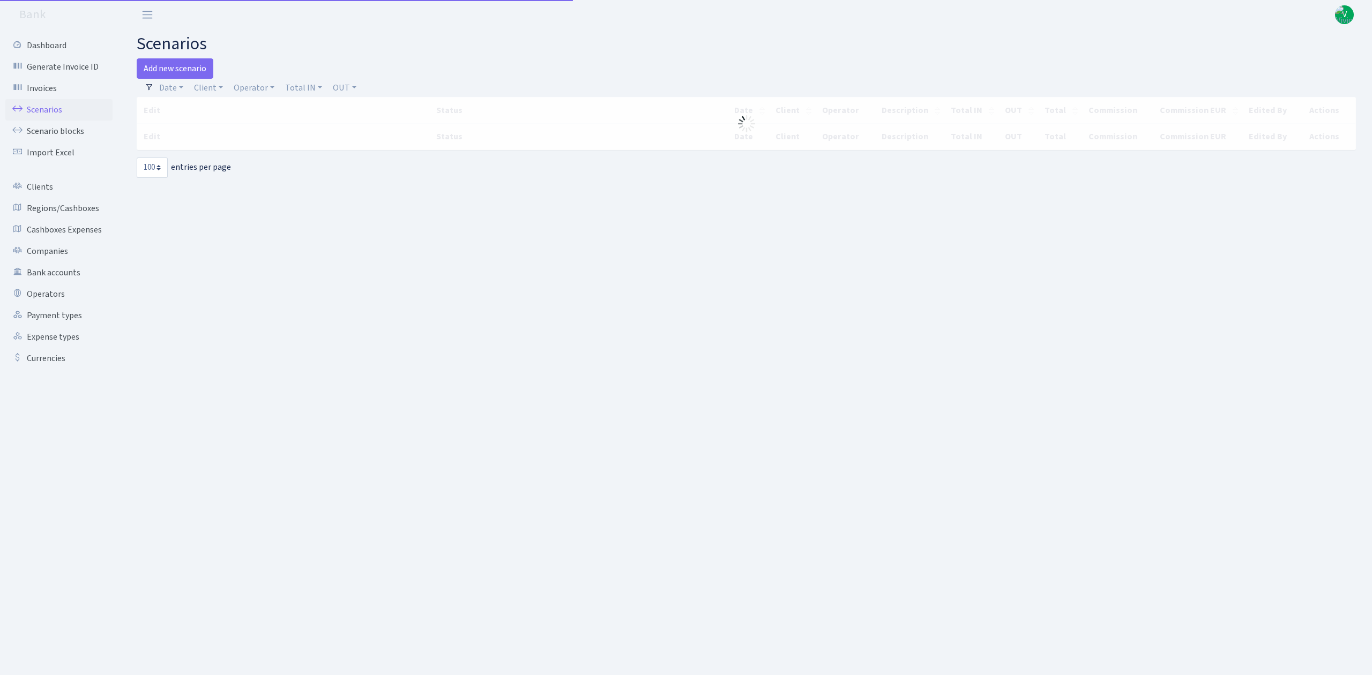
select select "100"
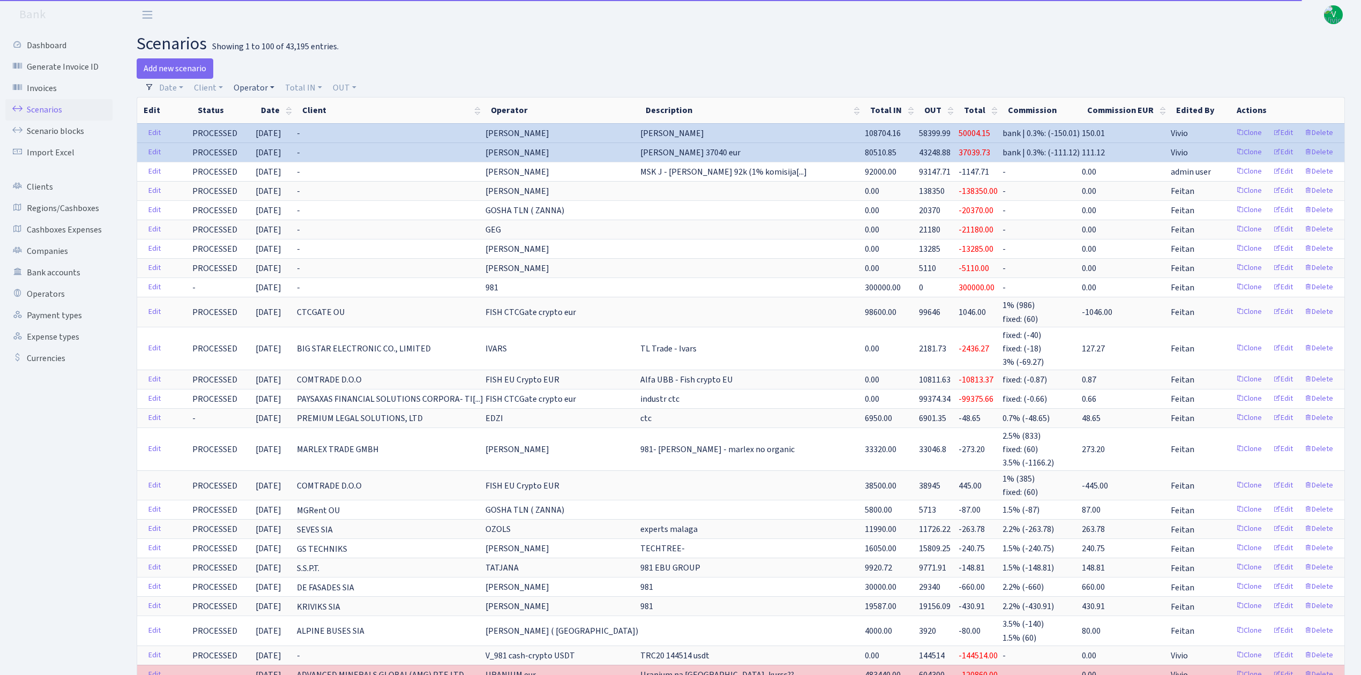
click at [254, 85] on link "Operator" at bounding box center [253, 88] width 49 height 18
click at [257, 125] on input "search" at bounding box center [272, 126] width 79 height 17
click at [654, 73] on div "Add new scenario" at bounding box center [435, 68] width 597 height 20
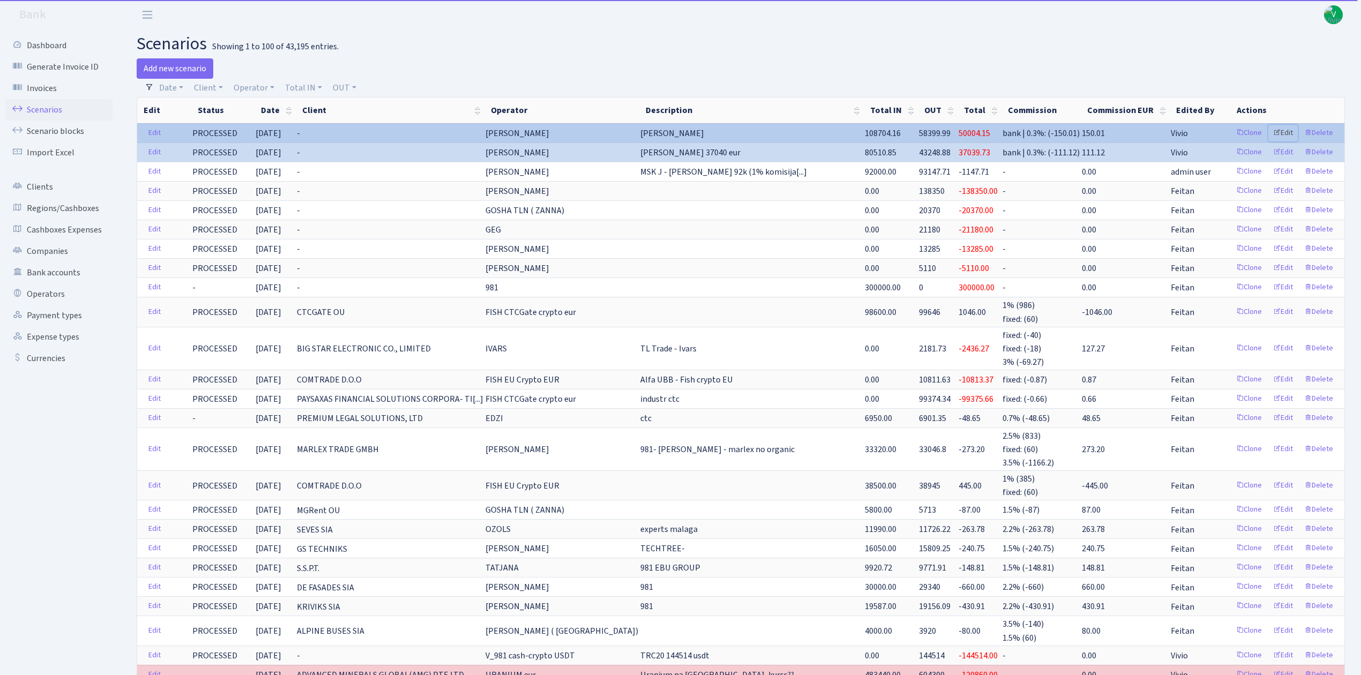
click at [1285, 129] on link "Edit" at bounding box center [1283, 133] width 29 height 17
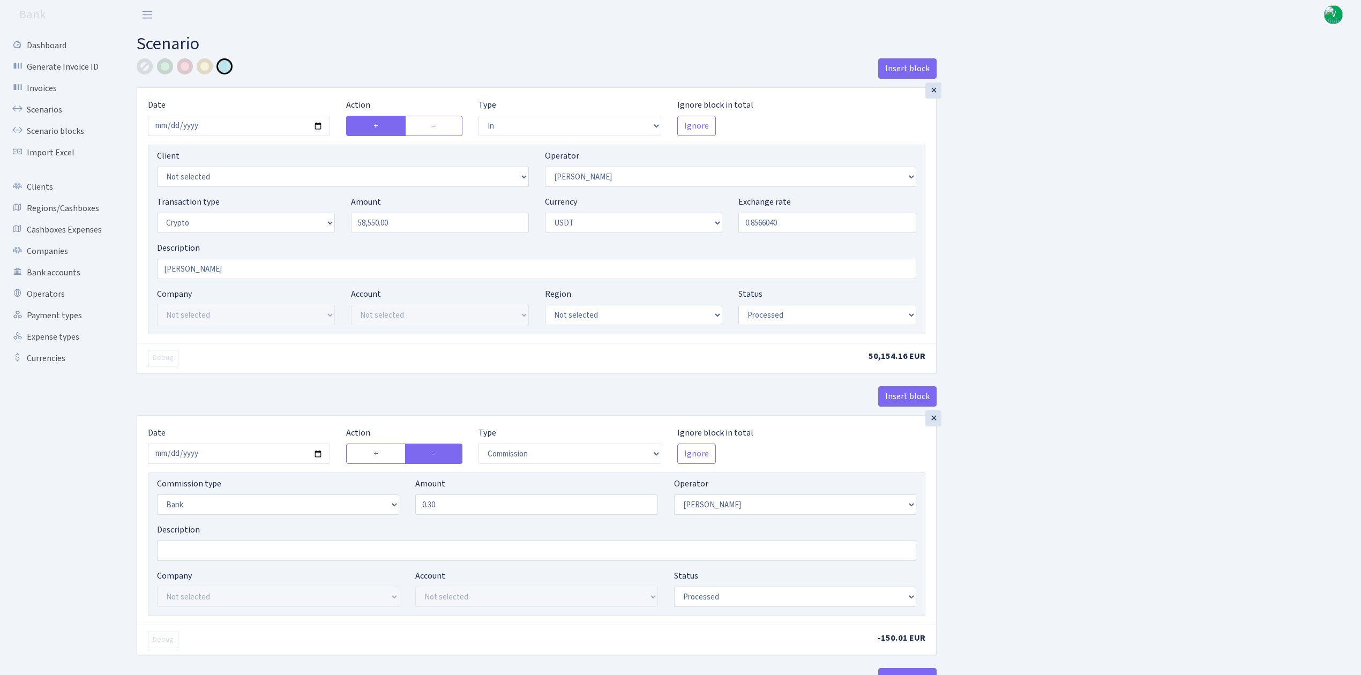
select select "in"
select select "15"
select select "3"
select select "6"
select select "processed"
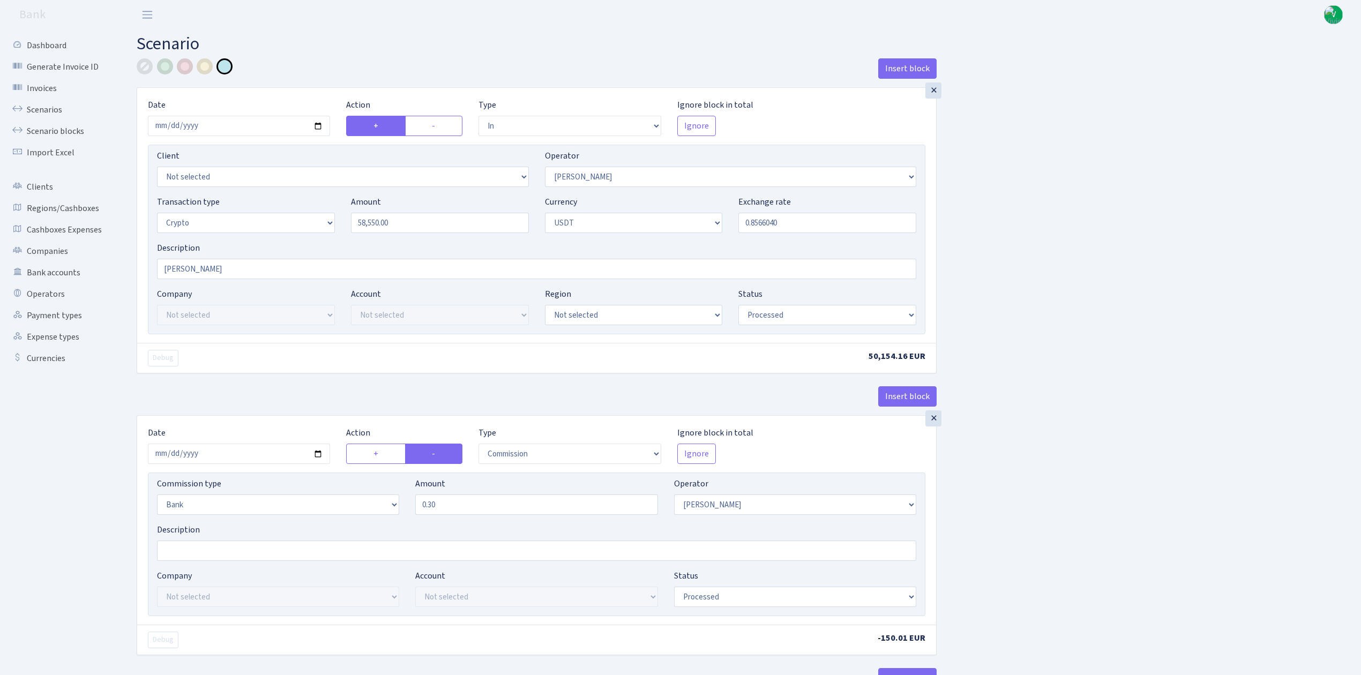
select select "commission"
select select "bank"
select select "15"
select select "processed"
select select "out"
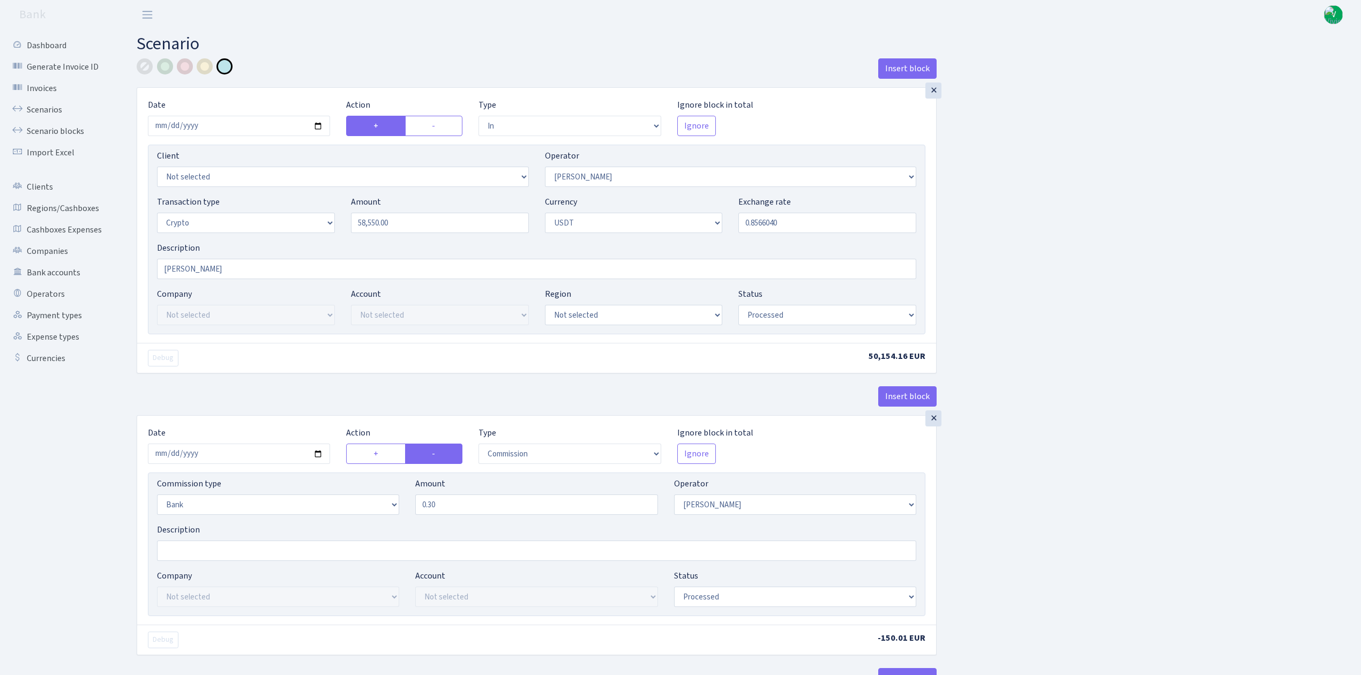
select select "297"
select select "15"
select select "6"
select select "processed"
select select "in"
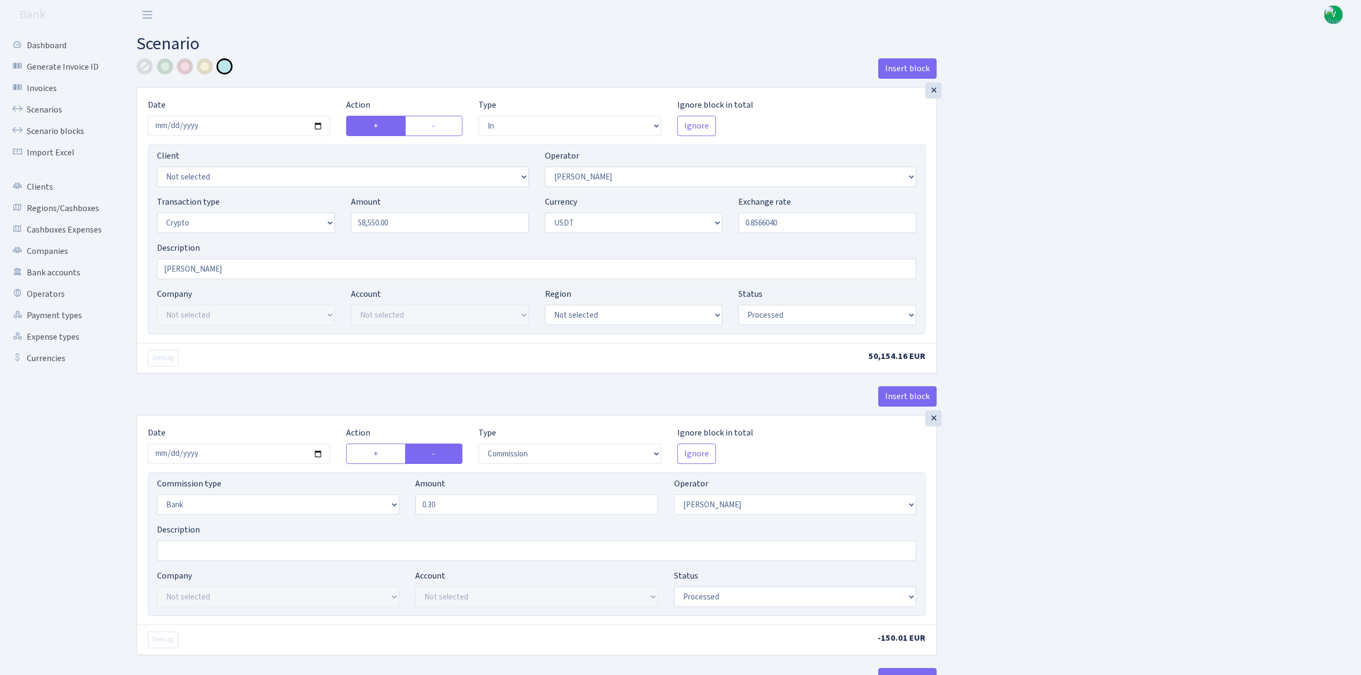
select select "297"
select select "2"
select select "6"
select select "20"
select select "61"
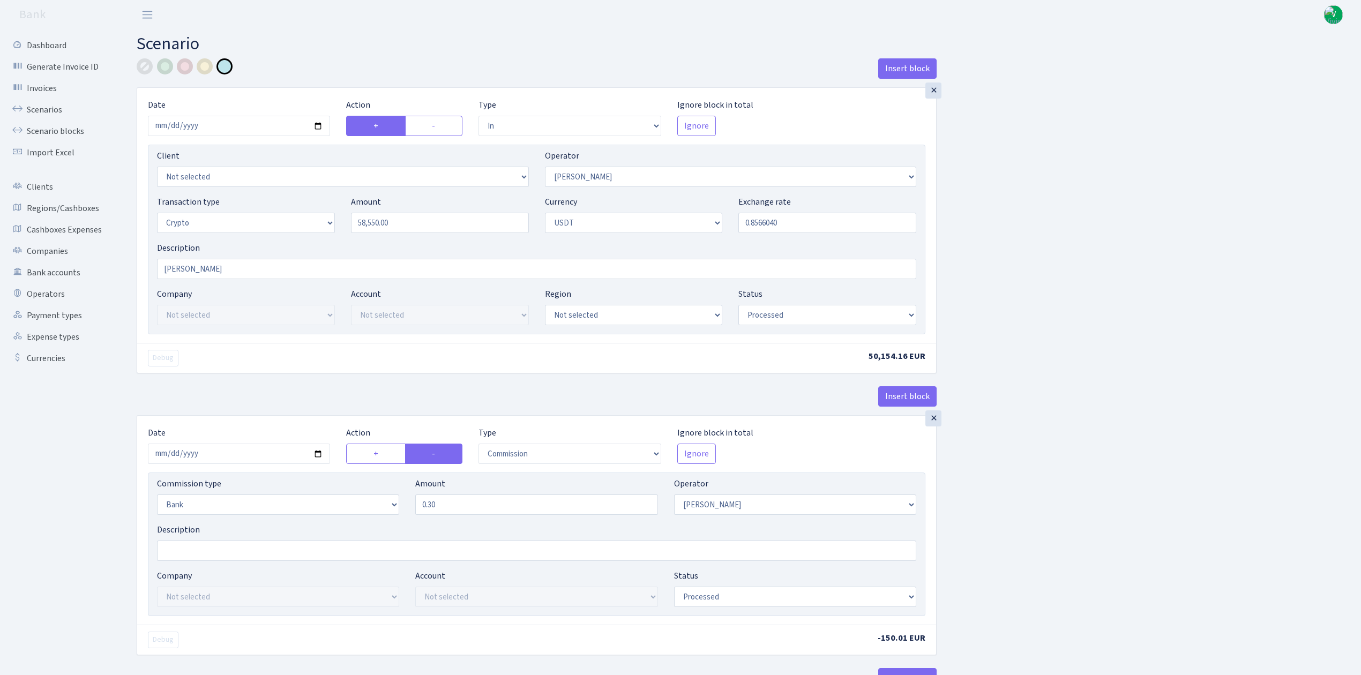
select select "processed"
click at [208, 266] on input "[PERSON_NAME]" at bounding box center [537, 269] width 760 height 20
drag, startPoint x: 220, startPoint y: 269, endPoint x: 99, endPoint y: 255, distance: 121.9
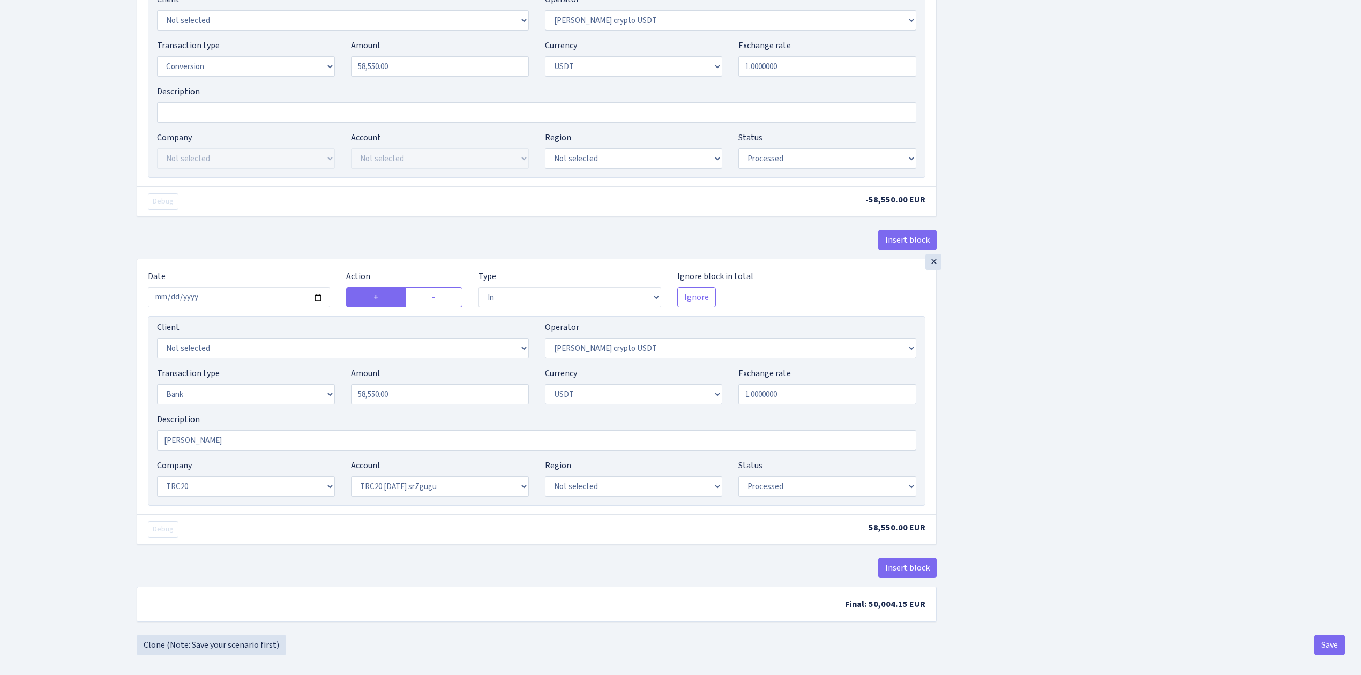
scroll to position [783, 0]
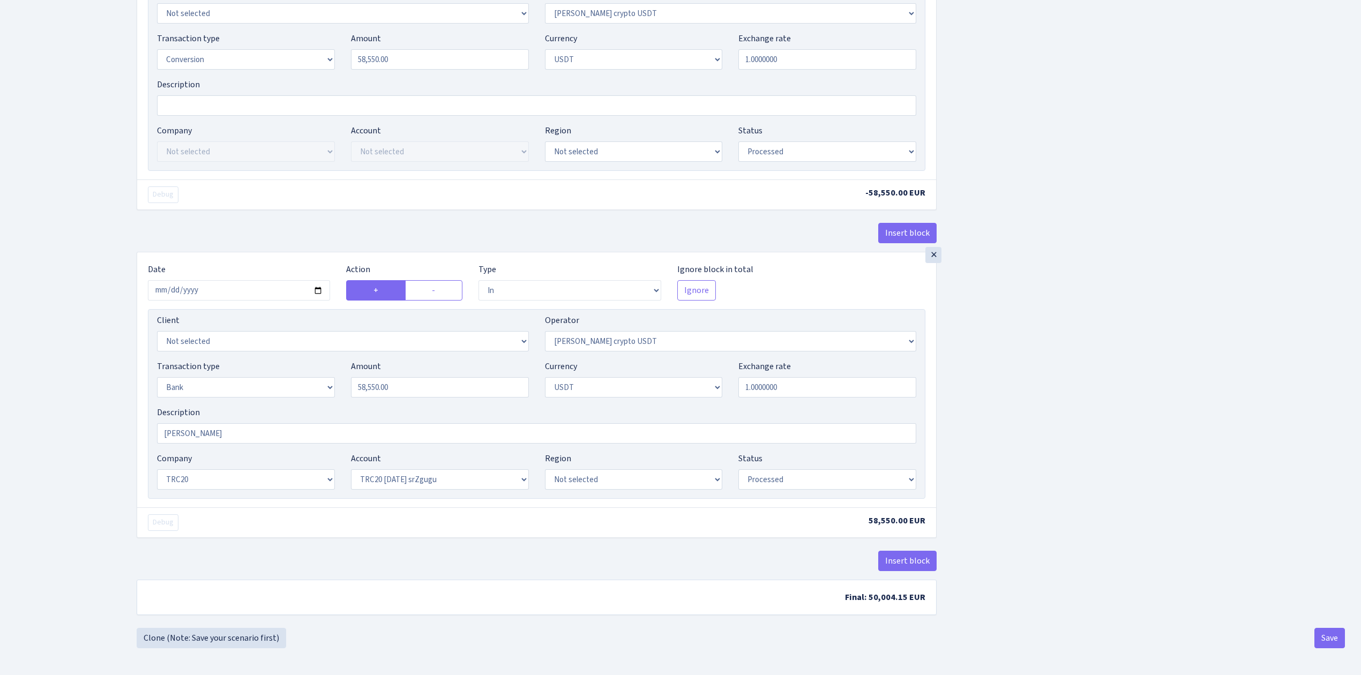
type input "[PERSON_NAME] 50000 eur"
drag, startPoint x: 228, startPoint y: 427, endPoint x: 108, endPoint y: 395, distance: 124.2
paste input "50000 eur"
type input "[PERSON_NAME] 50000 eur"
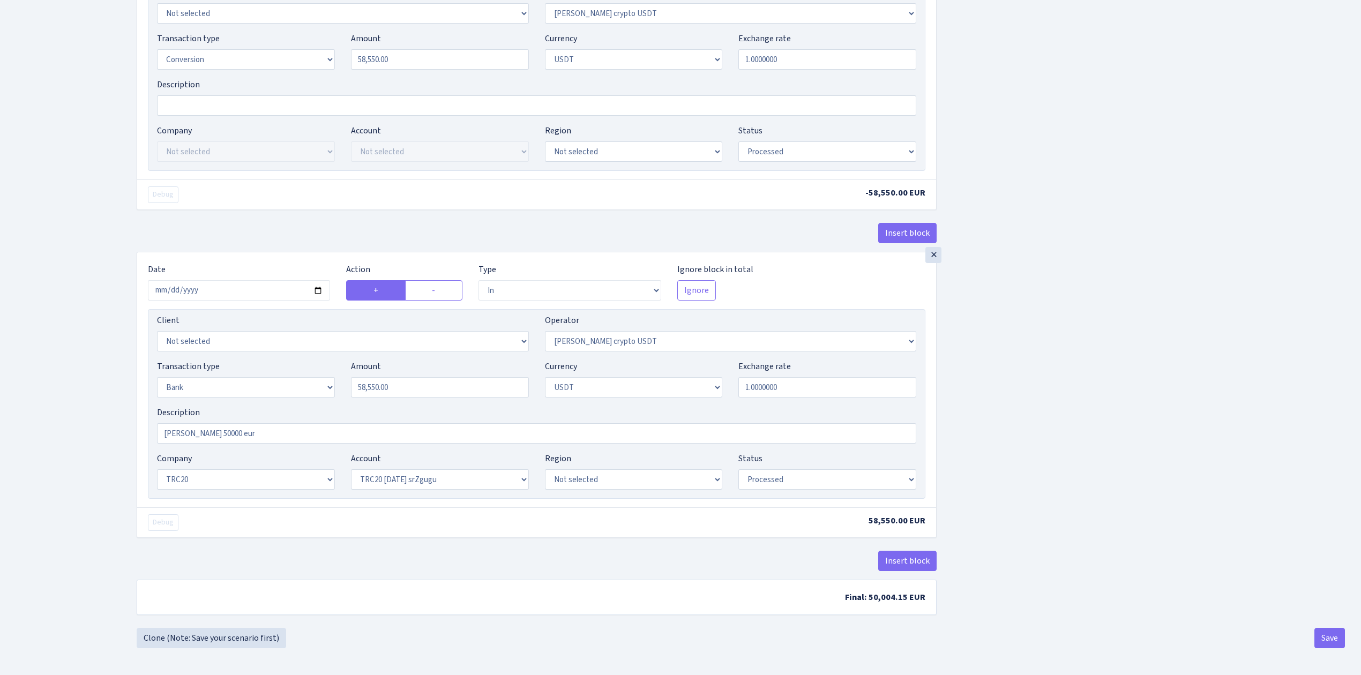
click at [1321, 636] on button "Save" at bounding box center [1330, 638] width 31 height 20
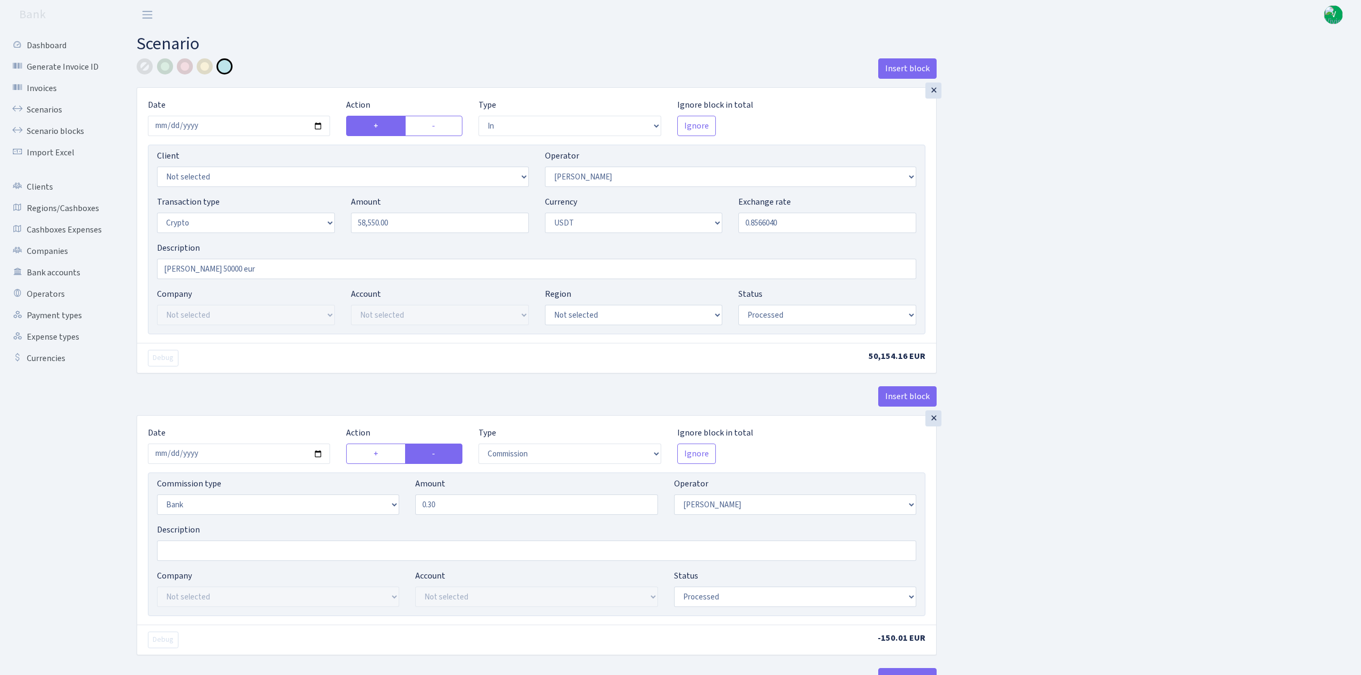
select select "in"
select select "15"
select select "3"
select select "6"
select select "processed"
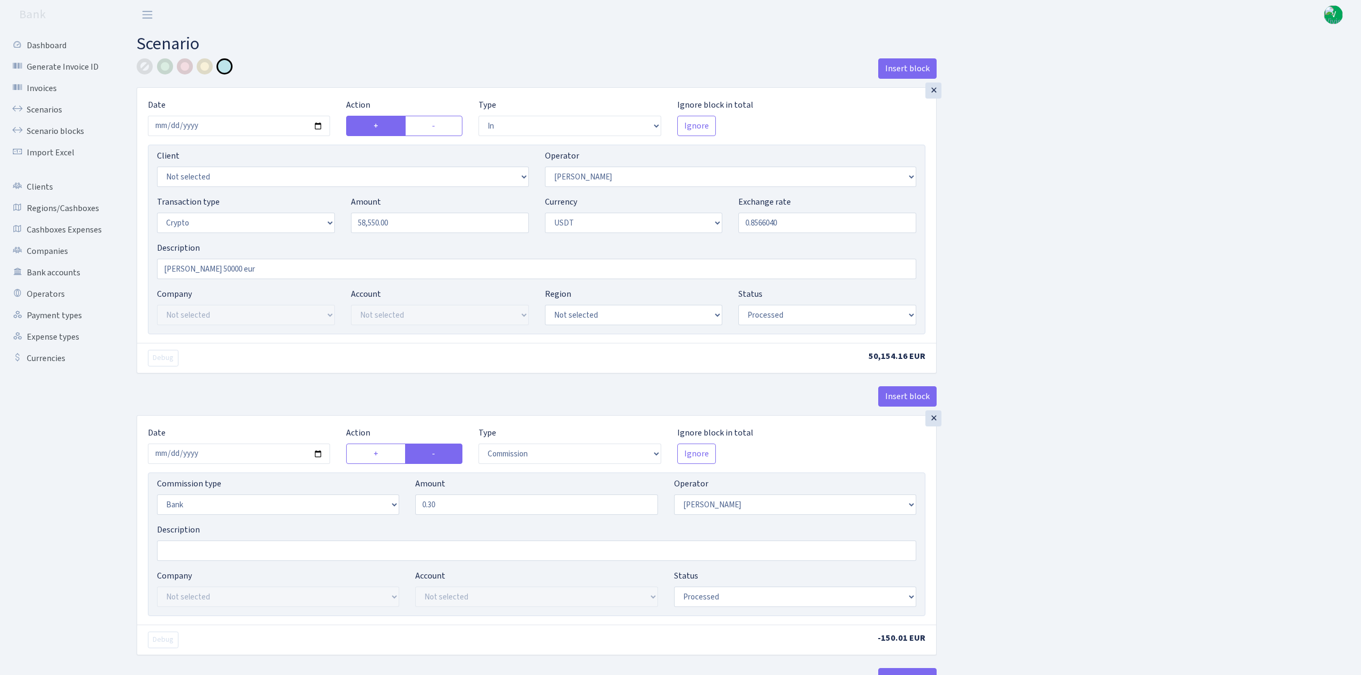
select select "commission"
select select "bank"
select select "15"
select select "processed"
select select "out"
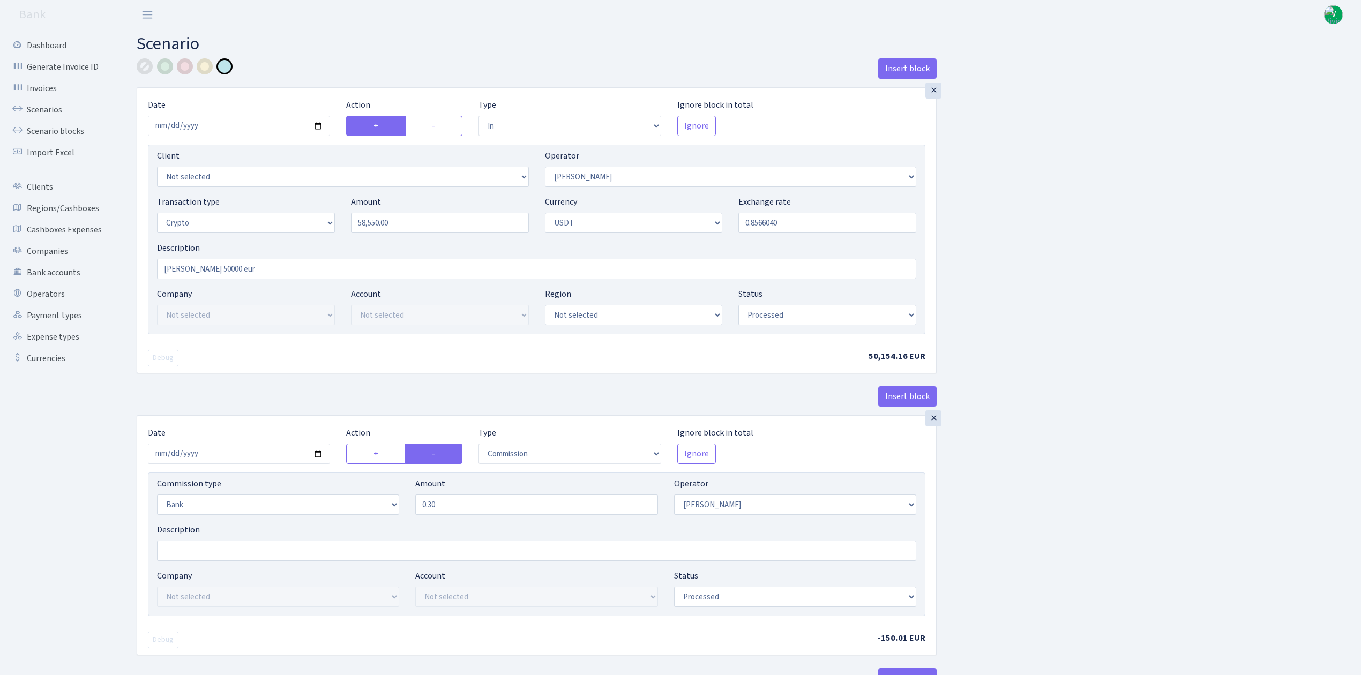
select select "297"
select select "15"
select select "6"
select select "processed"
select select "in"
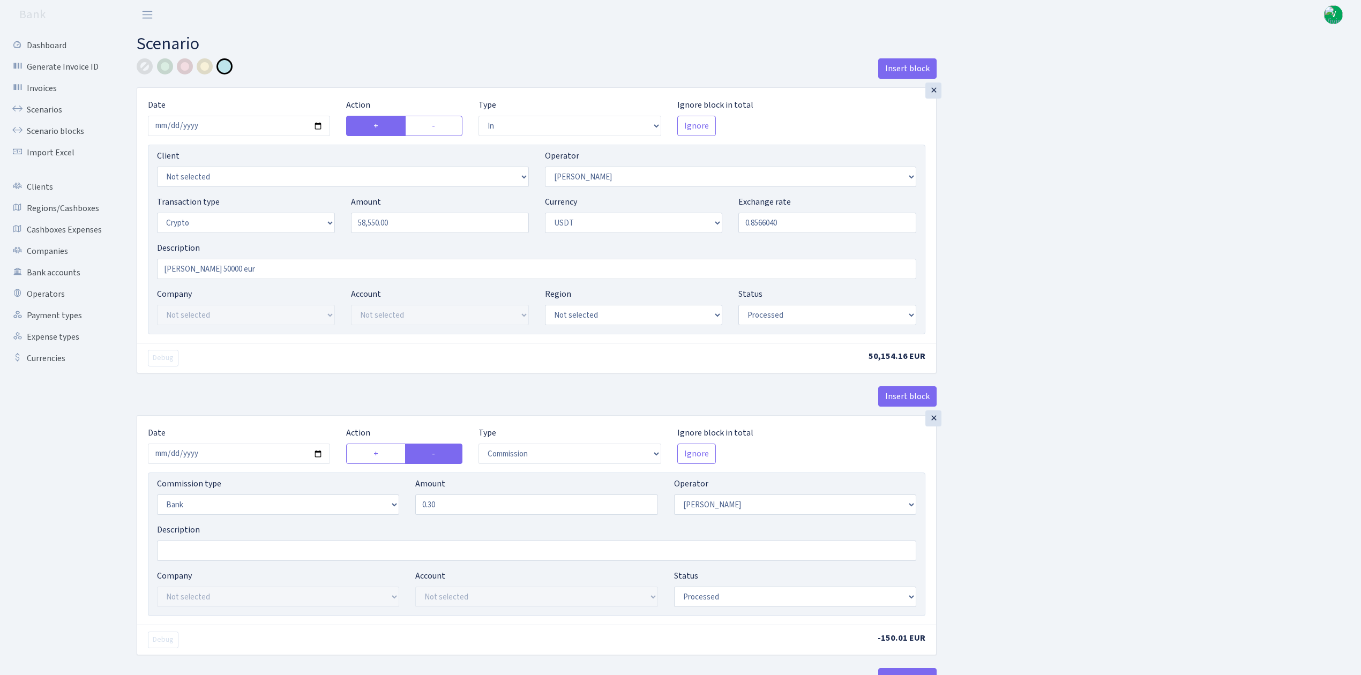
select select "297"
select select "2"
select select "6"
select select "20"
select select "61"
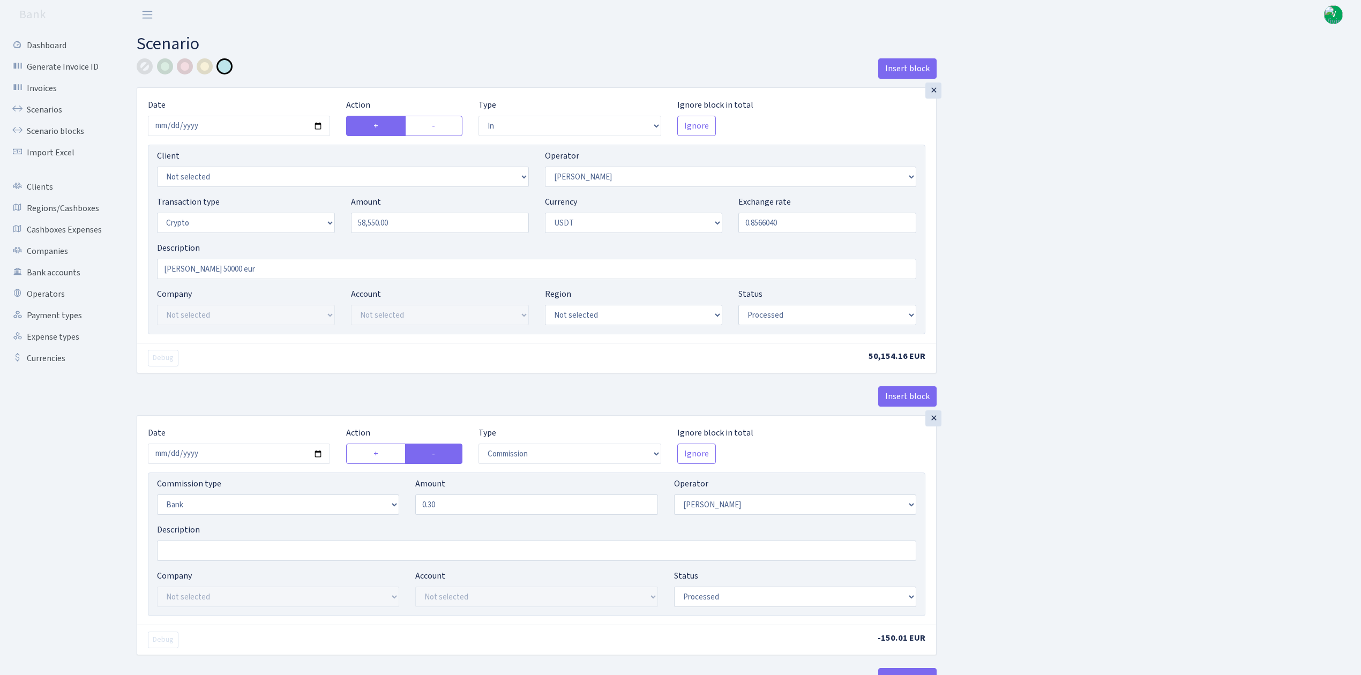
select select "processed"
click at [42, 108] on link "Scenarios" at bounding box center [58, 109] width 107 height 21
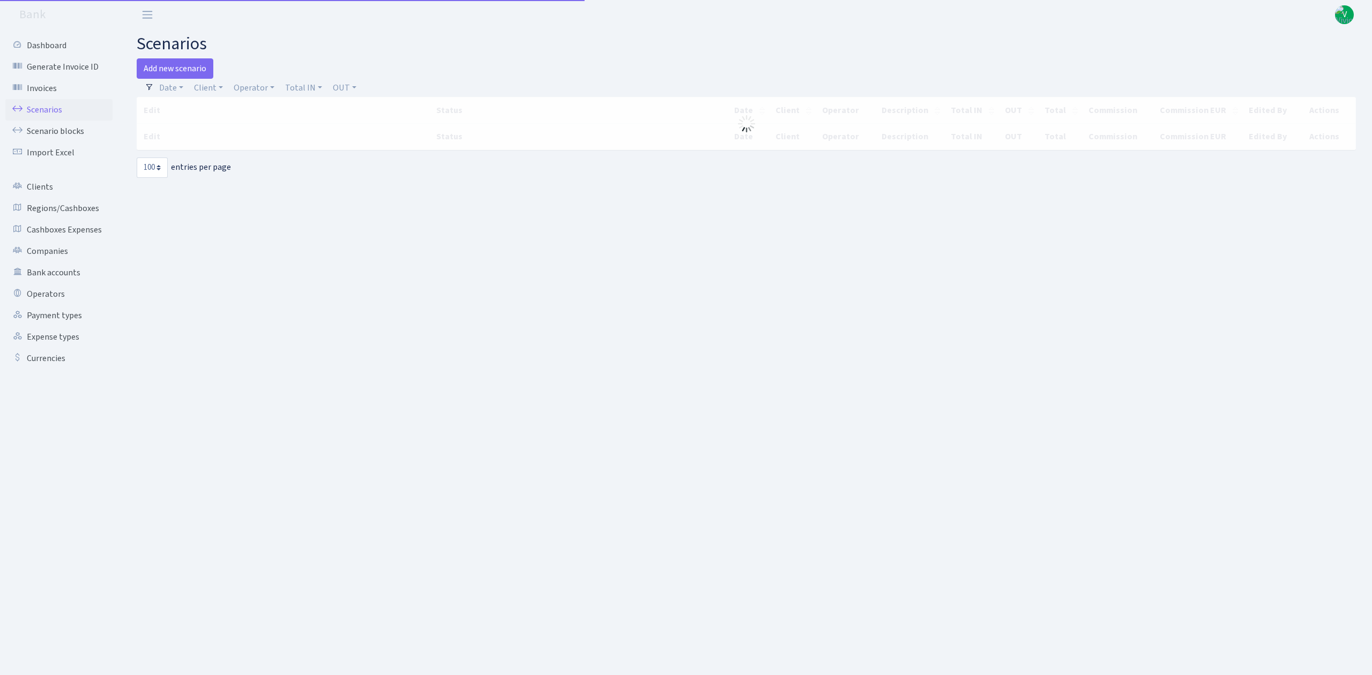
select select "100"
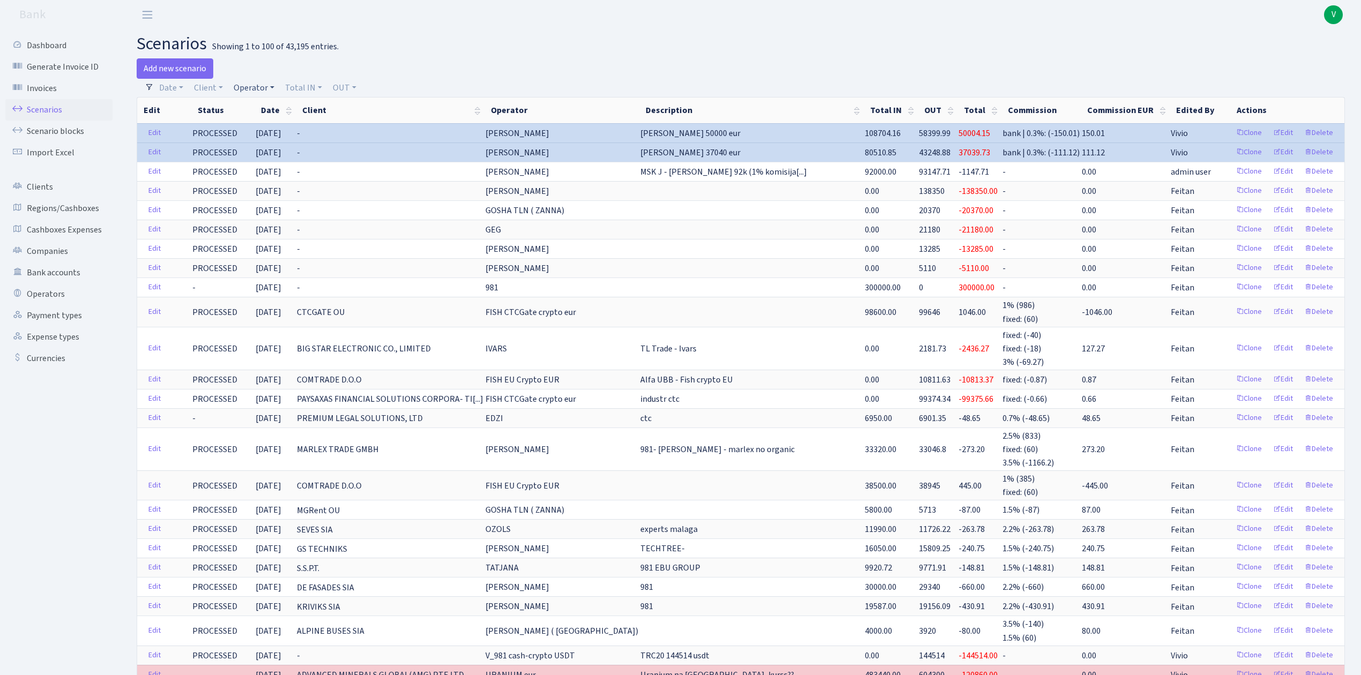
click at [268, 85] on link "Operator" at bounding box center [253, 88] width 49 height 18
click at [275, 570] on li "_EXPENSES USDT_" at bounding box center [272, 579] width 81 height 19
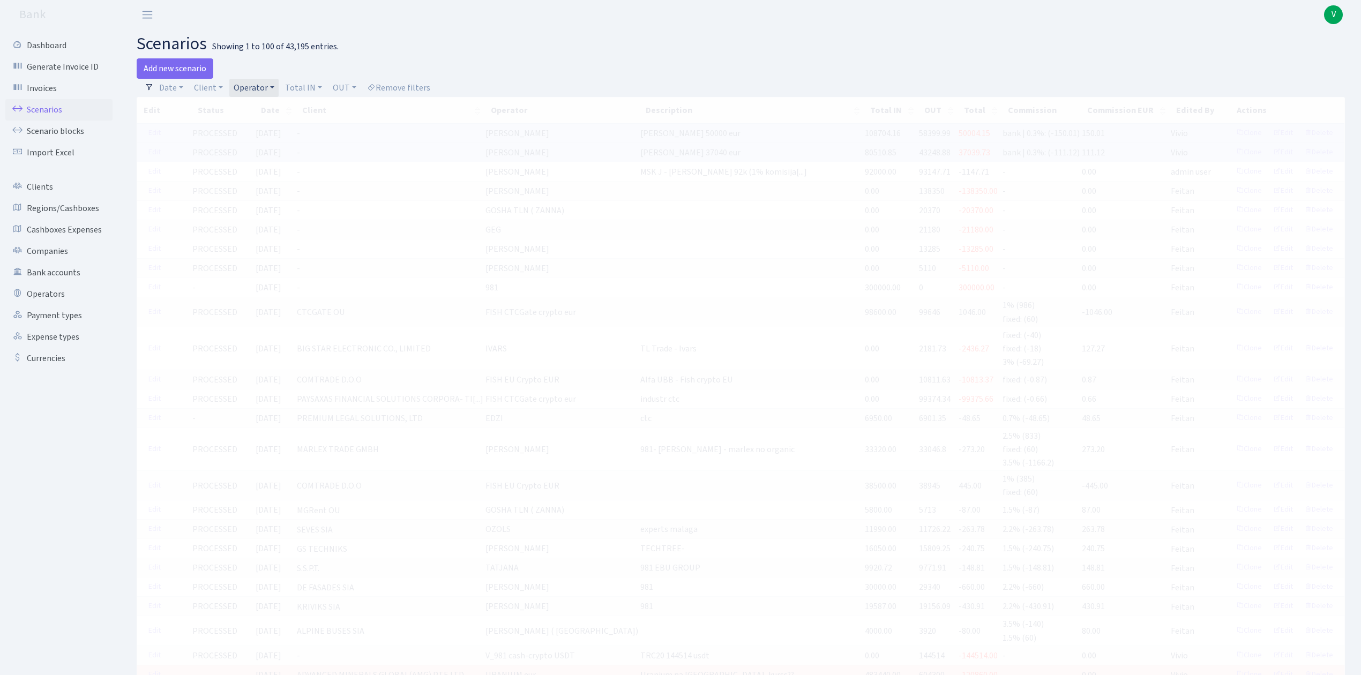
click at [266, 89] on link "Operator" at bounding box center [253, 88] width 49 height 18
click at [296, 107] on span "× _EXPENSES USDT_" at bounding box center [269, 107] width 64 height 11
click at [259, 86] on link "Operator" at bounding box center [253, 88] width 49 height 18
click at [264, 93] on link "Operator" at bounding box center [253, 88] width 49 height 18
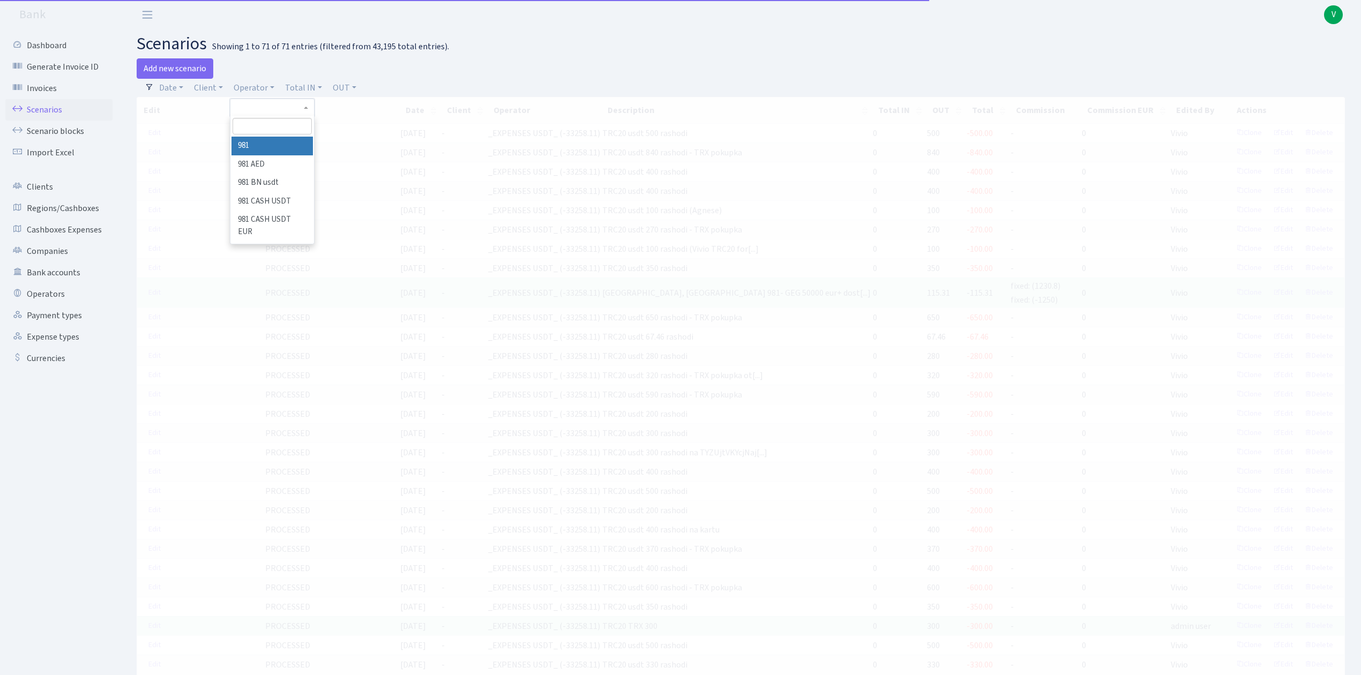
click at [266, 125] on input "search" at bounding box center [272, 126] width 79 height 17
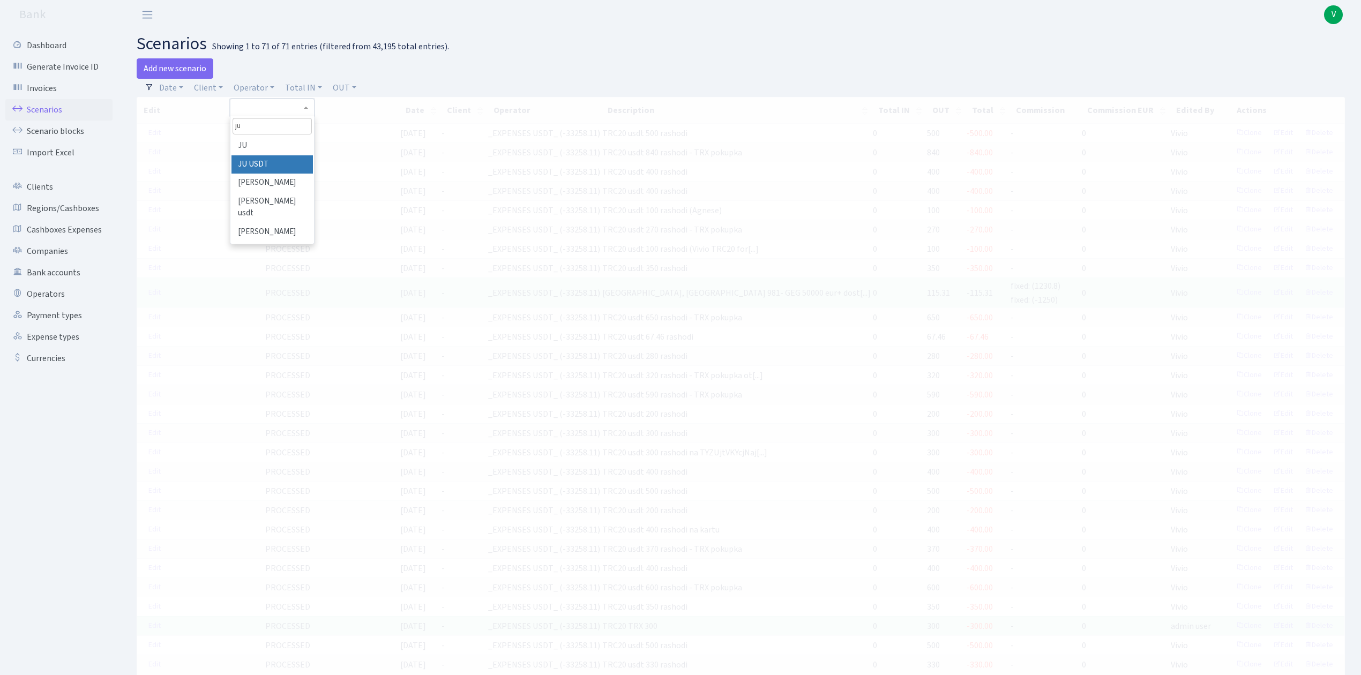
type input "ju"
click at [272, 160] on li "JU USDT" at bounding box center [272, 164] width 81 height 19
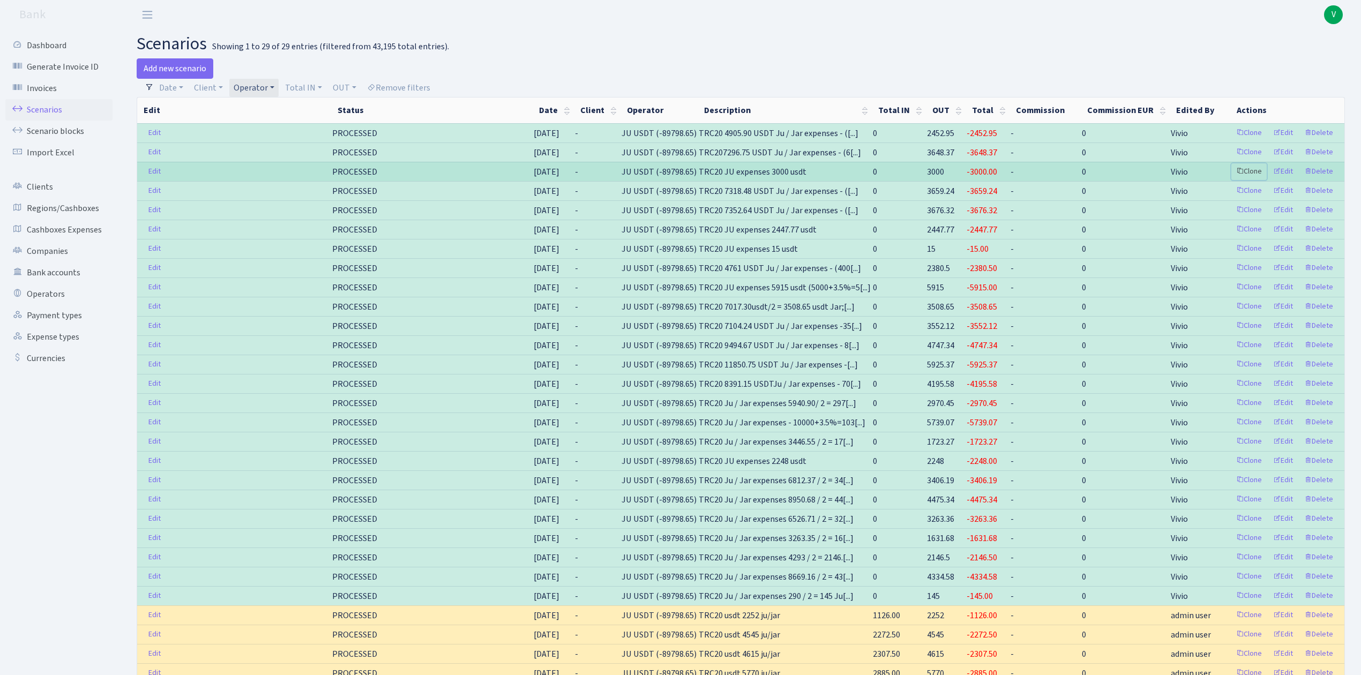
click at [1248, 172] on link "Clone" at bounding box center [1249, 171] width 35 height 17
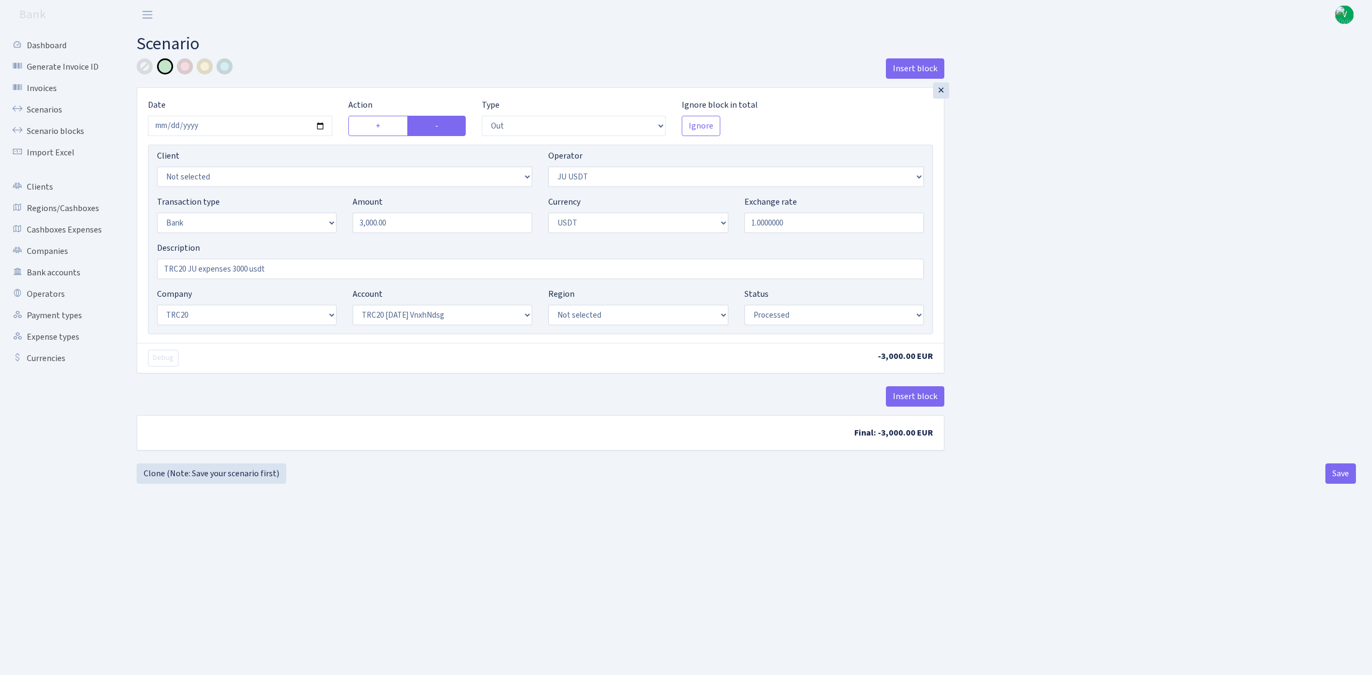
select select "out"
select select "467"
select select "2"
select select "6"
select select "20"
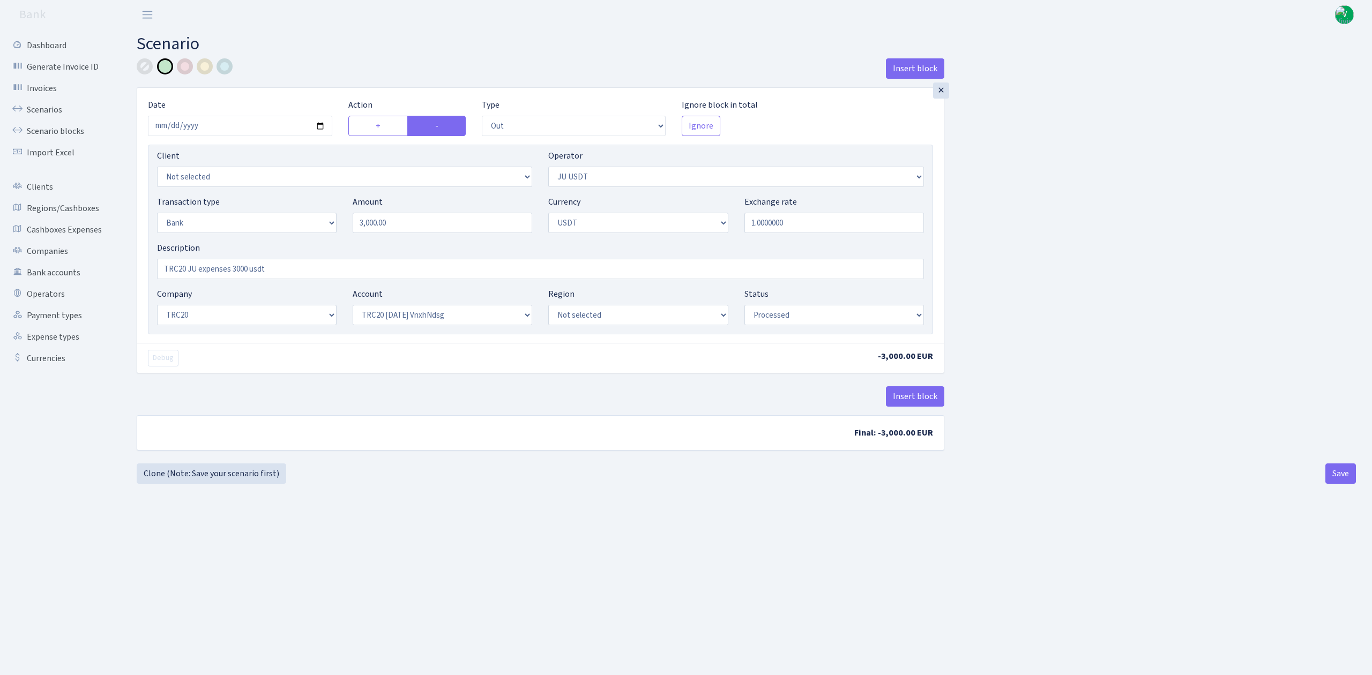
select select "66"
select select "processed"
click at [319, 125] on input "[DATE]" at bounding box center [240, 126] width 184 height 20
type input "[DATE]"
drag, startPoint x: 404, startPoint y: 230, endPoint x: 274, endPoint y: 198, distance: 133.5
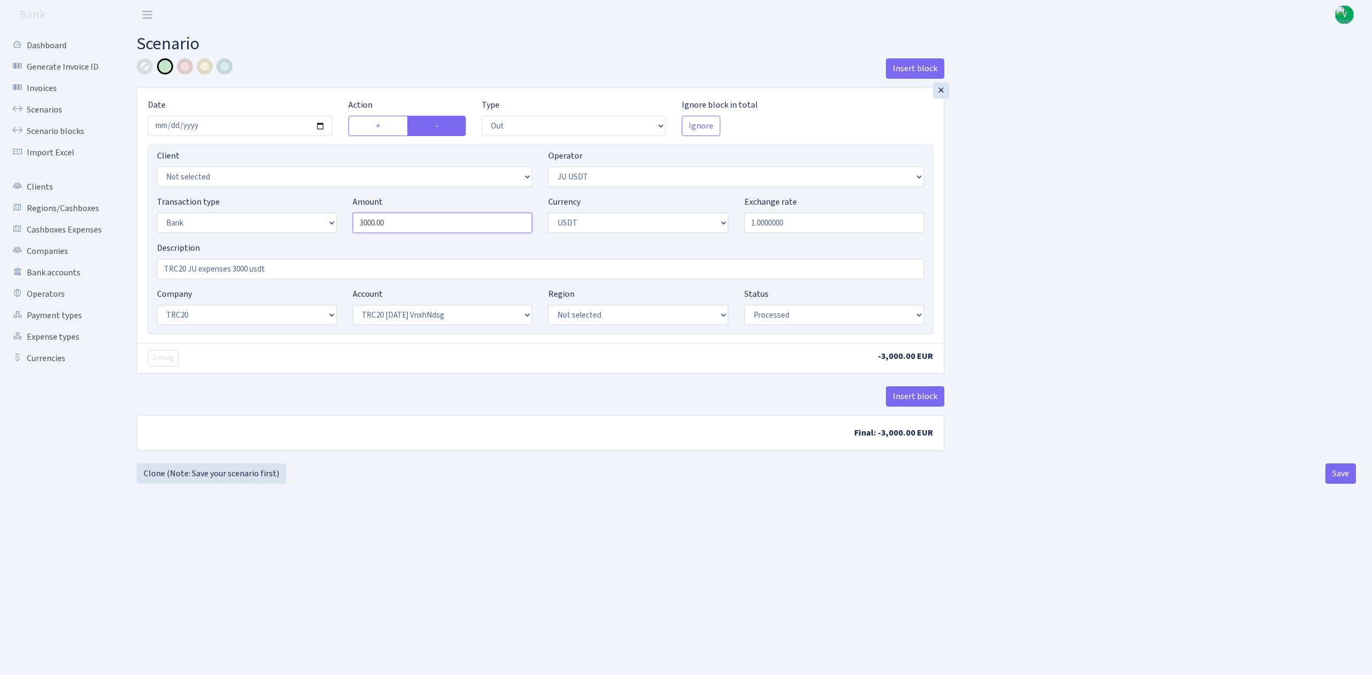
click at [274, 198] on div "Transaction type Not selected 981 ELF FISH crypto [PERSON_NAME] MM-BALTIC eur U…" at bounding box center [540, 219] width 783 height 46
type input "611.42"
click at [996, 237] on div "Insert block × Date [DATE] Action + - Type --- In Out Commission Field required…" at bounding box center [746, 260] width 1235 height 405
drag, startPoint x: 234, startPoint y: 270, endPoint x: 247, endPoint y: 270, distance: 12.9
click at [247, 270] on input "TRC20 JU expenses 3000 usdt" at bounding box center [540, 269] width 767 height 20
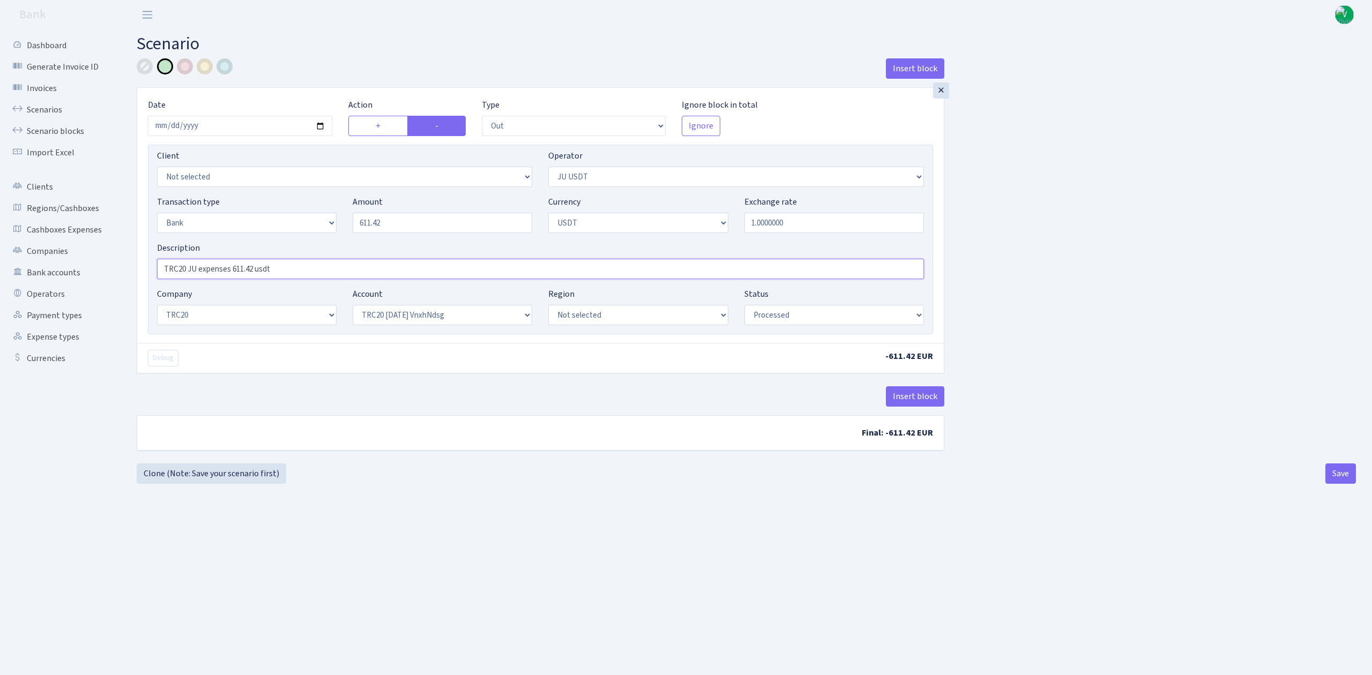
click at [338, 271] on input "TRC20 JU expenses 611.42 usdt" at bounding box center [540, 269] width 767 height 20
click at [700, 584] on main "Scenario Insert block × Date [DATE] Action + - Type --- In Out Commission Field…" at bounding box center [747, 338] width 1252 height 619
click at [301, 271] on input "TRC20 JU expenses 611.42 usdt (" at bounding box center [540, 269] width 767 height 20
paste input "500+3.5%=517.50*1.1815=611.42usdt"
type input "TRC20 JU expenses 611.42 usdt (500+3.5%=517.50*1.1815=611.42usdt)"
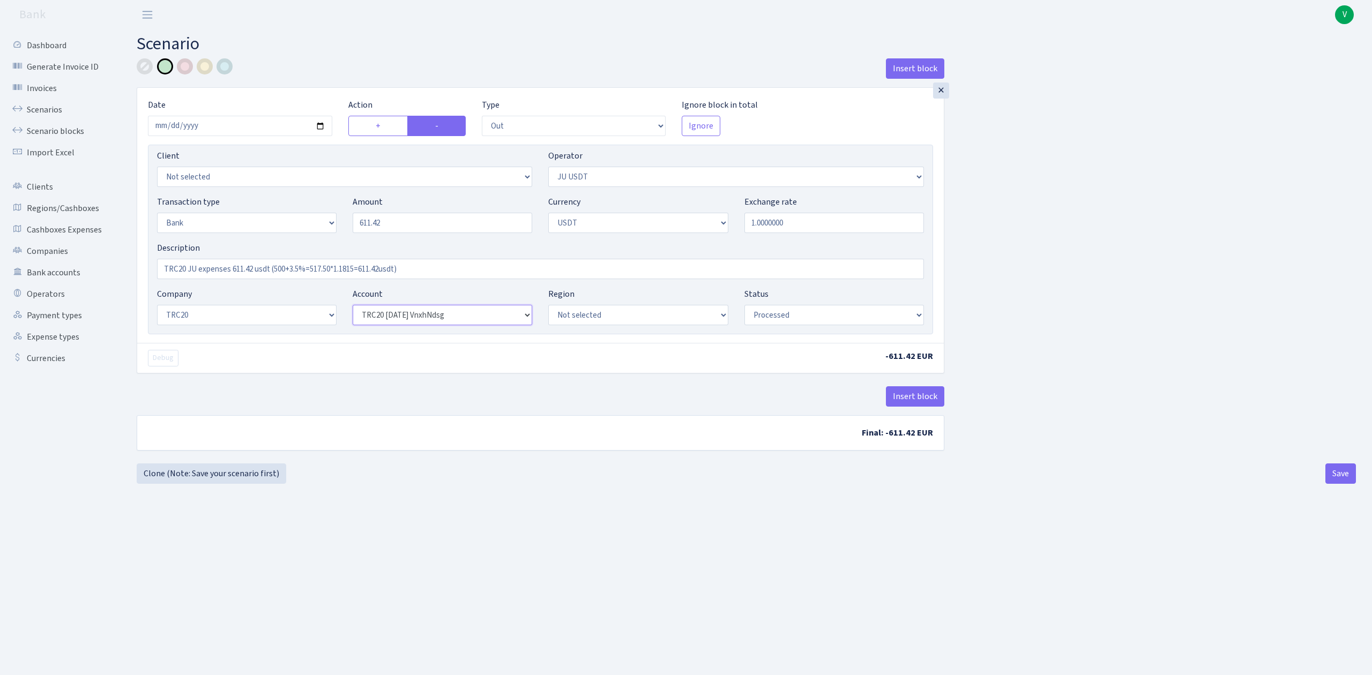
click at [372, 314] on select "Not selected TRC20 [DATE] S8dYrDY TRC20 [DATE] KEMg2gdc TRC20 [DATE] 296zE8ZYy …" at bounding box center [443, 315] width 180 height 20
select select "61"
click at [353, 306] on select "Not selected TRC20 [DATE] S8dYrDY TRC20 [DATE] KEMg2gdc TRC20 [DATE] 296zE8ZYy …" at bounding box center [443, 315] width 180 height 20
click at [740, 542] on main "Scenario Insert block × Date [DATE] Action + - Type --- In Out Commission Field…" at bounding box center [747, 338] width 1252 height 619
click at [1345, 474] on button "Save" at bounding box center [1341, 474] width 31 height 20
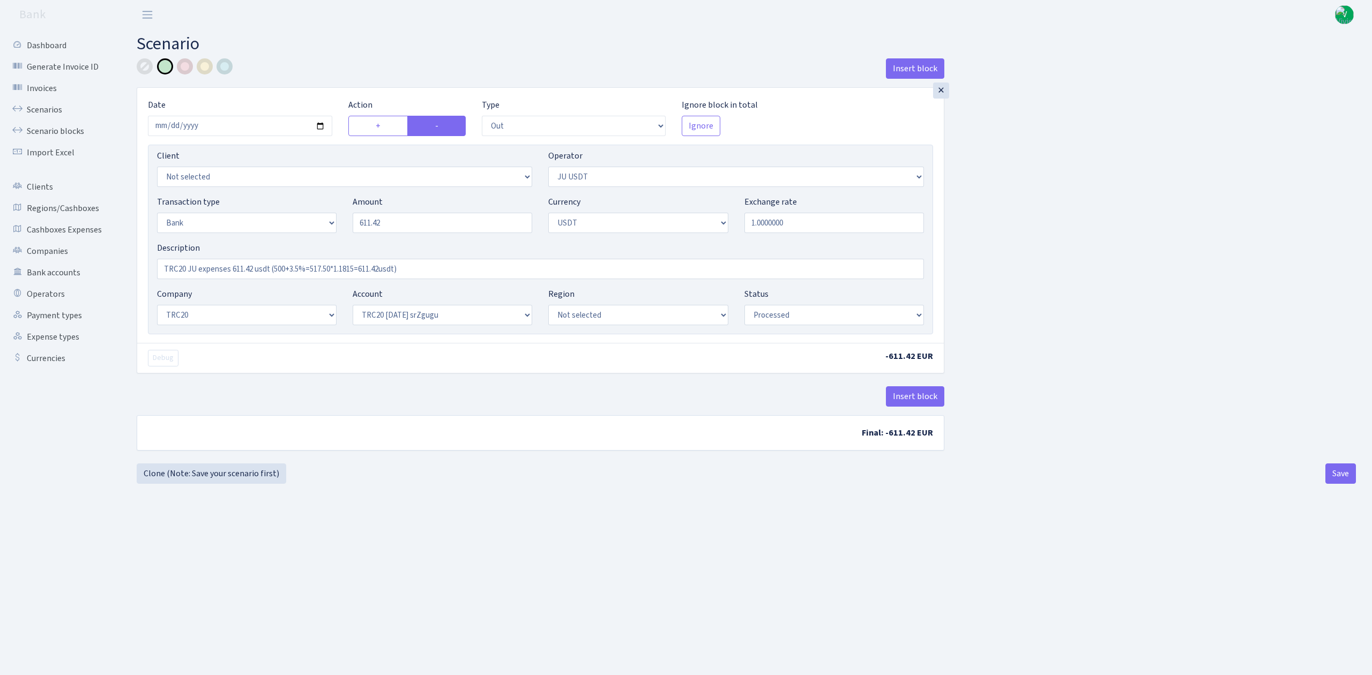
select select "out"
select select "467"
select select "2"
select select "6"
select select "20"
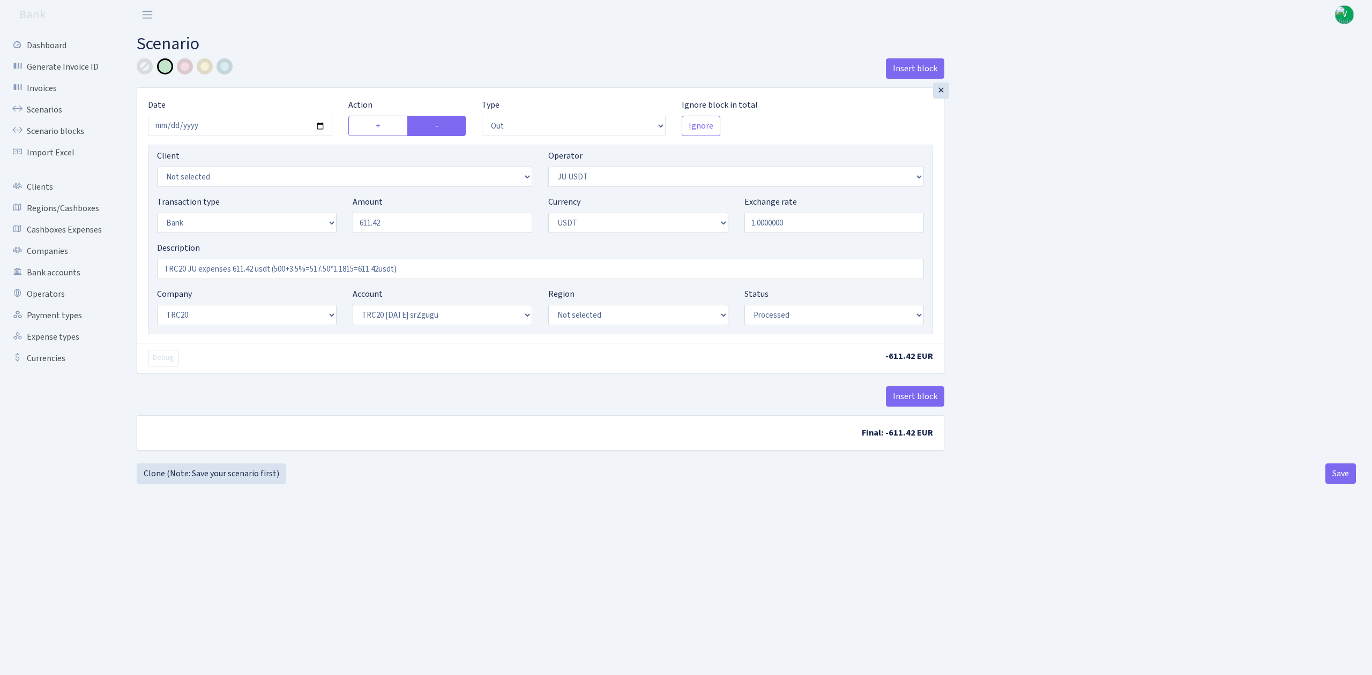
select select "61"
select select "processed"
click at [46, 107] on link "Scenarios" at bounding box center [58, 109] width 107 height 21
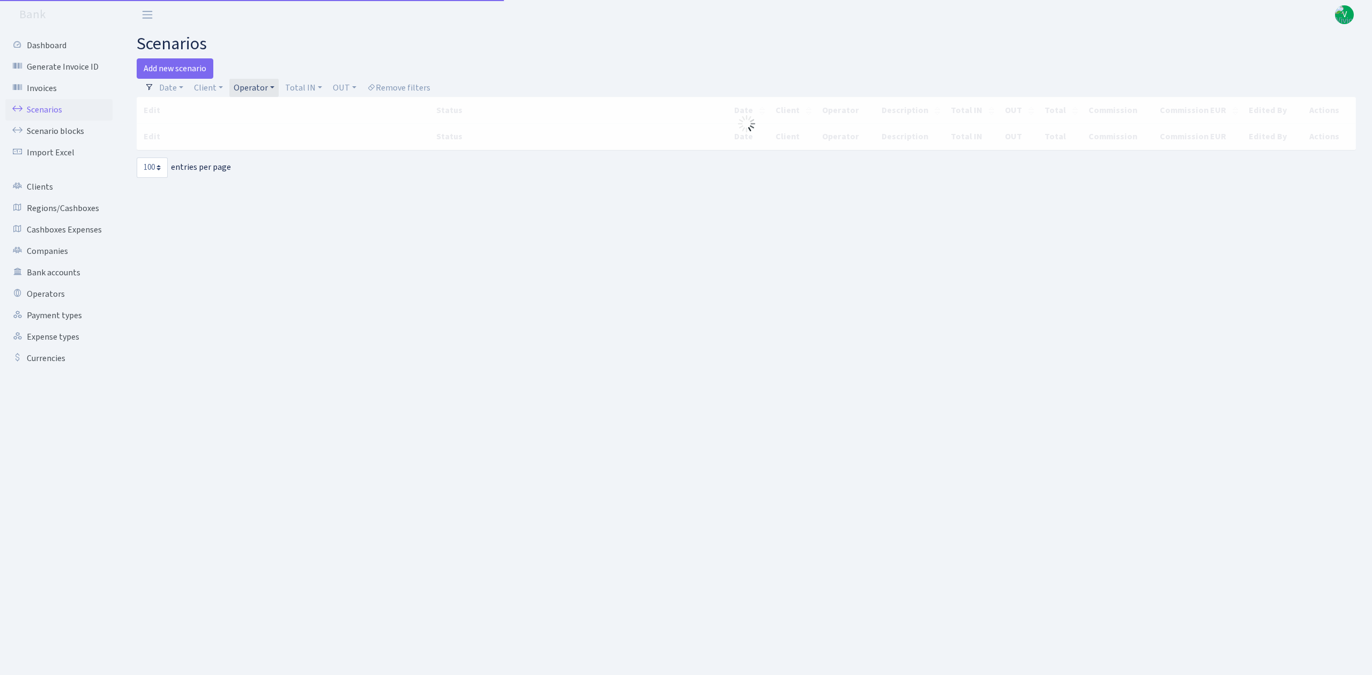
select select "100"
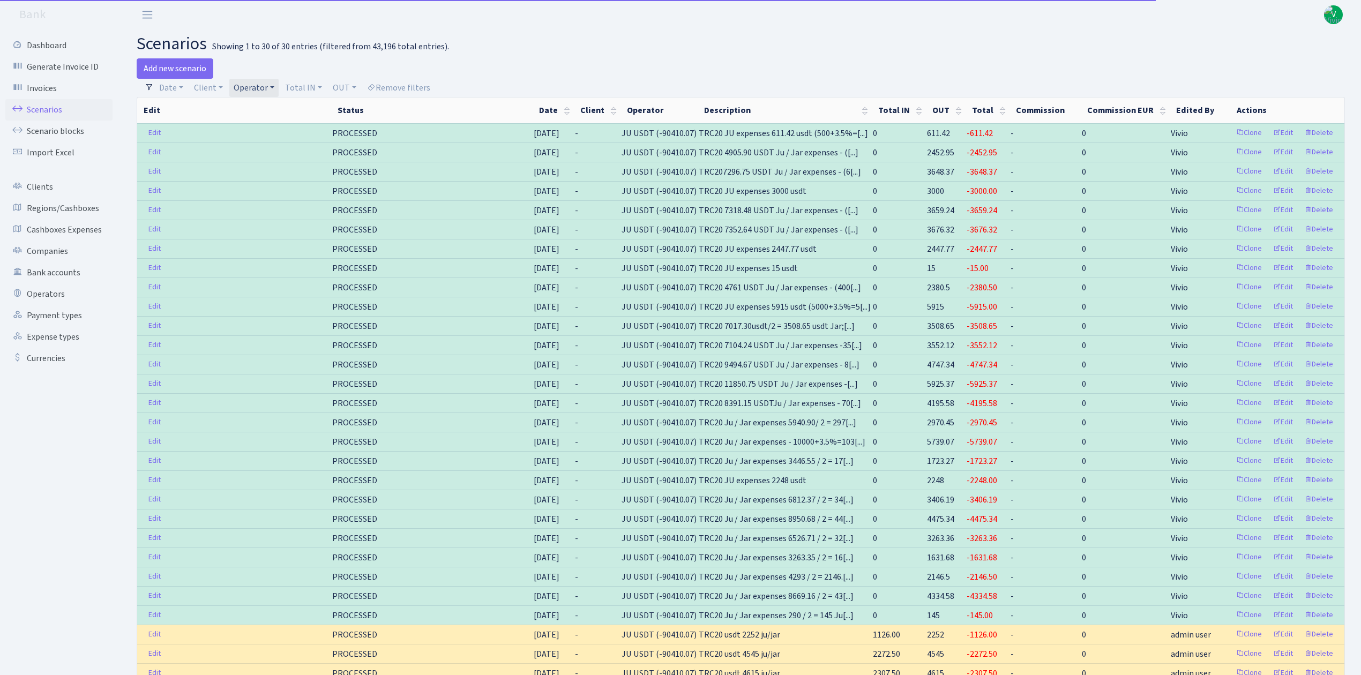
click at [254, 82] on link "Operator" at bounding box center [253, 88] width 49 height 18
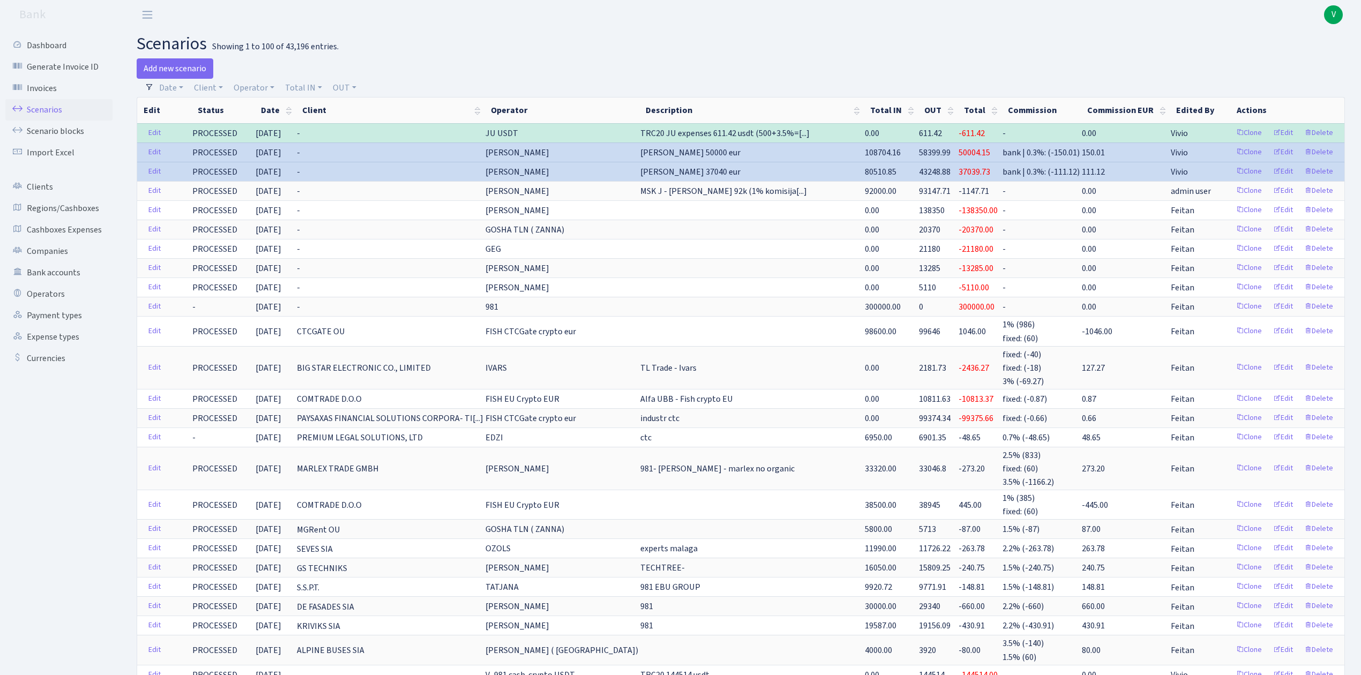
click at [1337, 9] on span "V" at bounding box center [1333, 14] width 19 height 19
click at [1293, 56] on link "Logout" at bounding box center [1300, 62] width 96 height 17
